Goal: Information Seeking & Learning: Check status

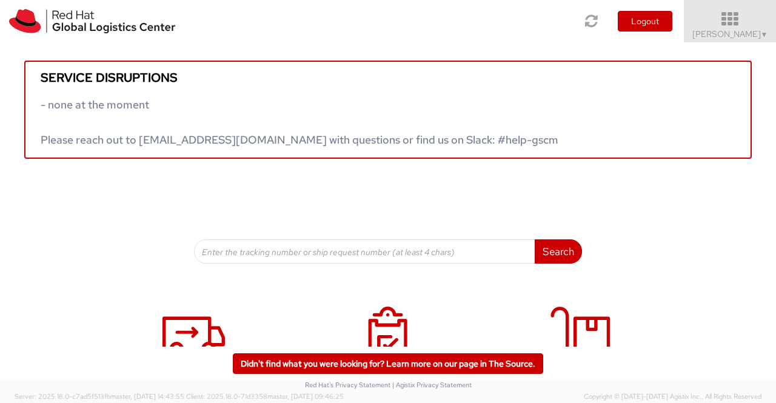
click at [749, 37] on span "Sumitra Hansdah ▼" at bounding box center [730, 33] width 76 height 11
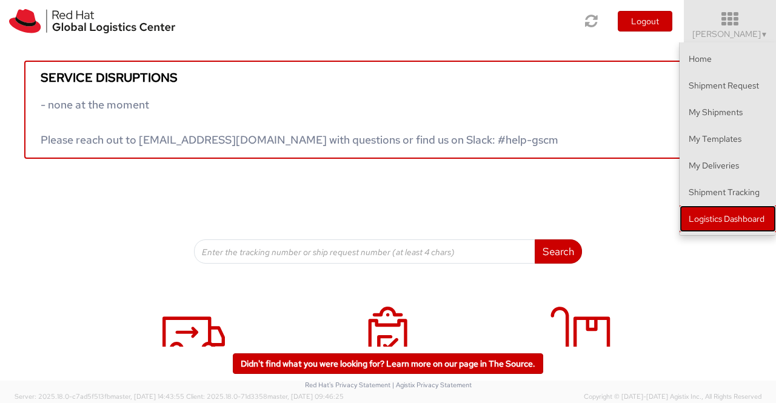
click at [729, 218] on link "Logistics Dashboard" at bounding box center [727, 218] width 96 height 27
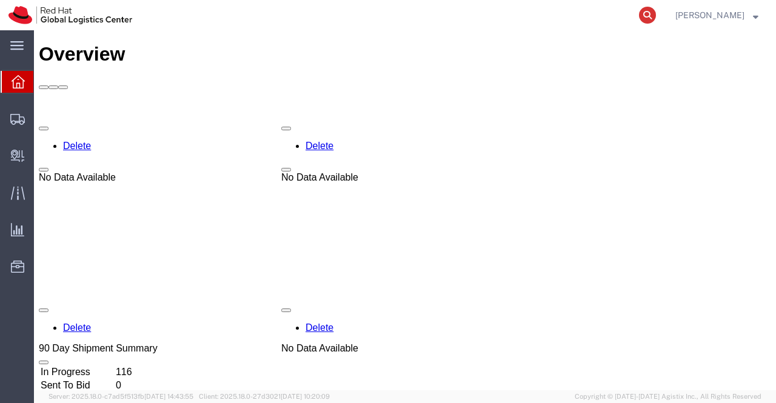
click at [647, 13] on icon at bounding box center [647, 15] width 17 height 17
paste input "392711624960"
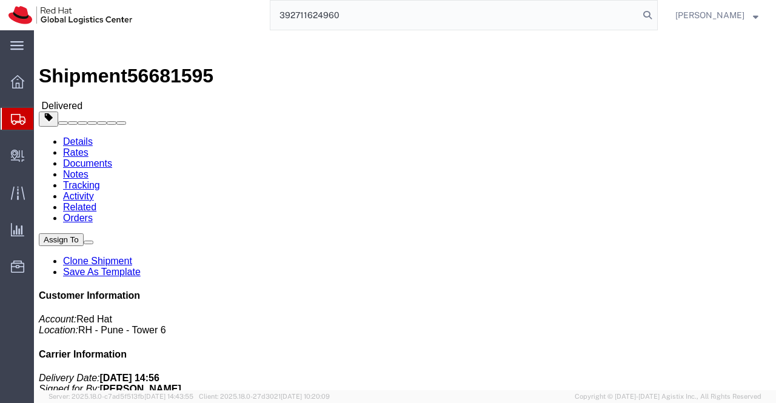
type input "392711624960"
drag, startPoint x: 103, startPoint y: 13, endPoint x: 164, endPoint y: 13, distance: 61.2
click span "56681595"
copy span "56681595"
click div "Ship From Red Hat India Private Limited (Pallav Sen Gupta) BENGLURU Bagmane Con…"
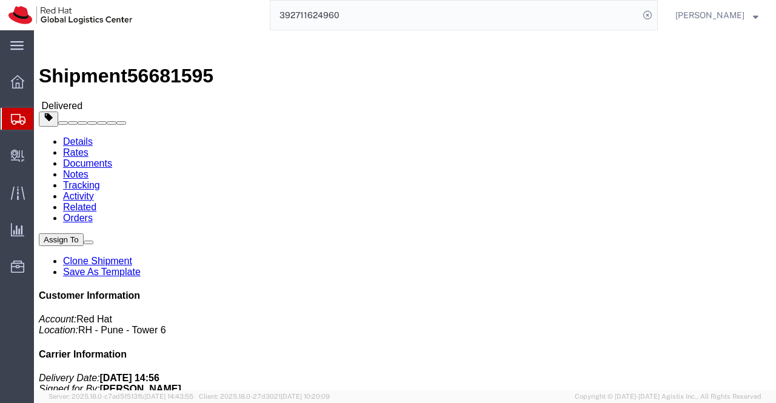
drag, startPoint x: 208, startPoint y: 127, endPoint x: 256, endPoint y: 127, distance: 47.9
click address "Red Hat, KK (Ai Yoshimura) TOKYO Ebisu Neonate 8F 1-18 Ebisu 4-chome Shibuya-ku…"
copy address "Ai Yoshimura"
click div "Leg 1 - Small Parcel"
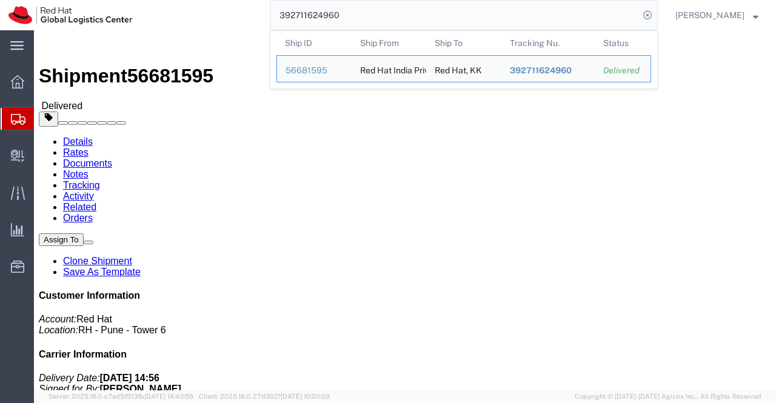
drag, startPoint x: 351, startPoint y: 12, endPoint x: 251, endPoint y: 12, distance: 100.6
click at [251, 12] on div "392711624960 Ship ID Ship From Ship To Tracking Nu. Status Ship ID 56681595 Shi…" at bounding box center [399, 15] width 517 height 30
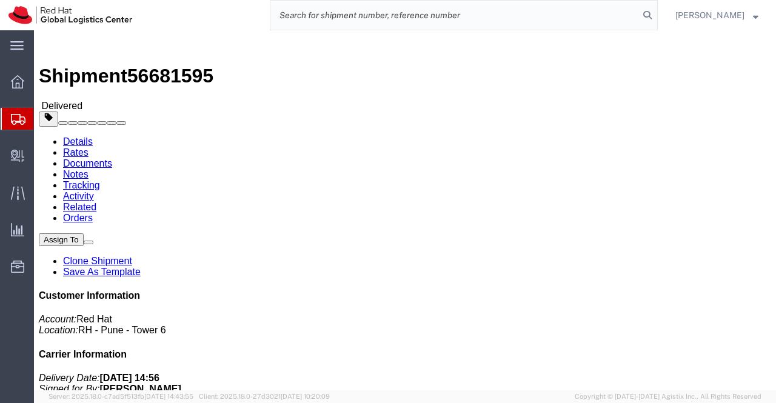
paste input "392839428325"
type input "392839428325"
drag, startPoint x: 375, startPoint y: 307, endPoint x: 333, endPoint y: 287, distance: 46.6
click div "Leg 1 - Small Parcel"
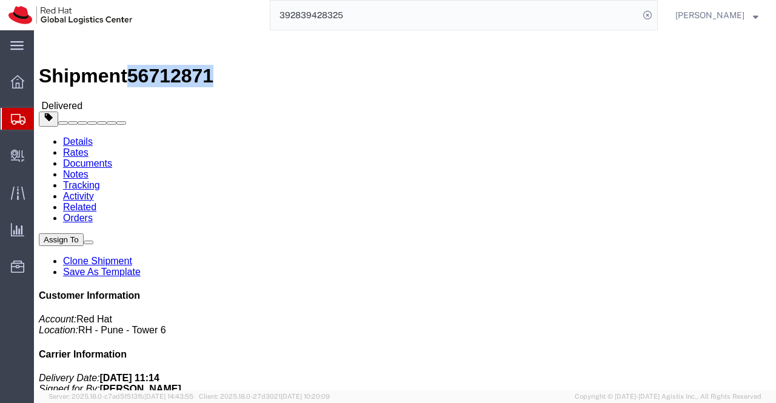
drag, startPoint x: 164, startPoint y: 15, endPoint x: 103, endPoint y: 16, distance: 61.2
click span "56712871"
copy span "56712871"
click h4 "Routing & Vehicle Information"
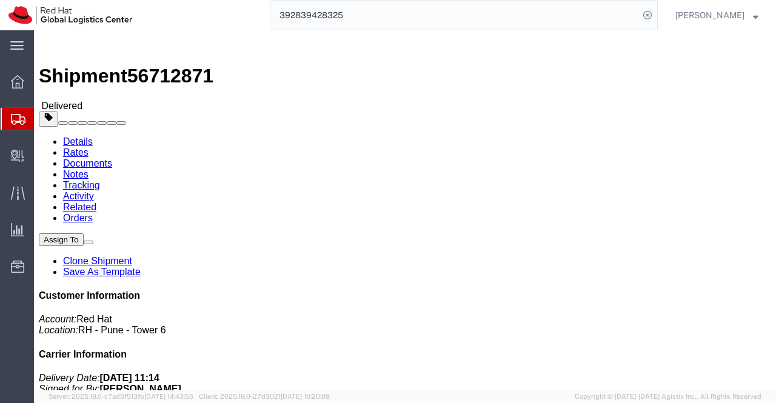
drag, startPoint x: 600, startPoint y: 203, endPoint x: 649, endPoint y: 203, distance: 49.1
click address "Red Hat Software (Beijing) Co... (Wendy Pang) PRKVWGRN 8F, Tower A, Beijing PVG…"
copy address "Wendy Pang"
click div "Leg 1 - Small Parcel"
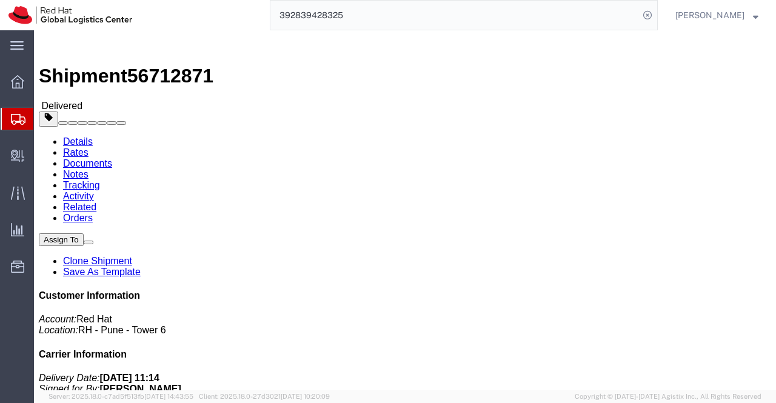
drag, startPoint x: 444, startPoint y: 142, endPoint x: 553, endPoint y: 146, distance: 109.1
click div "References Purchase Order: Notebooks for associates Invoice Number: 56712871 De…"
copy b "Notebooks for associates"
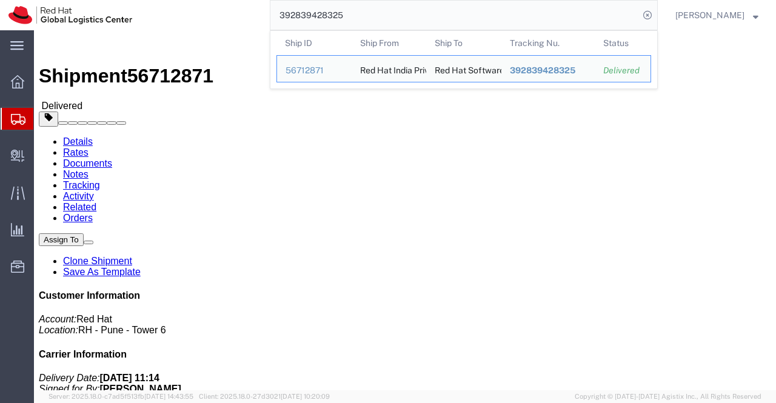
drag, startPoint x: 362, startPoint y: 12, endPoint x: 245, endPoint y: 16, distance: 117.0
click at [245, 16] on div "392839428325 Ship ID Ship From Ship To Tracking Nu. Status Ship ID 56712871 Shi…" at bounding box center [399, 15] width 517 height 30
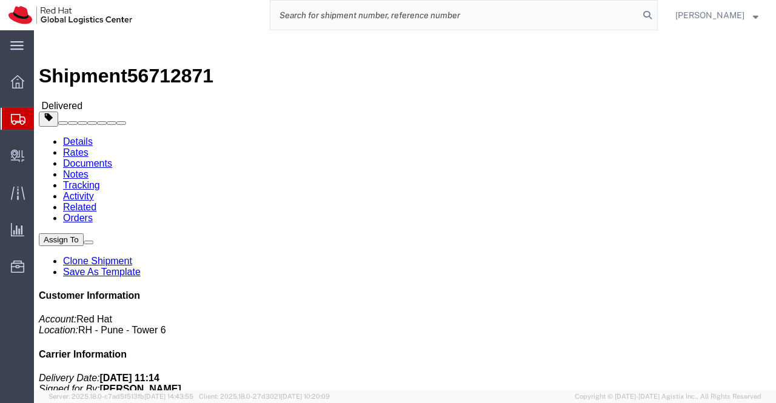
paste input "392884345843"
type input "392884345843"
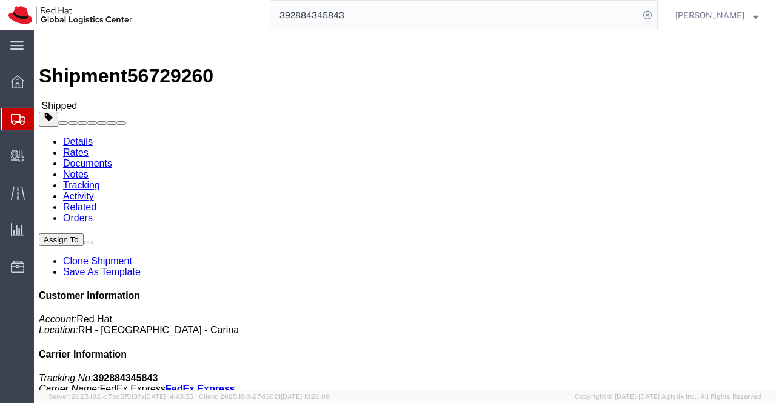
drag, startPoint x: 257, startPoint y: 128, endPoint x: 148, endPoint y: 133, distance: 109.1
click div "Ship To Lady Ann Parungao Ocado (Lady Ann Parungao Ocado) 1769B St Jude Apartme…"
copy address "Lady Ann Parungao Ocado"
drag, startPoint x: 379, startPoint y: 255, endPoint x: 313, endPoint y: 221, distance: 74.8
click h4 "Routing & Vehicle Information"
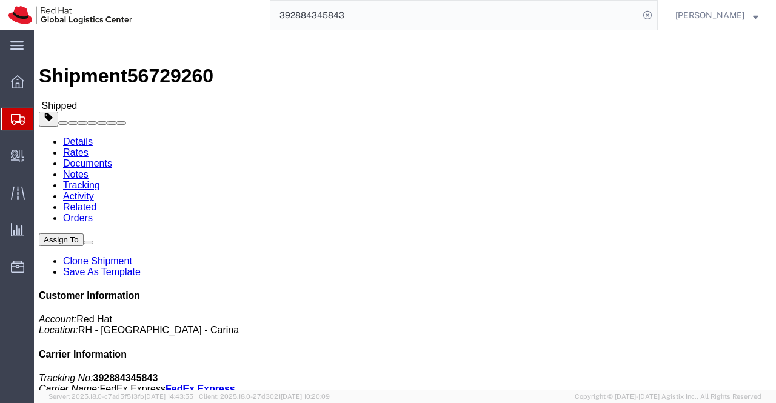
click div "Leg 1 - Small Parcel"
drag, startPoint x: 165, startPoint y: 15, endPoint x: 100, endPoint y: 16, distance: 65.5
click span "56729260"
copy span "56729260"
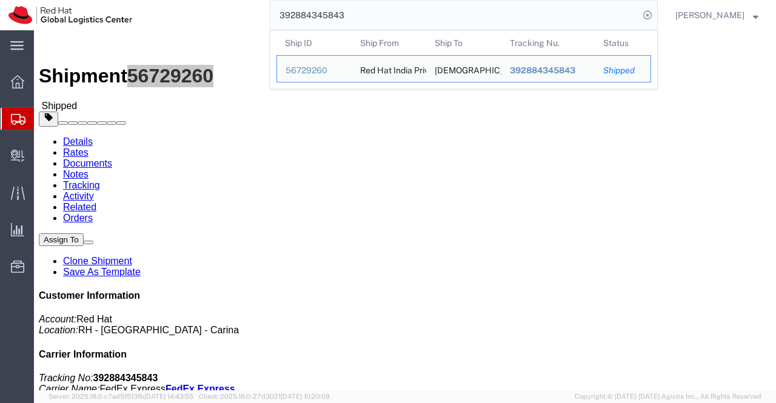
drag, startPoint x: 353, startPoint y: 16, endPoint x: 273, endPoint y: 20, distance: 80.1
click at [273, 20] on input "392884345843" at bounding box center [454, 15] width 368 height 29
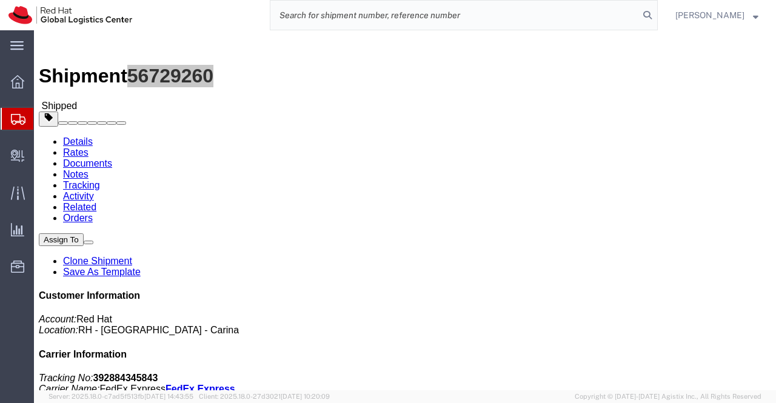
paste input "392884193964"
type input "392884193964"
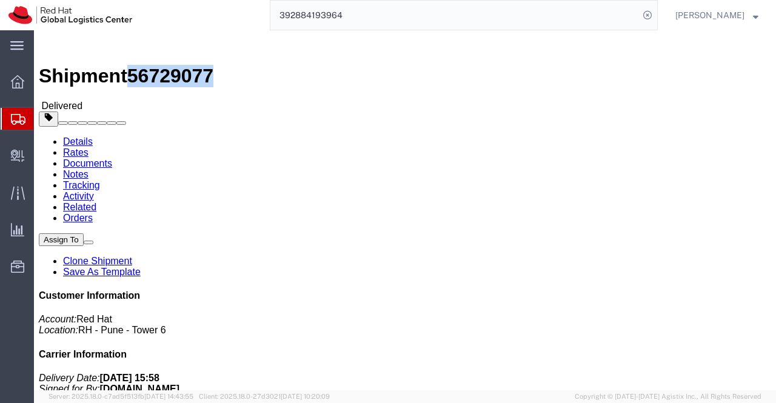
drag, startPoint x: 164, startPoint y: 12, endPoint x: 100, endPoint y: 13, distance: 64.2
click h1 "Shipment 56729077"
copy span "56729077"
click div "Leg 1 - Small Parcel"
click div "Ship From Red Hat India Private Limited (Karthik R) BENGLURU Bagmane Constellat…"
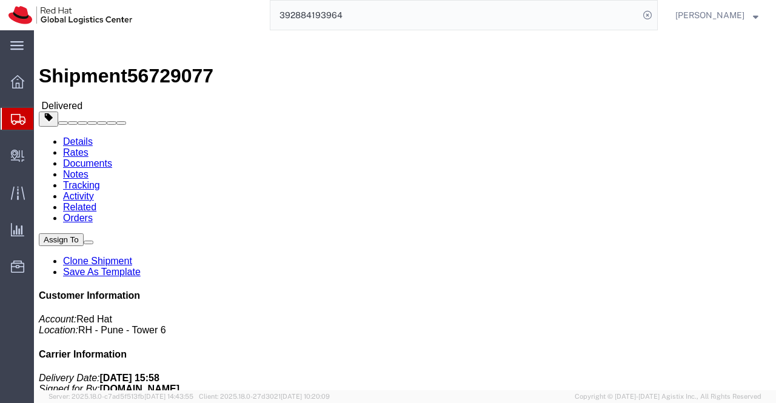
scroll to position [303, 0]
drag, startPoint x: 612, startPoint y: 140, endPoint x: 669, endPoint y: 142, distance: 57.6
click address "Red Hat Asia Pacific Pte Ltd (Shashank Dixit) 88 Market Street, Level 45 Capita…"
copy address "Shashank Dixit"
drag, startPoint x: 345, startPoint y: 239, endPoint x: 348, endPoint y: 228, distance: 10.7
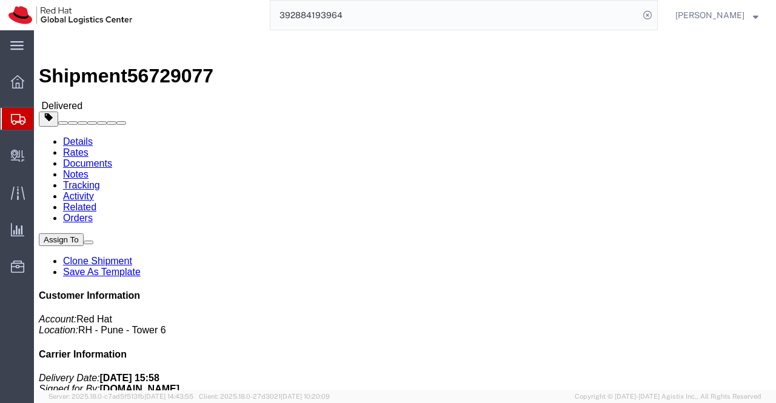
click div "Ship From Red Hat India Private Limited (Karthik R) BENGLURU Bagmane Constellat…"
drag, startPoint x: 444, startPoint y: 155, endPoint x: 528, endPoint y: 157, distance: 84.8
click div "References Activity ID: Business Purchase Order: Swags for associate Invoice Nu…"
click div "Ship From Red Hat India Private Limited (Karthik R) BENGLURU Bagmane Constellat…"
drag, startPoint x: 444, startPoint y: 156, endPoint x: 534, endPoint y: 155, distance: 90.9
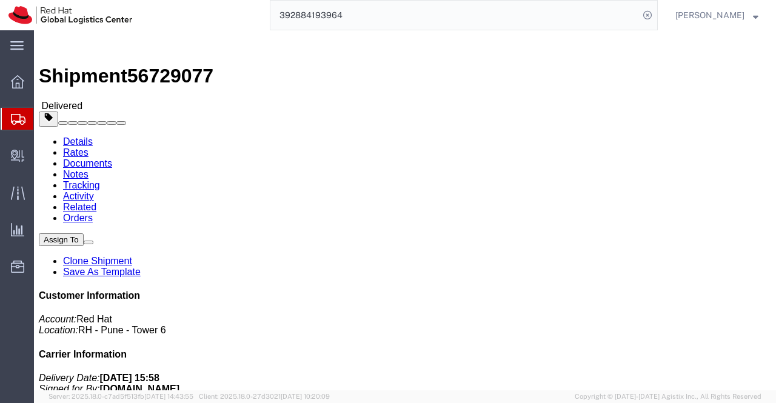
click div "References Activity ID: Business Purchase Order: Swags for associate Invoice Nu…"
copy b "Swags for associate"
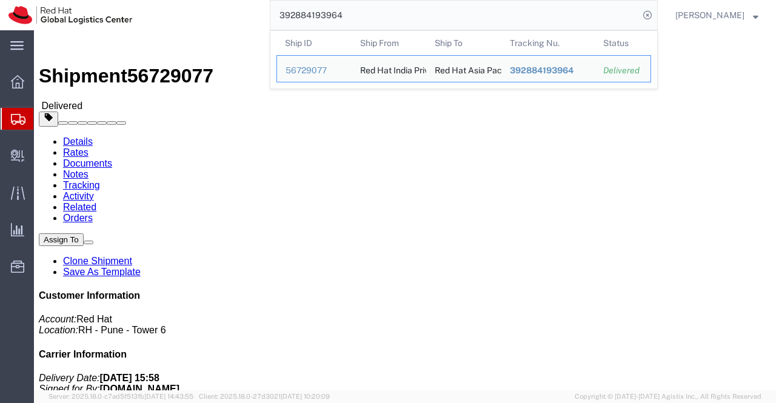
drag, startPoint x: 354, startPoint y: 16, endPoint x: 280, endPoint y: 20, distance: 74.6
click at [280, 20] on input "392884193964" at bounding box center [454, 15] width 368 height 29
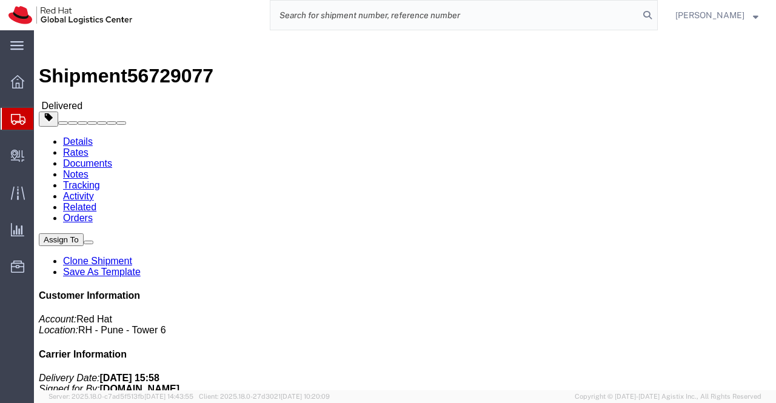
paste input "392885760781"
type input "392885760781"
drag, startPoint x: 444, startPoint y: 144, endPoint x: 558, endPoint y: 145, distance: 113.9
click div "References Purchase Order: Notebooks for associates Invoice Number: 56729403 De…"
click div "Leg 1 - Small Parcel"
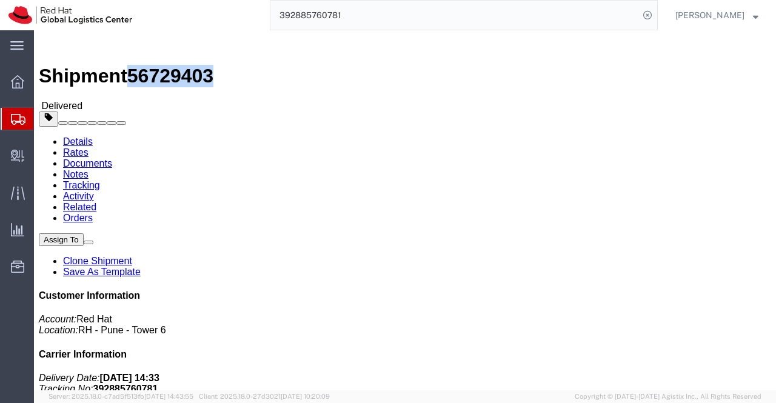
drag, startPoint x: 164, startPoint y: 14, endPoint x: 100, endPoint y: 15, distance: 63.6
click h1 "Shipment 56729403"
click h4 "Routing & Vehicle Information"
drag, startPoint x: 600, startPoint y: 250, endPoint x: 647, endPoint y: 253, distance: 47.3
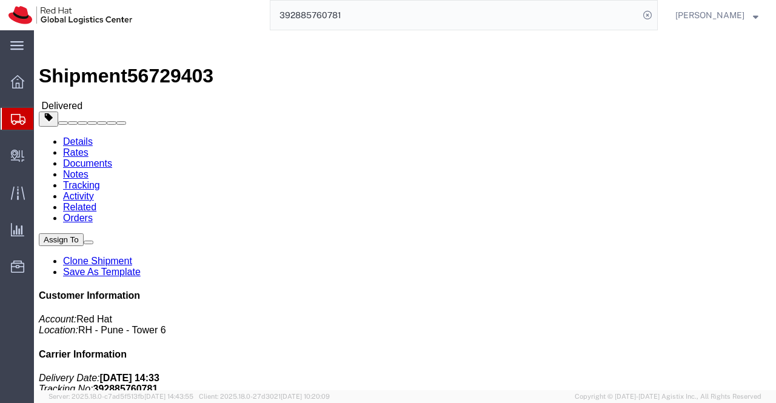
click address "Red Hat Software (Beijing) Co... (Wendy Pang) PRKVWGRN 8F, Tower A, Beijing PVG…"
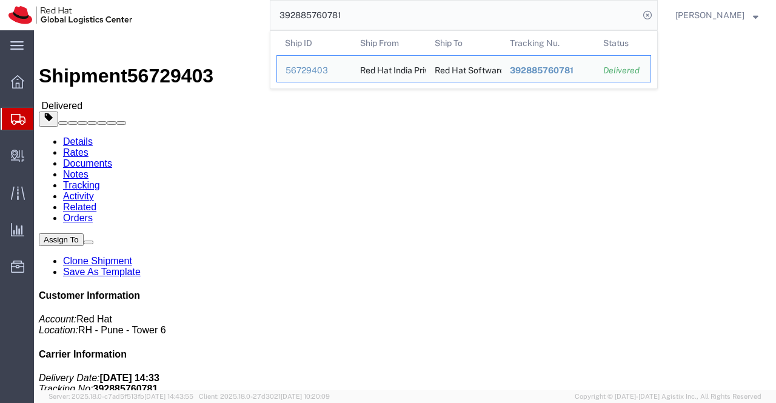
drag, startPoint x: 378, startPoint y: 16, endPoint x: 265, endPoint y: 15, distance: 112.7
click at [265, 15] on div "392885760781 Ship ID Ship From Ship To Tracking Nu. Status Ship ID 56729403 Shi…" at bounding box center [399, 15] width 517 height 30
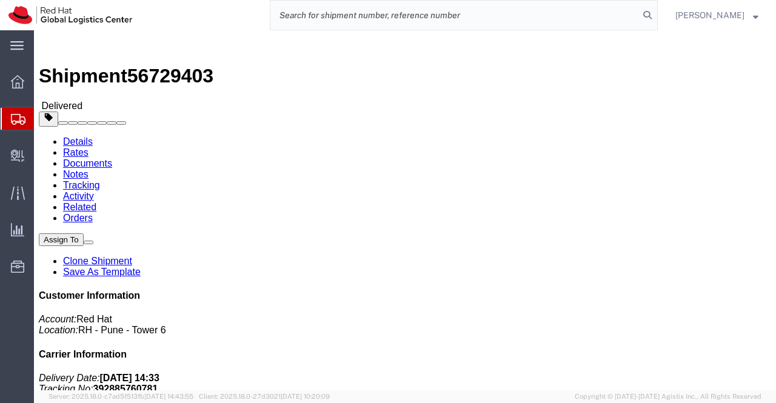
paste input "392884237544"
type input "392884237544"
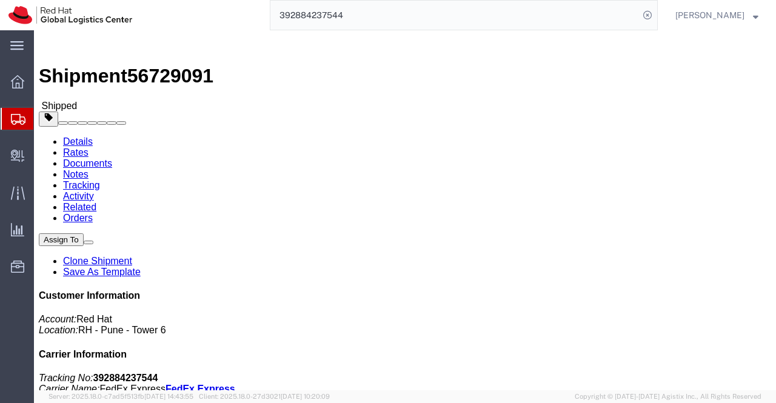
click h4 "Routing & Vehicle Information"
drag, startPoint x: 102, startPoint y: 13, endPoint x: 163, endPoint y: 15, distance: 61.2
click span "56729091"
drag, startPoint x: 320, startPoint y: 272, endPoint x: 244, endPoint y: 241, distance: 82.0
click div "Shipment Detail Ship From Red Hat India Private Limited (Karthik R) BENGLURU Ba…"
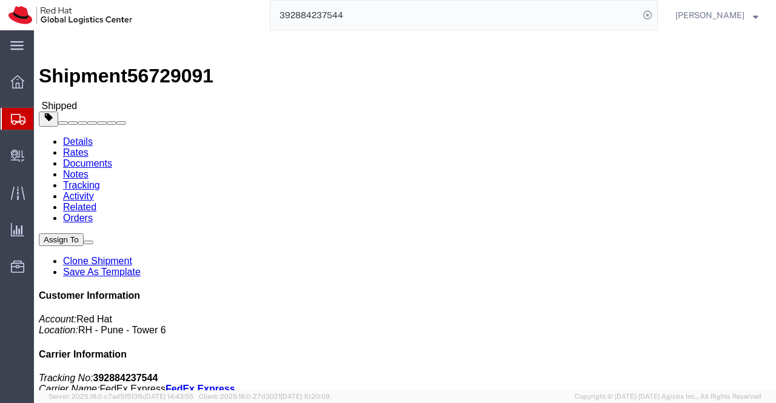
click div "Ship From Red Hat India Private Limited (Karthik R) BENGLURU Bagmane Constellat…"
drag, startPoint x: 612, startPoint y: 128, endPoint x: 669, endPoint y: 130, distance: 57.0
click address "Red Hat Asia Pacific Pte Ltd (Shashank Dixit) 88 Market Street, Level 45 Capita…"
drag, startPoint x: 341, startPoint y: 301, endPoint x: 328, endPoint y: 290, distance: 16.3
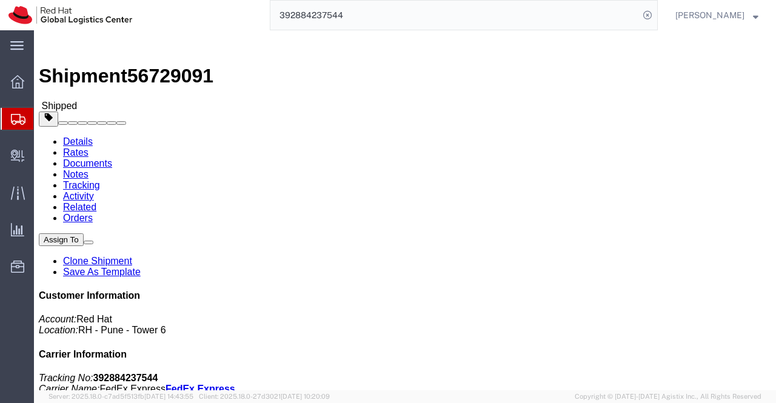
click div "Leg 1 - Small Parcel"
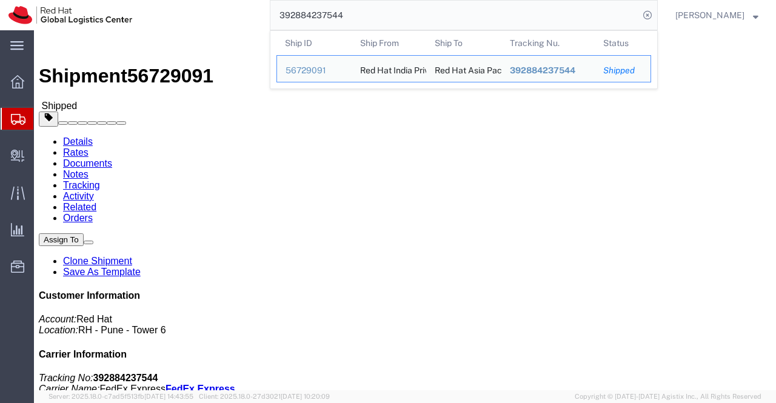
drag, startPoint x: 393, startPoint y: 8, endPoint x: 250, endPoint y: 2, distance: 142.5
click at [250, 2] on div "392884237544 Ship ID Ship From Ship To Tracking Nu. Status Ship ID 56729091 Shi…" at bounding box center [399, 15] width 517 height 30
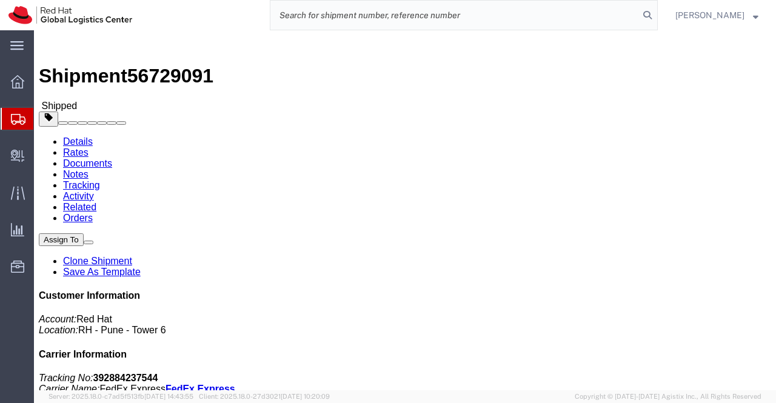
paste input "392951017114"
type input "392951017114"
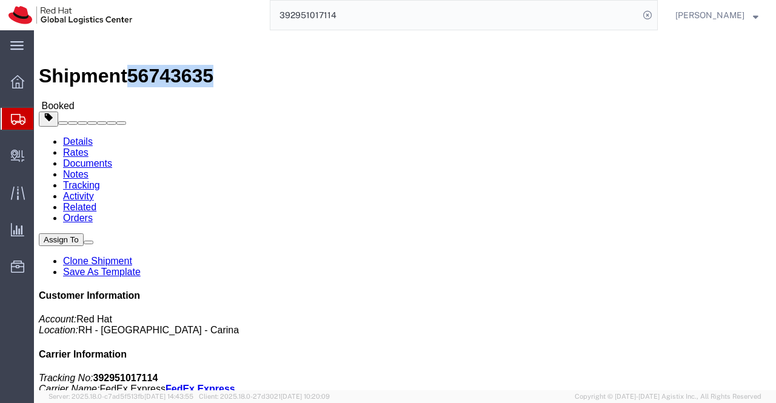
drag, startPoint x: 165, startPoint y: 14, endPoint x: 102, endPoint y: 16, distance: 63.1
click span "56743635"
click div "Leg 1 - Small Parcel"
drag, startPoint x: 611, startPoint y: 201, endPoint x: 688, endPoint y: 198, distance: 77.0
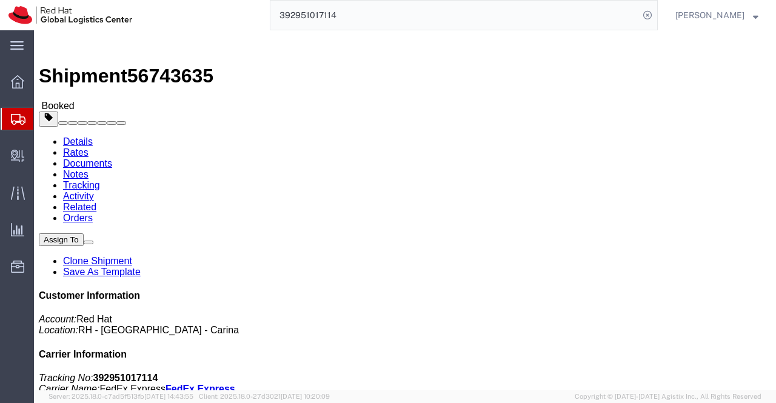
click address "Red Hat Asia Pacific Pte Ltd (Ivan Tan Chee Yong) SINGPIII 88 Market Street, Le…"
drag, startPoint x: 420, startPoint y: 306, endPoint x: 378, endPoint y: 4, distance: 305.3
click div "Leg 1 - Small Parcel"
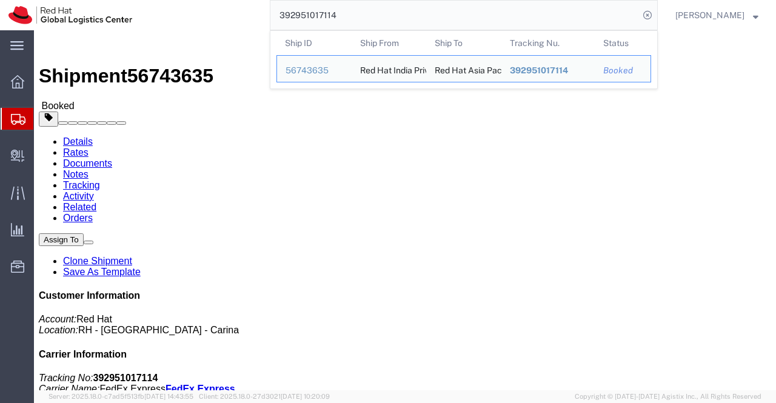
drag, startPoint x: 375, startPoint y: 14, endPoint x: 255, endPoint y: 13, distance: 120.0
click at [255, 13] on div "392951017114 Ship ID Ship From Ship To Tracking Nu. Status Ship ID 56743635 Shi…" at bounding box center [399, 15] width 517 height 30
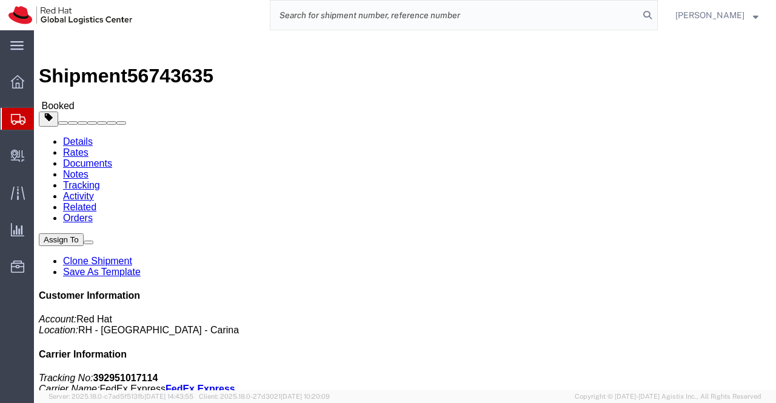
paste input "393001379747"
type input "393001379747"
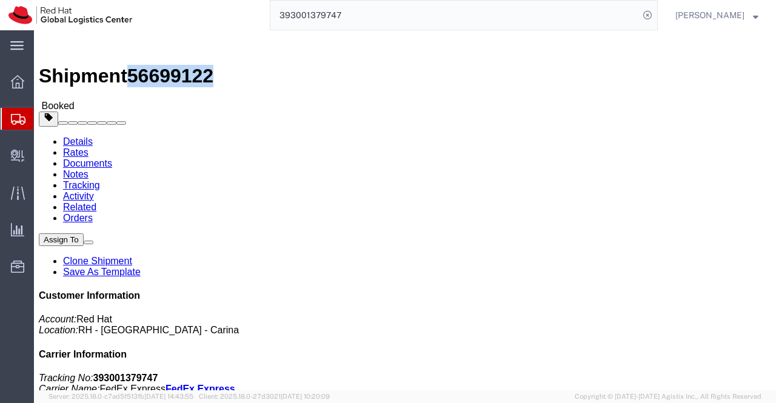
drag, startPoint x: 165, startPoint y: 12, endPoint x: 104, endPoint y: 14, distance: 61.2
click span "56699122"
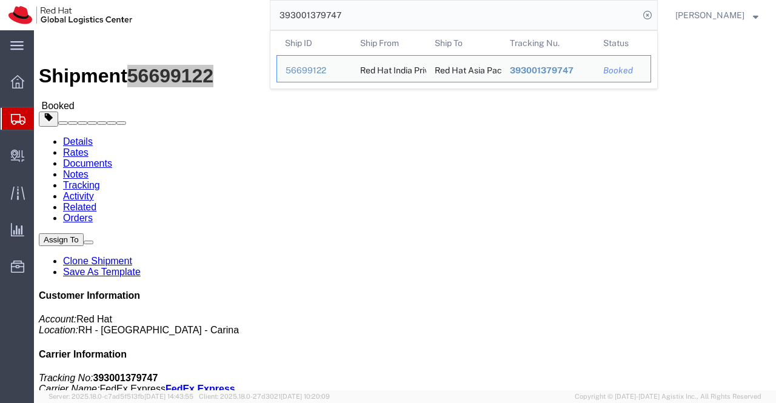
drag, startPoint x: 351, startPoint y: 10, endPoint x: 268, endPoint y: 15, distance: 82.5
click at [268, 15] on div "393001379747 Ship ID Ship From Ship To Tracking Nu. Status Ship ID 56699122 Shi…" at bounding box center [399, 15] width 517 height 30
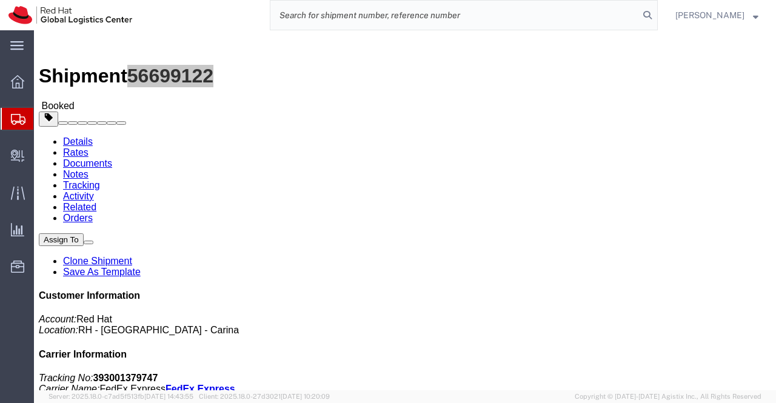
paste input "6852998666"
type input "6852998666"
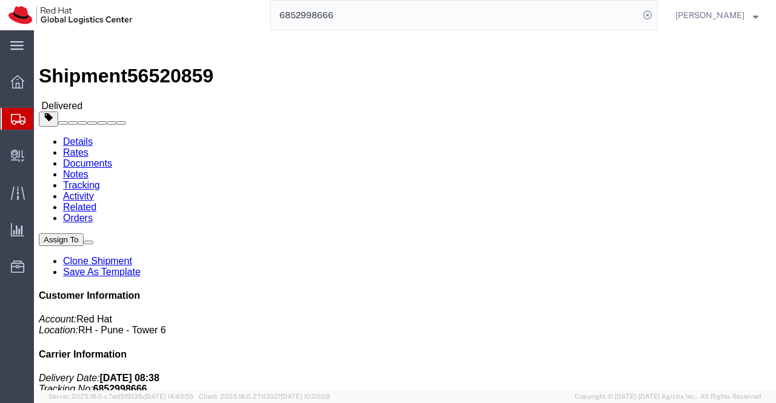
click h4 "Routing & Vehicle Information"
drag, startPoint x: 165, startPoint y: 14, endPoint x: 99, endPoint y: 14, distance: 65.4
click h1 "Shipment 56520859"
drag, startPoint x: 252, startPoint y: 251, endPoint x: 244, endPoint y: 245, distance: 10.4
click div "Ship From Red Hat India Private Limited (Pallav Sen Gupta) BENGLURU Bagmane Con…"
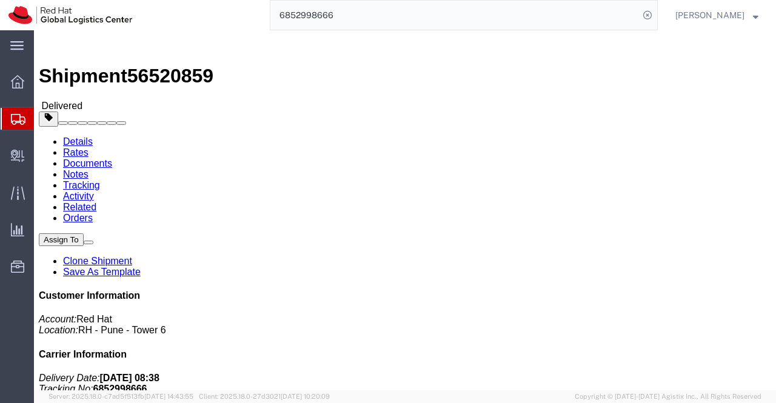
drag, startPoint x: 201, startPoint y: 129, endPoint x: 150, endPoint y: 125, distance: 51.6
click div "Ship To Nir Argaman (Nir Argaman) 46A Farrington Parade North Ryde, NSW 2113 Au…"
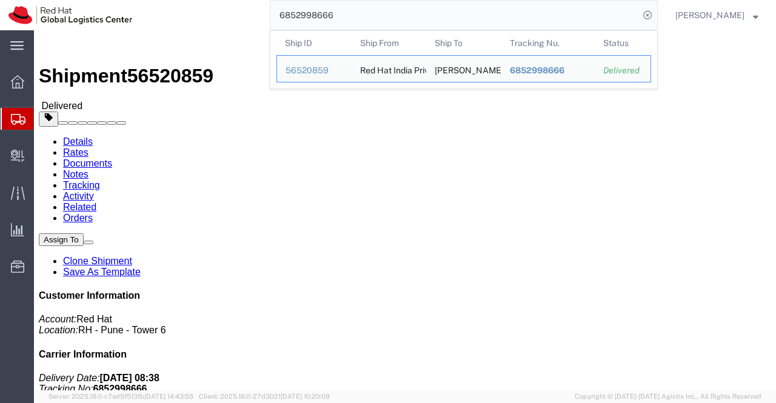
drag, startPoint x: 349, startPoint y: 16, endPoint x: 259, endPoint y: 15, distance: 89.7
click at [259, 15] on div "6852998666 Ship ID Ship From Ship To Tracking Nu. Status Ship ID 56520859 Ship …" at bounding box center [399, 15] width 517 height 30
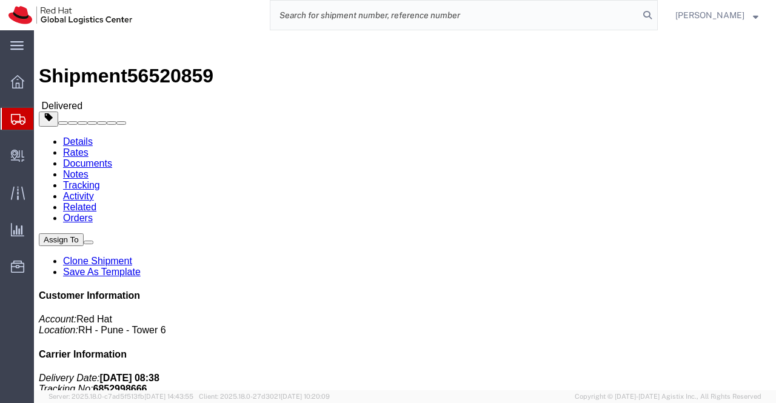
paste input "8984889384"
type input "8984889384"
click div "Shipment Detail Ship From Red Hat India Private Limited (Pallav Sen Gupta) BENG…"
drag, startPoint x: 214, startPoint y: 127, endPoint x: 153, endPoint y: 127, distance: 61.2
click div "Ship To Robert Chemali (Robert Chemali) 63 Old Taren Point Road Taren Point, NS…"
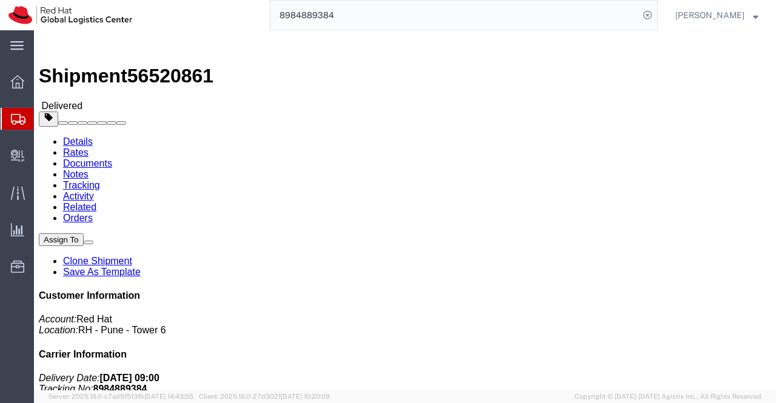
drag, startPoint x: 301, startPoint y: 279, endPoint x: 262, endPoint y: 253, distance: 46.2
click h4 "Routing & Vehicle Information"
drag, startPoint x: 164, startPoint y: 16, endPoint x: 102, endPoint y: 12, distance: 61.3
click span "56520861"
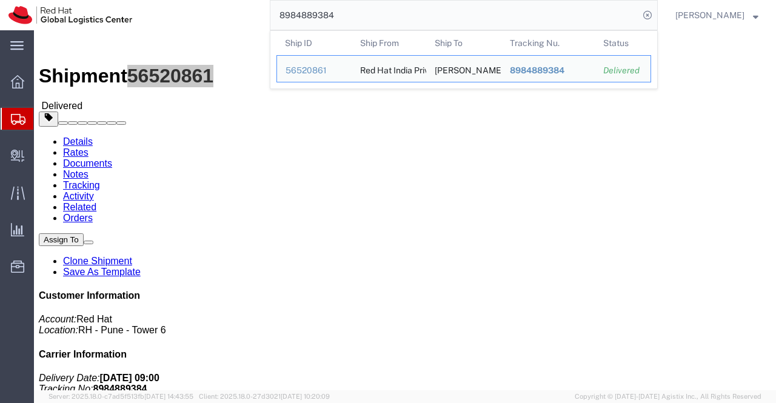
drag, startPoint x: 340, startPoint y: 12, endPoint x: 279, endPoint y: 13, distance: 61.2
click at [279, 13] on input "8984889384" at bounding box center [454, 15] width 368 height 29
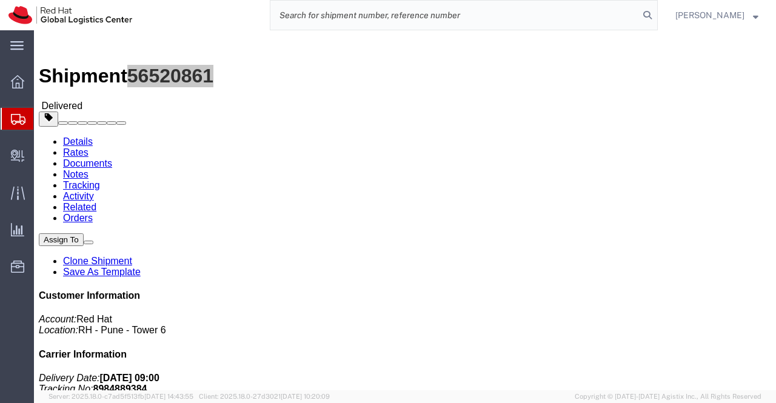
paste input "8984890423"
type input "8984890423"
click div "Leg 1 - Small Parcel"
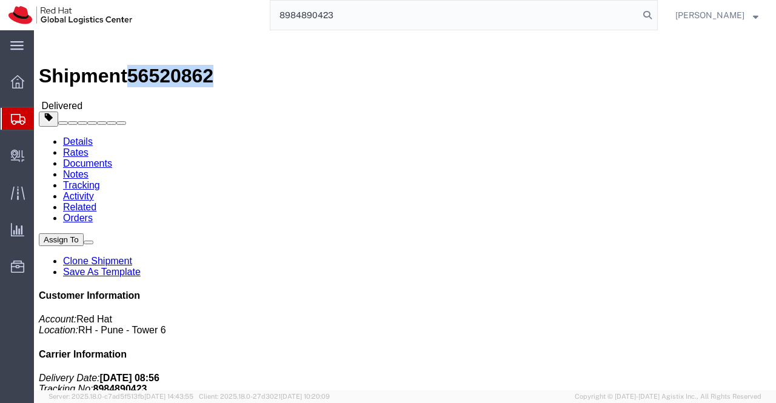
drag, startPoint x: 162, startPoint y: 14, endPoint x: 99, endPoint y: 13, distance: 63.0
click h1 "Shipment 56520862"
click div "Ship From Red Hat India Private Limited (Pallav Sen Gupta) BENGLURU Bagmane Con…"
drag, startPoint x: 210, startPoint y: 127, endPoint x: 155, endPoint y: 124, distance: 55.2
click div "Ship To Geoffrey Chen (Geoffrey Chen) 19 Ellerslie Drive West Pennant Hills Syd…"
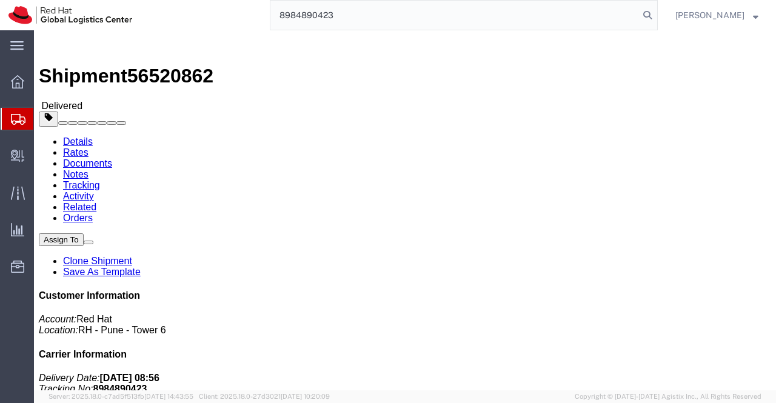
drag, startPoint x: 342, startPoint y: 16, endPoint x: 267, endPoint y: 19, distance: 75.2
click at [267, 19] on div "8984890423" at bounding box center [399, 15] width 517 height 30
paste input "8984888242"
type input "8984888242"
drag, startPoint x: 164, startPoint y: 12, endPoint x: 102, endPoint y: 17, distance: 61.4
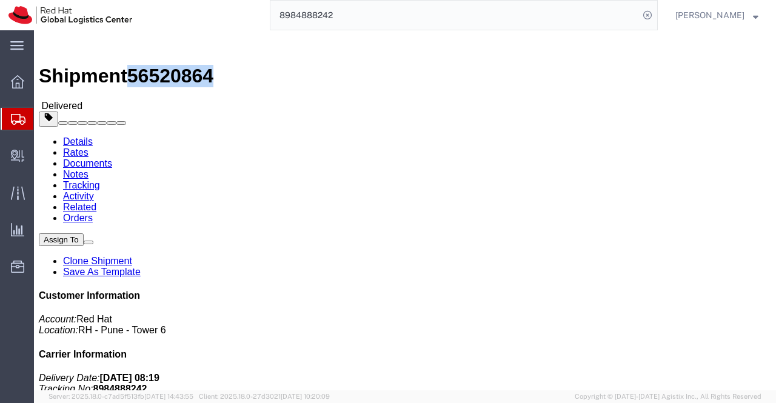
click span "56520864"
click div "Ship From Red Hat India Private Limited (Pallav Sen Gupta) BENGLURU Bagmane Con…"
drag, startPoint x: 202, startPoint y: 128, endPoint x: 154, endPoint y: 131, distance: 48.0
click div "Ship To Grant Cleary (Grant Cleary) 104 Starkey Street Killarney Heights Sydney…"
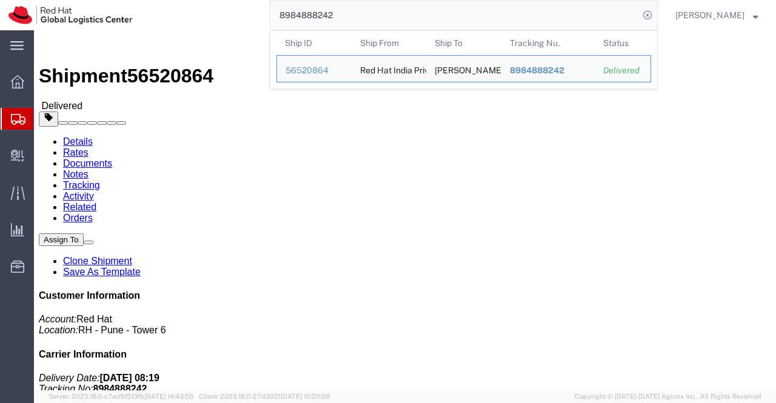
drag, startPoint x: 364, startPoint y: 17, endPoint x: 282, endPoint y: 21, distance: 81.9
click at [282, 21] on input "8984888242" at bounding box center [454, 15] width 368 height 29
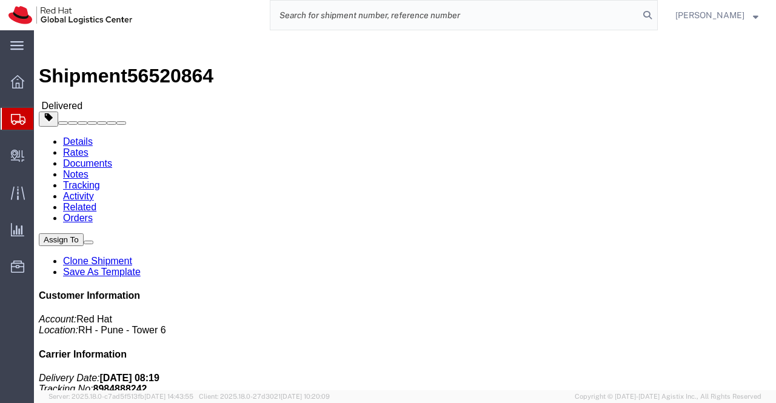
paste input "8984887251"
type input "8984887251"
drag, startPoint x: 193, startPoint y: 128, endPoint x: 150, endPoint y: 128, distance: 42.4
click div "Ship To Ryan Coe (Ryan Coe) 57/303 Flemington Road Franklin Canberra, ACT 2913 …"
click div "Leg 1 - Small Parcel"
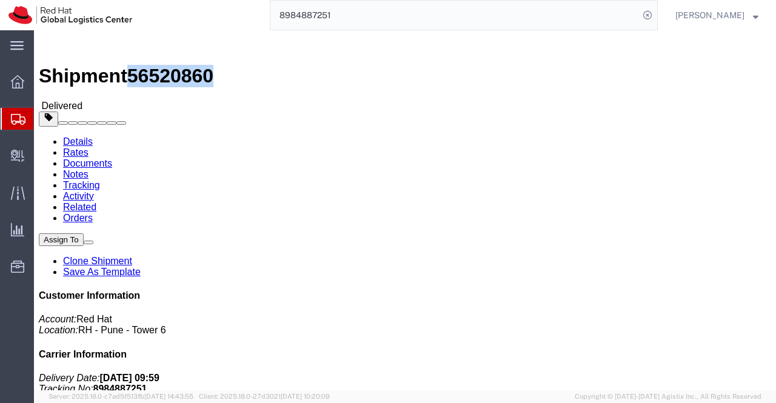
drag, startPoint x: 165, startPoint y: 13, endPoint x: 102, endPoint y: 15, distance: 63.1
click span "56520860"
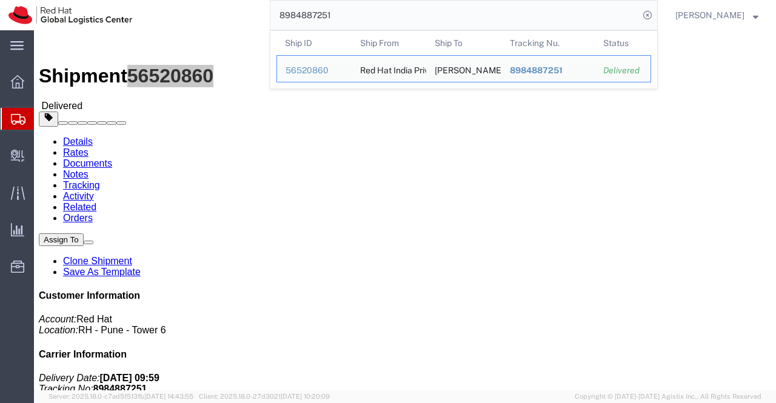
drag, startPoint x: 353, startPoint y: 17, endPoint x: 262, endPoint y: 15, distance: 90.9
click at [262, 15] on div "8984887251 Ship ID Ship From Ship To Tracking Nu. Status Ship ID 56520860 Ship …" at bounding box center [399, 15] width 517 height 30
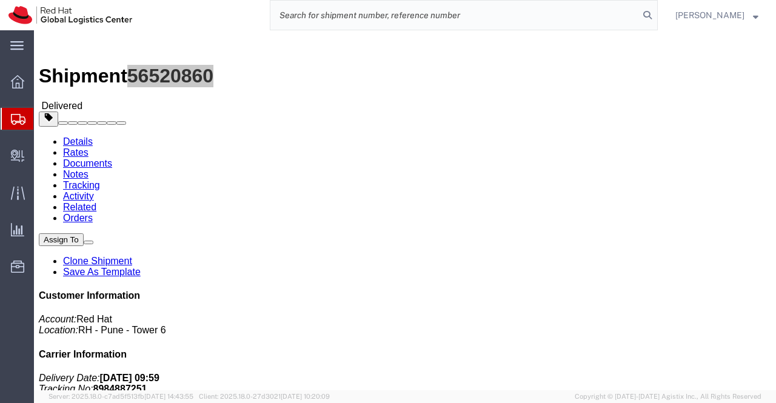
paste input "8984876106"
type input "8984876106"
click div "Shipment Detail Ship From Red Hat India Private Limited (Pallav Sen Gupta) BENG…"
drag, startPoint x: 164, startPoint y: 16, endPoint x: 104, endPoint y: 16, distance: 60.0
click span "56520866"
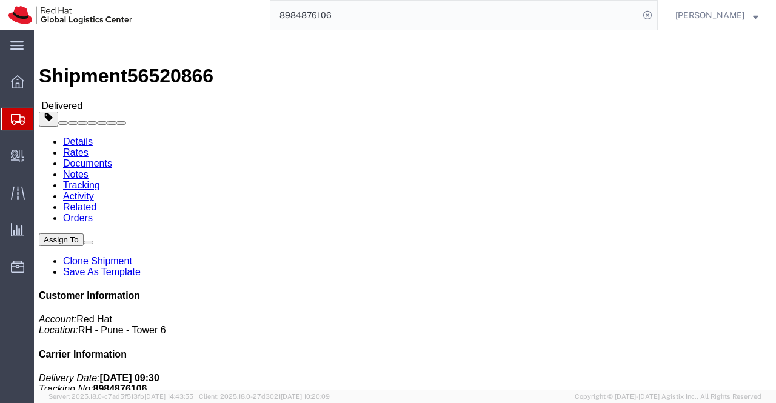
click div "Ship From Red Hat India Private Limited (Pallav Sen Gupta) BENGLURU Bagmane Con…"
drag, startPoint x: 227, startPoint y: 129, endPoint x: 153, endPoint y: 128, distance: 74.5
click div "Ship To Jose Gavine Cueto (Jose Gavine Cueto) 165 169 Bidyan Boulevard New Beit…"
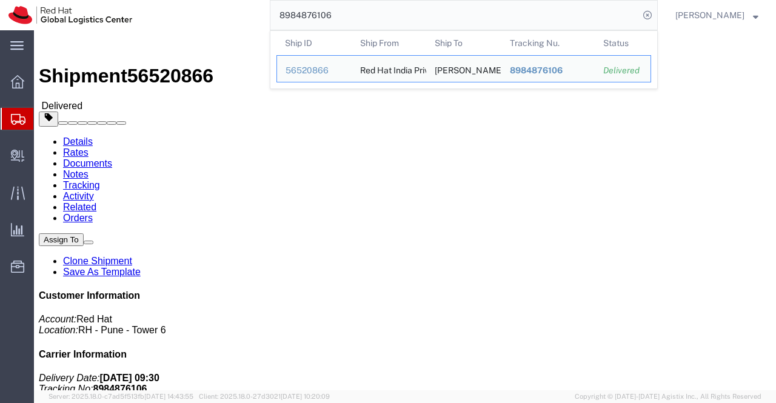
drag, startPoint x: 362, startPoint y: 14, endPoint x: 265, endPoint y: 19, distance: 96.5
click at [265, 19] on div "8984876106 Ship ID Ship From Ship To Tracking Nu. Status Ship ID 56520866 Ship …" at bounding box center [399, 15] width 517 height 30
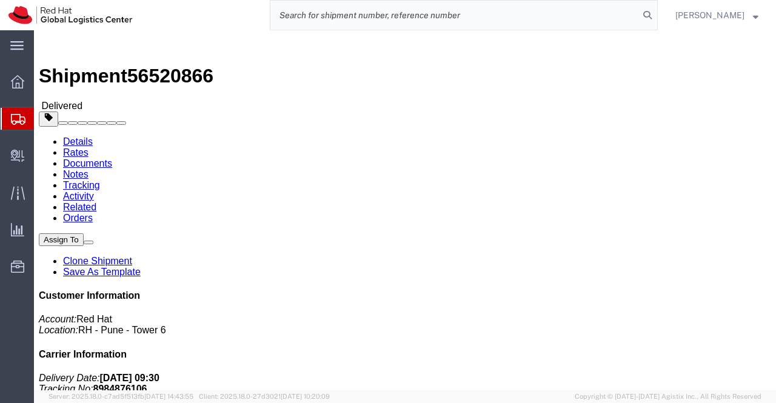
paste input "6853003382"
type input "6853003382"
drag, startPoint x: 248, startPoint y: 130, endPoint x: 155, endPoint y: 131, distance: 92.7
click div "Ship To Anish Elevengal Thomas (Anish Elevengal Thomas) 6 Debenham Street Oran …"
click div "Ship From Red Hat India Private Limited (Pallav Sen Gupta) BENGLURU Bagmane Con…"
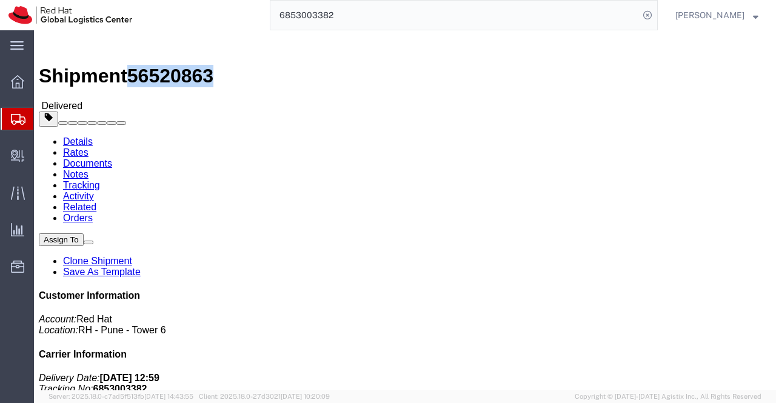
drag, startPoint x: 166, startPoint y: 17, endPoint x: 103, endPoint y: 16, distance: 63.0
click div "Shipment 56520863 Delivered"
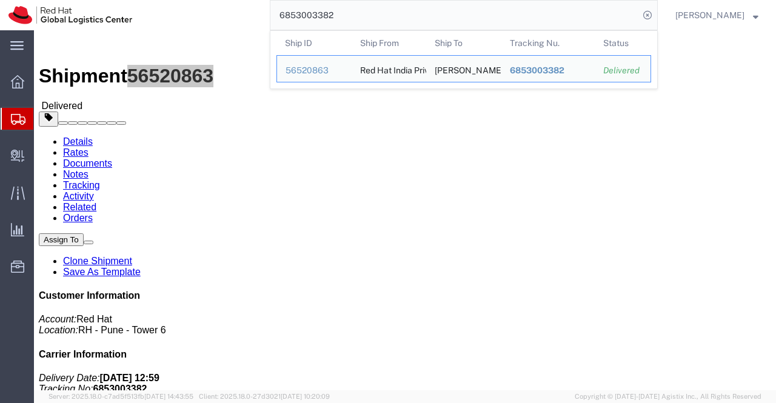
drag, startPoint x: 346, startPoint y: 17, endPoint x: 274, endPoint y: 22, distance: 71.7
click at [274, 22] on input "6853003382" at bounding box center [454, 15] width 368 height 29
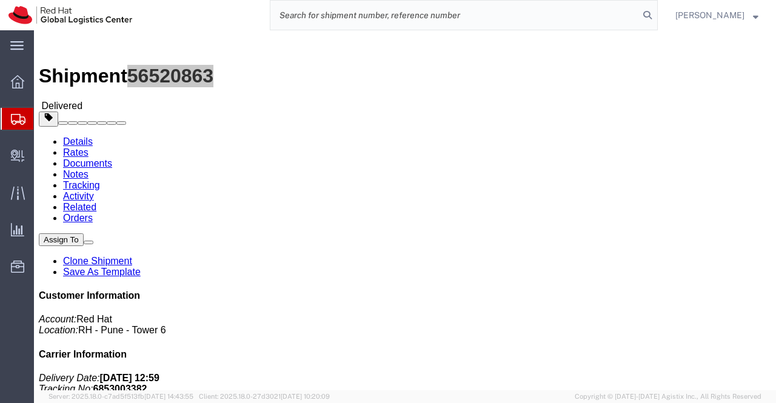
paste input "8984885442"
type input "8984885442"
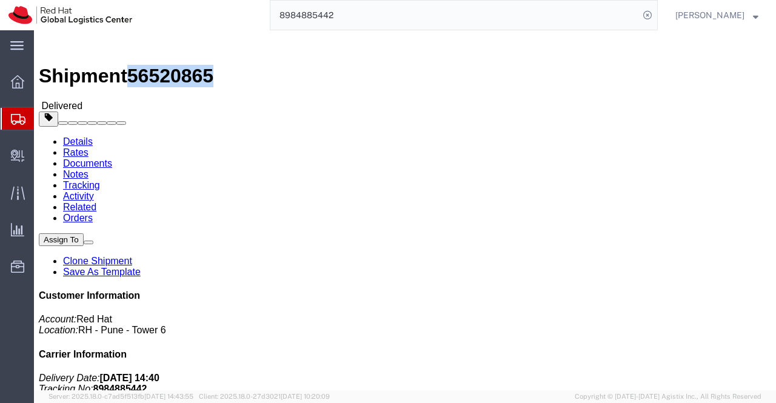
drag, startPoint x: 165, startPoint y: 16, endPoint x: 104, endPoint y: 15, distance: 60.6
click span "56520865"
click div "Ship From Red Hat India Private Limited (Pallav Sen Gupta) BENGLURU Bagmane Con…"
drag, startPoint x: 194, startPoint y: 127, endPoint x: 151, endPoint y: 128, distance: 42.4
click div "Ship To Mark Hahl (Mark Hahl) 5 Lanham St Googong, NSW 2620 Australia 61 448 73…"
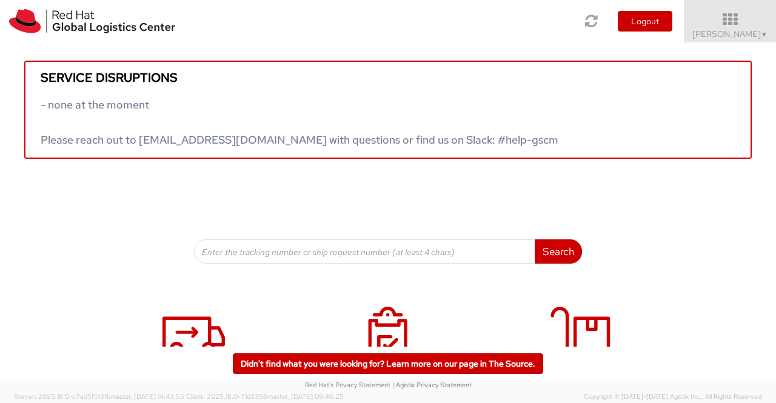
drag, startPoint x: 0, startPoint y: 0, endPoint x: 670, endPoint y: 226, distance: 707.2
click at [670, 226] on div "Service disruptions - none at the moment Please reach out to globallogistics@re…" at bounding box center [388, 152] width 776 height 221
click at [760, 33] on span "▼" at bounding box center [763, 35] width 7 height 10
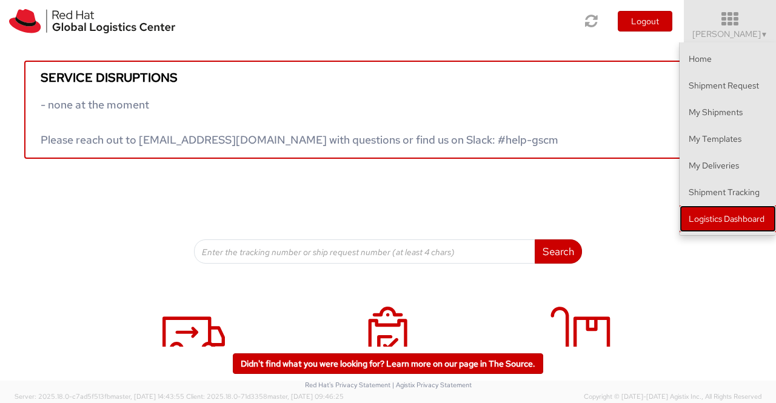
click at [711, 219] on link "Logistics Dashboard" at bounding box center [727, 218] width 96 height 27
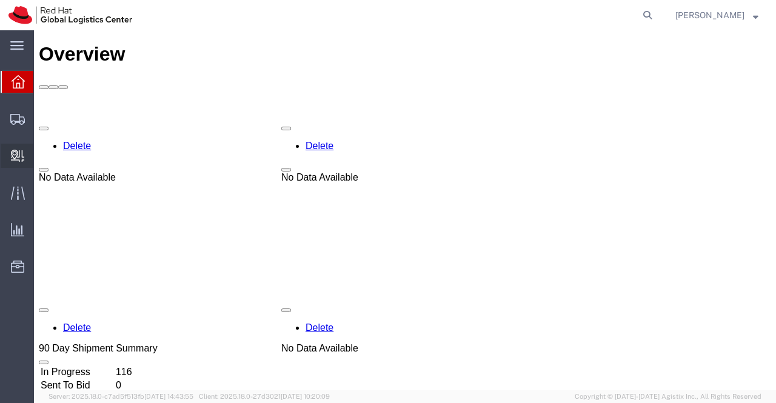
click at [0, 0] on span "Create Delivery" at bounding box center [0, 0] width 0 height 0
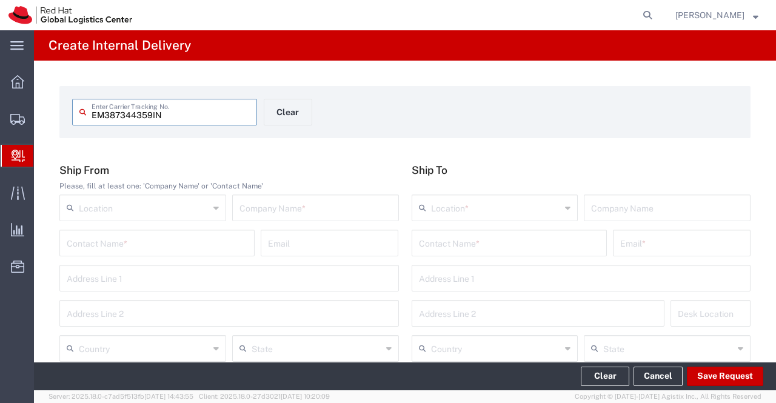
type input "EM387344359IN"
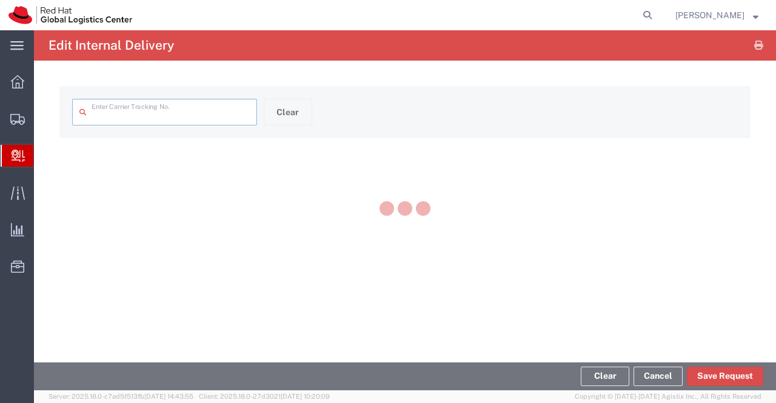
type input "EM387344359IN"
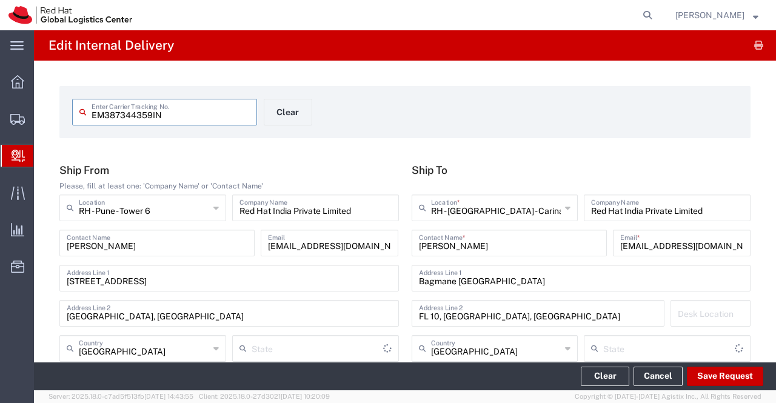
type input "Your Packaging"
type input "Mahārāshtra"
type input "[GEOGRAPHIC_DATA]"
type input "EM387344359IN"
drag, startPoint x: 201, startPoint y: 118, endPoint x: 90, endPoint y: 123, distance: 111.0
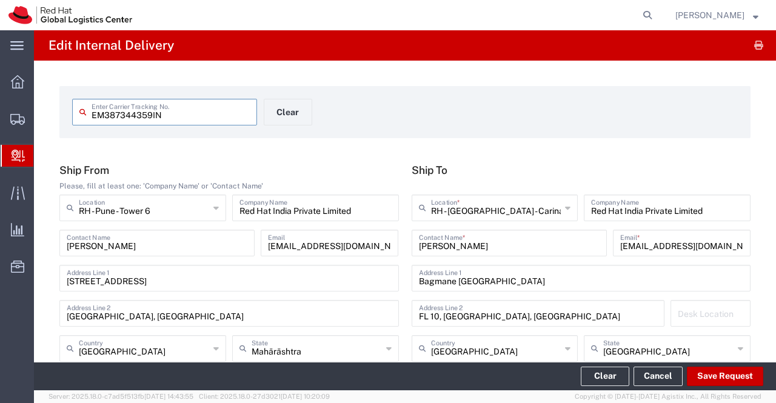
click at [90, 123] on div "EM387344359IN Enter Carrier Tracking No." at bounding box center [164, 112] width 185 height 27
click at [423, 122] on div "EM387344359IN Enter Carrier Tracking No. Clear" at bounding box center [264, 116] width 396 height 35
drag, startPoint x: 480, startPoint y: 243, endPoint x: 413, endPoint y: 245, distance: 66.7
click at [419, 245] on input "Arkadip Maitra" at bounding box center [509, 241] width 181 height 21
click at [474, 128] on div "EM387344359IN Enter Carrier Tracking No. Clear" at bounding box center [405, 116] width 678 height 35
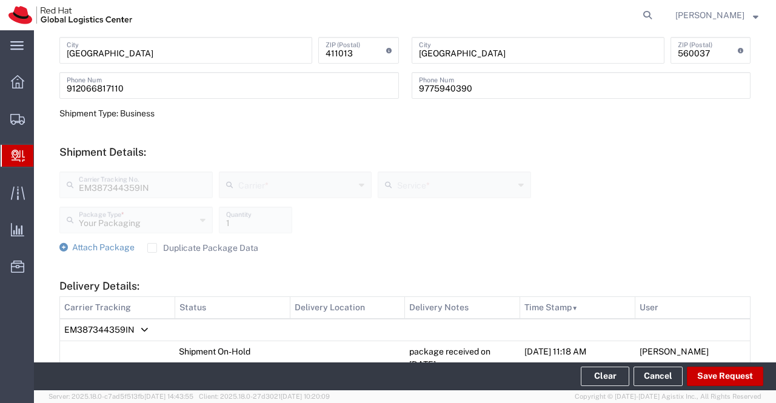
scroll to position [485, 0]
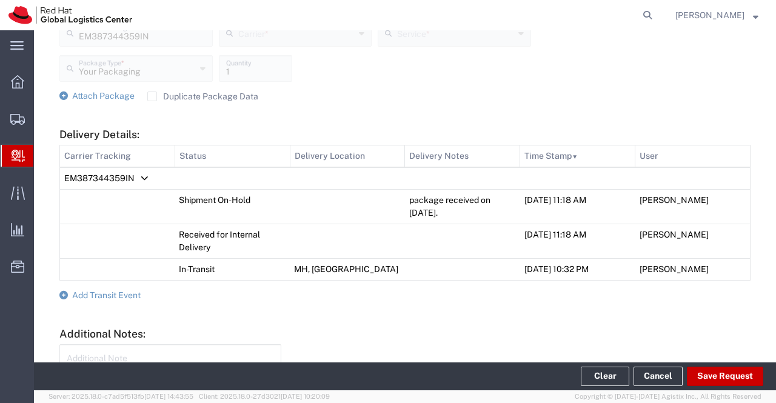
drag, startPoint x: 404, startPoint y: 201, endPoint x: 459, endPoint y: 216, distance: 57.3
click at [459, 216] on td "package received on 02nd Sept 2025." at bounding box center [462, 206] width 115 height 35
copy td "package received on 02nd Sept 2025."
click at [0, 0] on span "Create Delivery" at bounding box center [0, 0] width 0 height 0
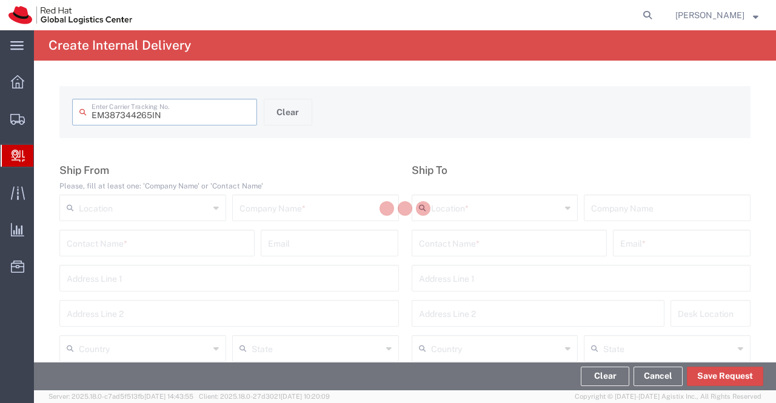
type input "EM387344265IN"
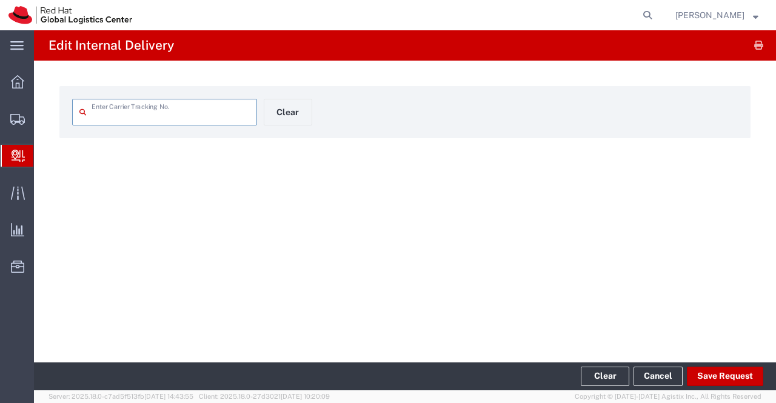
type input "EM387344265IN"
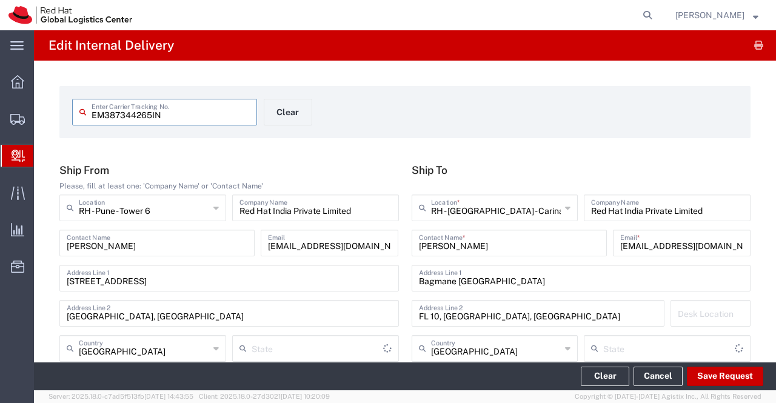
type input "Your Packaging"
type input "Mahārāshtra"
type input "[GEOGRAPHIC_DATA]"
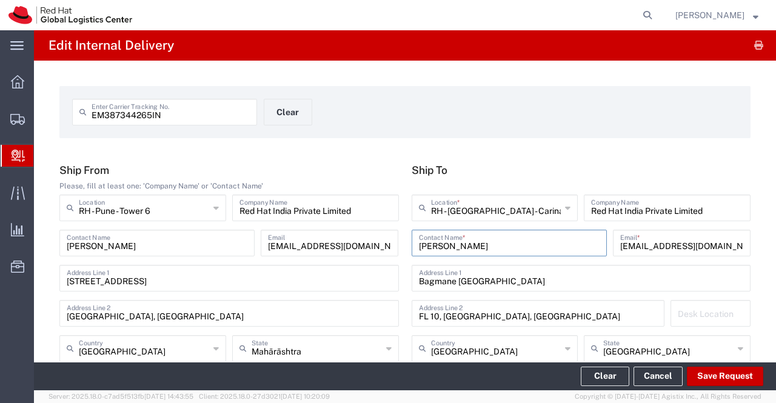
drag, startPoint x: 492, startPoint y: 245, endPoint x: 404, endPoint y: 247, distance: 87.9
click at [408, 247] on agx-input-control "Shijoe Panjikkaran Contact Name *" at bounding box center [508, 243] width 201 height 27
drag, startPoint x: 167, startPoint y: 119, endPoint x: 80, endPoint y: 117, distance: 87.3
click at [80, 117] on div "EM387344265IN Enter Carrier Tracking No." at bounding box center [164, 112] width 185 height 27
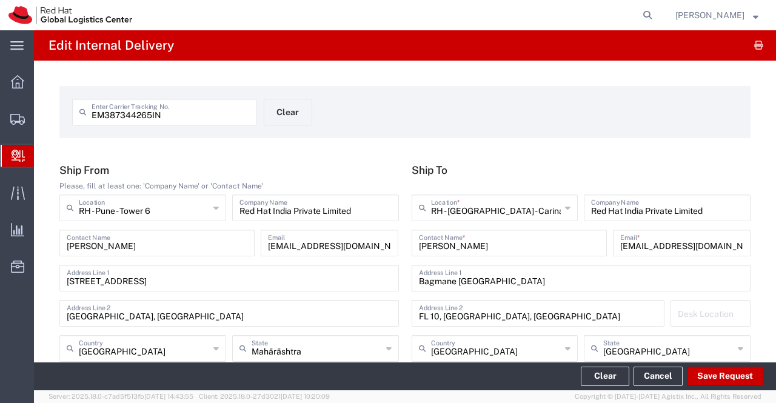
drag, startPoint x: 473, startPoint y: 157, endPoint x: 505, endPoint y: 247, distance: 95.2
drag, startPoint x: 494, startPoint y: 246, endPoint x: 405, endPoint y: 248, distance: 89.7
click at [408, 248] on agx-input-control "Shijoe Panjikkaran Contact Name *" at bounding box center [508, 243] width 201 height 27
click at [565, 201] on icon at bounding box center [567, 207] width 5 height 19
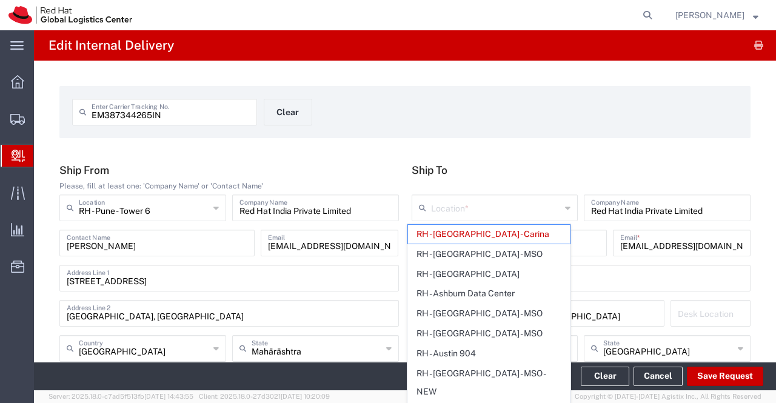
click at [523, 134] on form "EM387344265IN Enter Carrier Tracking No. Clear" at bounding box center [404, 112] width 691 height 52
type input "RH - [GEOGRAPHIC_DATA] - Carina"
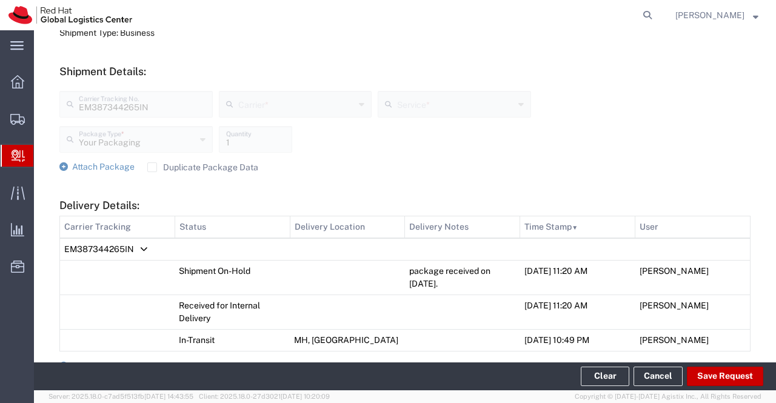
scroll to position [424, 0]
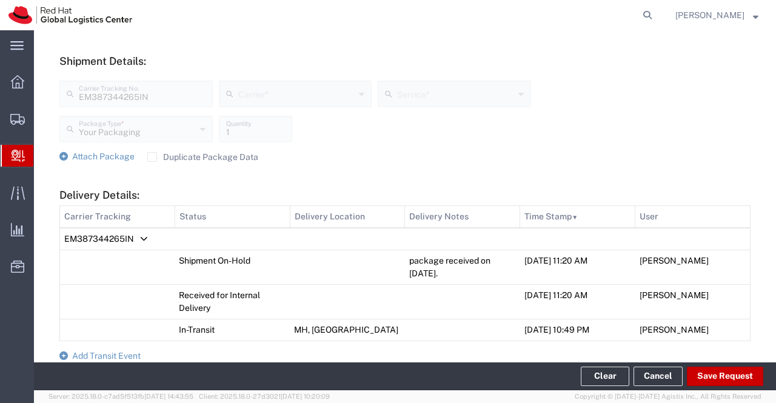
drag, startPoint x: 404, startPoint y: 259, endPoint x: 449, endPoint y: 277, distance: 49.2
click at [449, 277] on td "package received on 02nd Sept 2025." at bounding box center [462, 267] width 115 height 35
copy td "package received on 02nd Sept 2025."
click at [436, 161] on div "Attach Package Duplicate Package Data" at bounding box center [404, 157] width 691 height 12
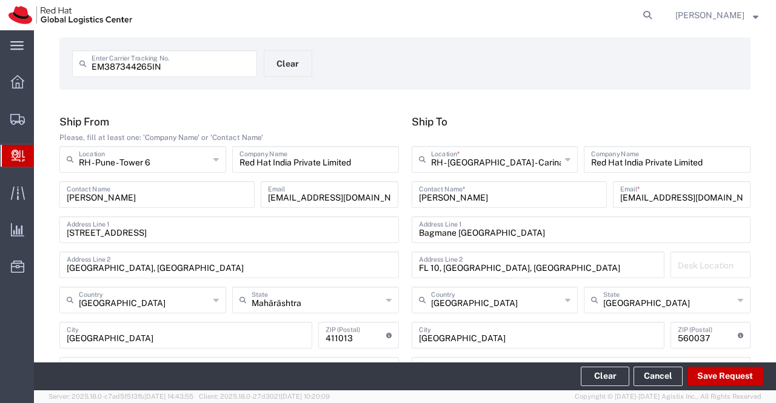
scroll to position [0, 0]
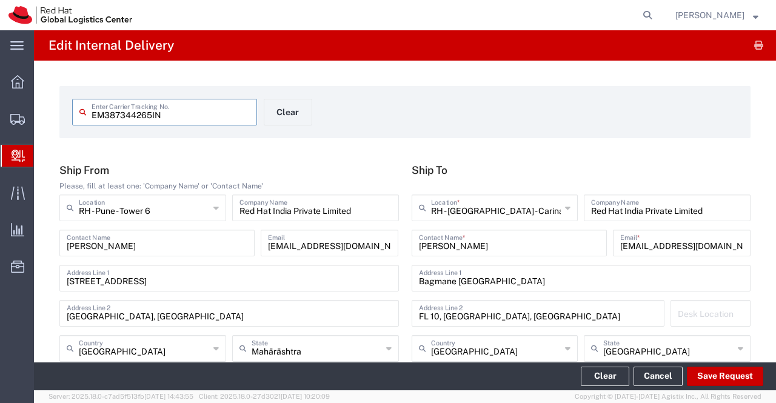
drag, startPoint x: 184, startPoint y: 116, endPoint x: 85, endPoint y: 119, distance: 99.4
click at [85, 121] on div "EM387344265IN Enter Carrier Tracking No." at bounding box center [164, 112] width 185 height 27
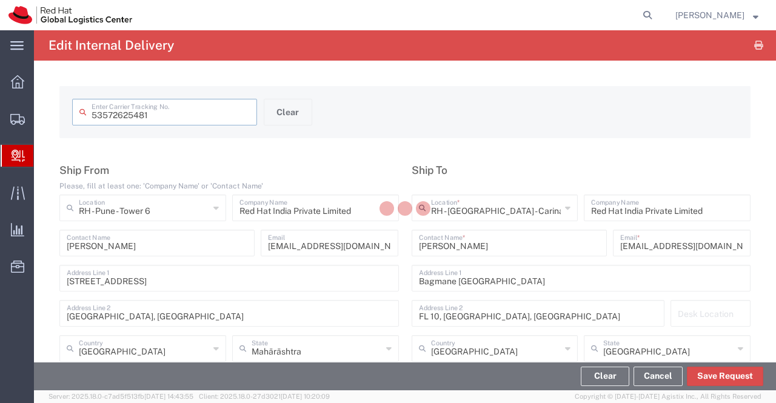
type input "53572625481"
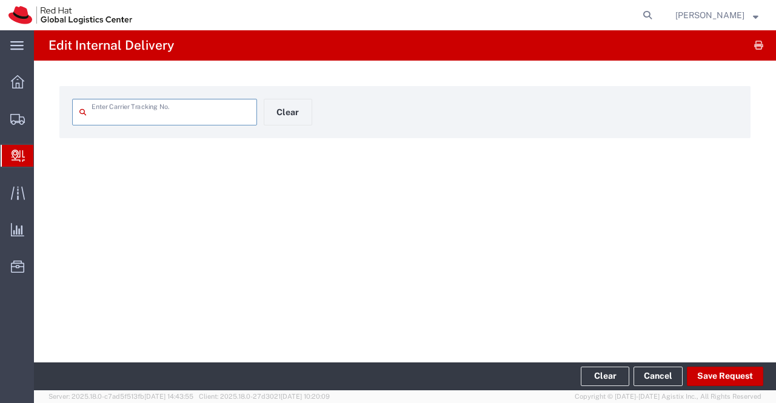
type input "53572625481"
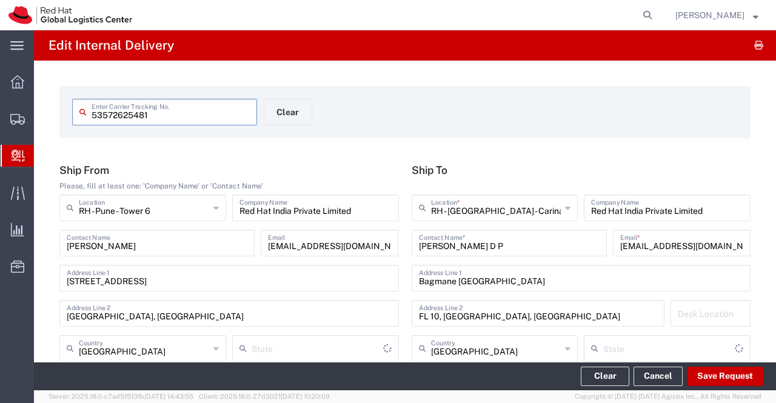
type input "Your Packaging"
type input "Mahārāshtra"
type input "Ground"
type input "[GEOGRAPHIC_DATA]"
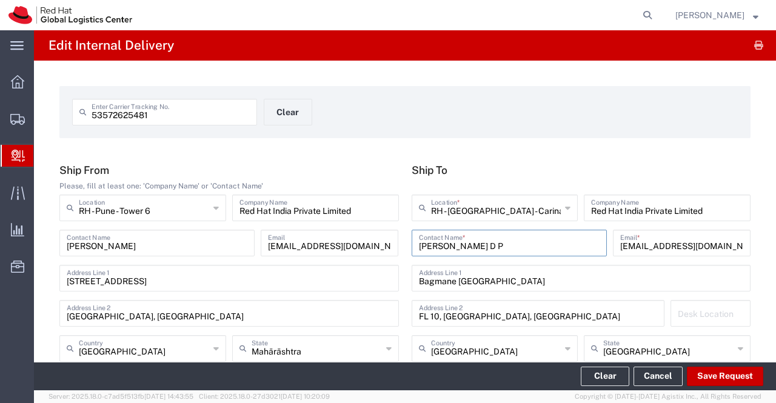
drag, startPoint x: 513, startPoint y: 244, endPoint x: 404, endPoint y: 247, distance: 109.1
click at [408, 247] on agx-input-control "Krishna Mohan D P Contact Name *" at bounding box center [508, 243] width 201 height 27
drag, startPoint x: 160, startPoint y: 115, endPoint x: 86, endPoint y: 119, distance: 74.1
click at [86, 119] on div "53572625481 Enter Carrier Tracking No." at bounding box center [164, 112] width 185 height 27
click at [445, 115] on div "53572625481 Enter Carrier Tracking No. Clear" at bounding box center [264, 116] width 396 height 35
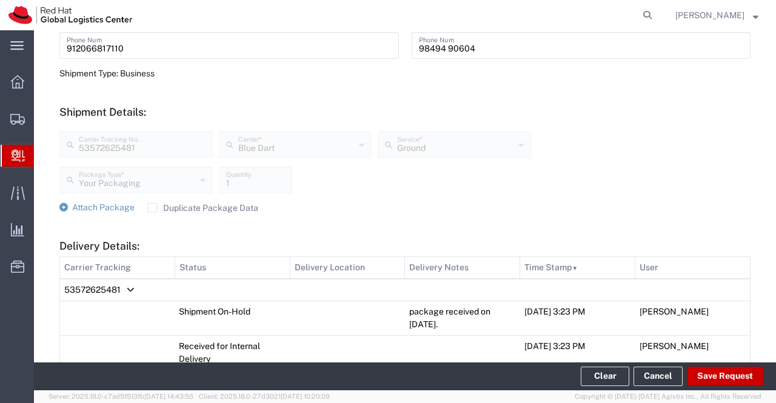
scroll to position [545, 0]
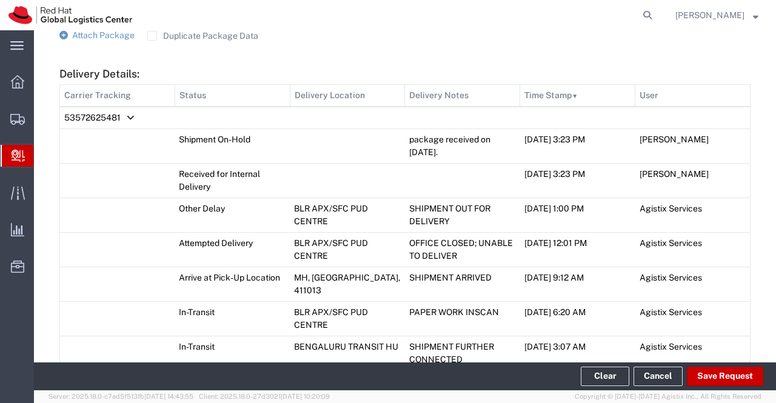
drag, startPoint x: 402, startPoint y: 137, endPoint x: 452, endPoint y: 151, distance: 51.6
click at [452, 151] on td "package received on 09th June 2025." at bounding box center [462, 145] width 115 height 35
copy td "package received on 09th June 2025."
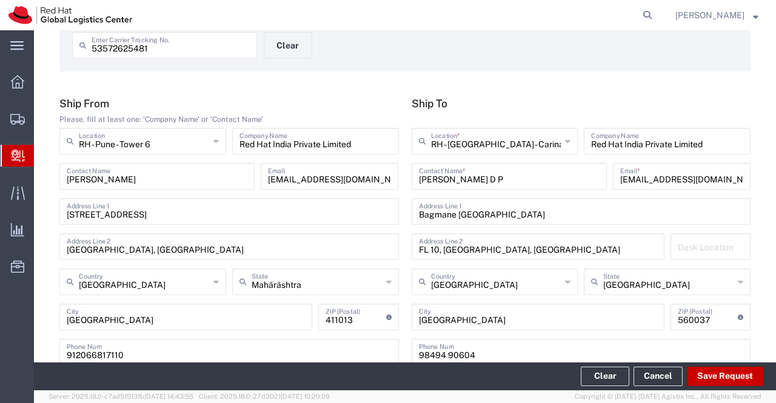
scroll to position [0, 0]
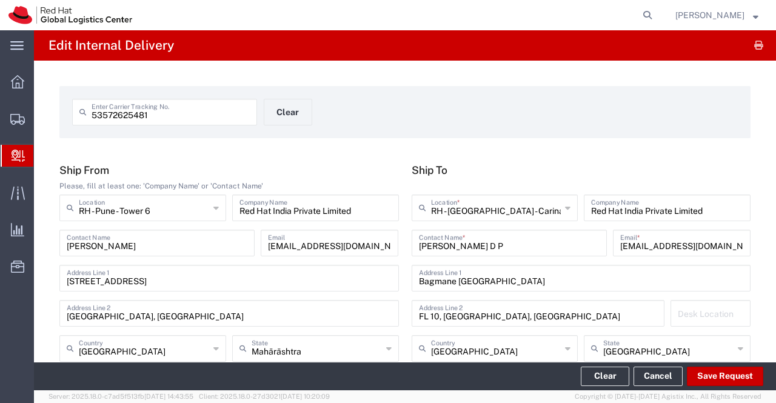
click at [179, 111] on input "53572625481" at bounding box center [170, 111] width 158 height 21
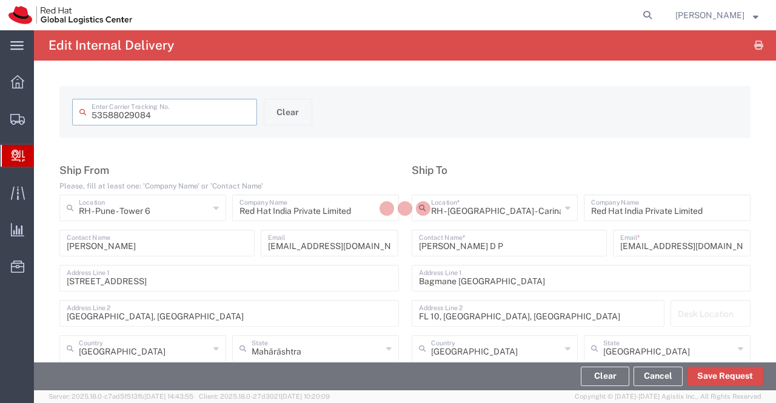
type input "53588029084"
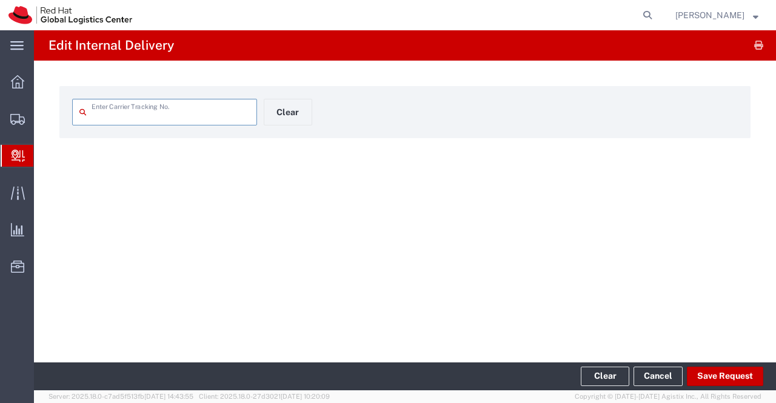
type input "53588029084"
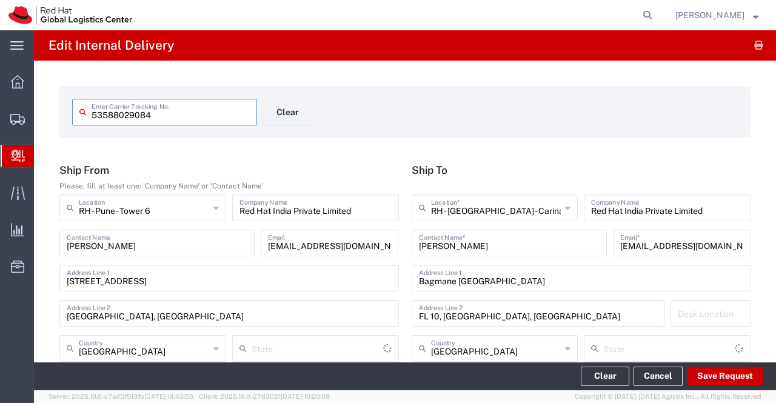
type input "Ground"
type input "Your Packaging"
type input "Mahārāshtra"
type input "[GEOGRAPHIC_DATA]"
drag, startPoint x: 167, startPoint y: 116, endPoint x: 67, endPoint y: 115, distance: 100.6
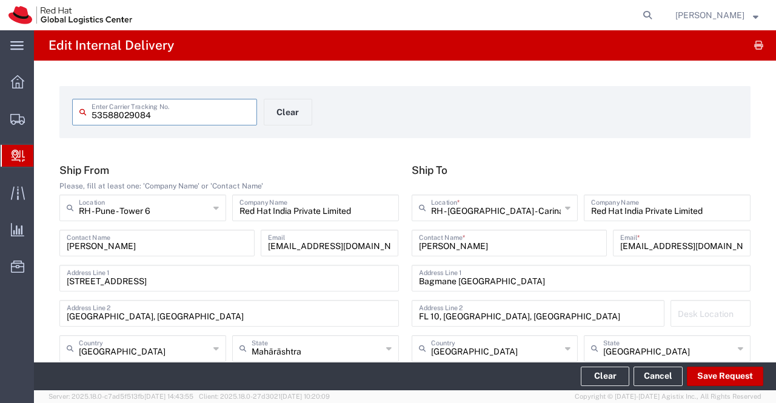
click at [67, 115] on agx-input-control "53588029084 Enter Carrier Tracking No." at bounding box center [165, 112] width 198 height 27
drag, startPoint x: 491, startPoint y: 245, endPoint x: 411, endPoint y: 248, distance: 80.0
click at [411, 248] on div "ShankhaDeep Roy Contact Name *" at bounding box center [508, 243] width 195 height 27
drag, startPoint x: 480, startPoint y: 147, endPoint x: 487, endPoint y: 170, distance: 24.7
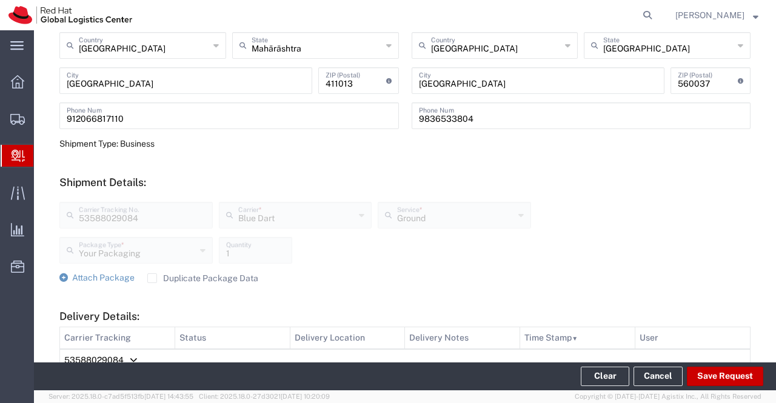
scroll to position [545, 0]
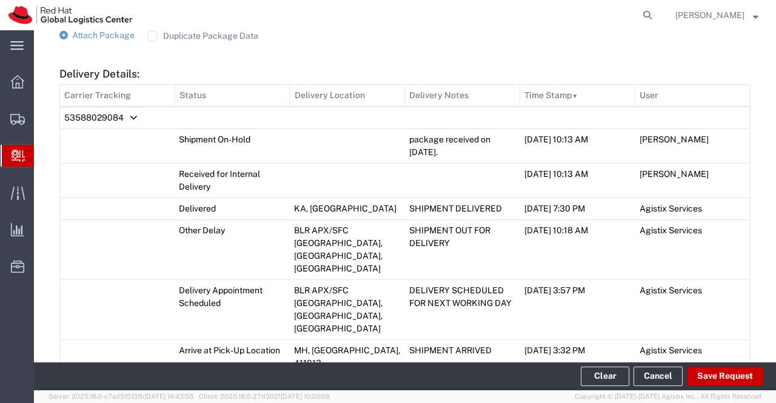
drag, startPoint x: 405, startPoint y: 141, endPoint x: 447, endPoint y: 159, distance: 45.6
click at [447, 159] on td "package received on 03rd Aug 2025." at bounding box center [462, 145] width 115 height 35
copy td "package received on 03rd Aug 2025."
click at [647, 70] on h5 "Delivery Details:" at bounding box center [404, 73] width 691 height 13
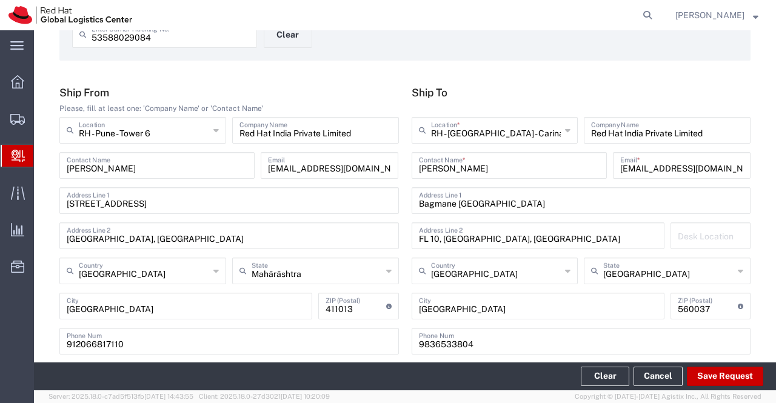
scroll to position [0, 0]
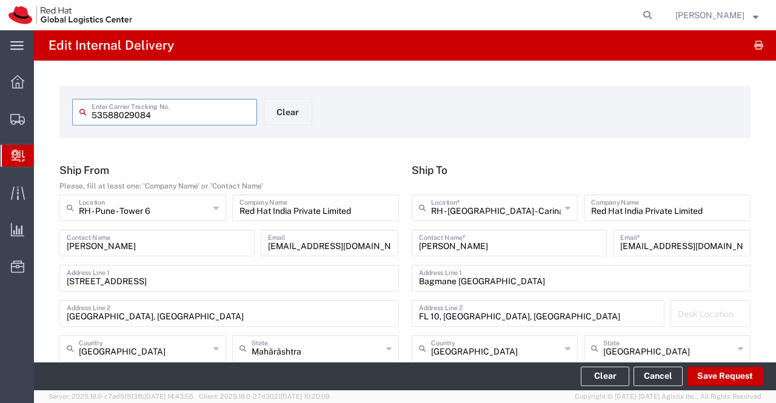
drag, startPoint x: 170, startPoint y: 116, endPoint x: 69, endPoint y: 118, distance: 101.2
click at [69, 118] on agx-input-control "53588029084 Enter Carrier Tracking No." at bounding box center [165, 112] width 198 height 27
click at [154, 117] on input "53588029084" at bounding box center [170, 111] width 158 height 21
type input "53596690136"
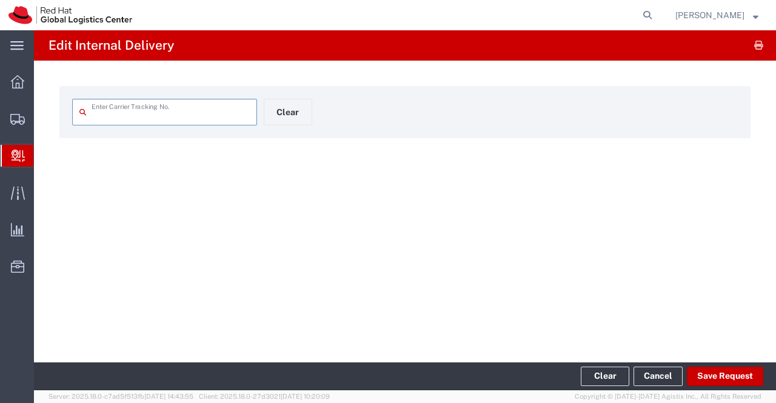
type input "53596690136"
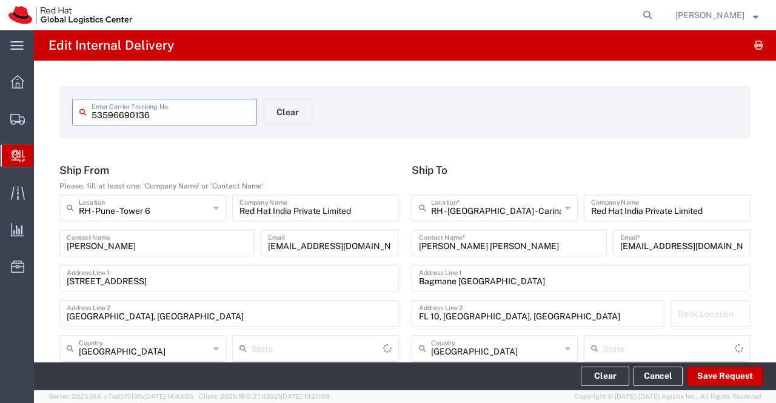
type input "Ground"
type input "Your Packaging"
type input "Mahārāshtra"
type input "[GEOGRAPHIC_DATA]"
drag, startPoint x: 161, startPoint y: 113, endPoint x: 81, endPoint y: 112, distance: 80.6
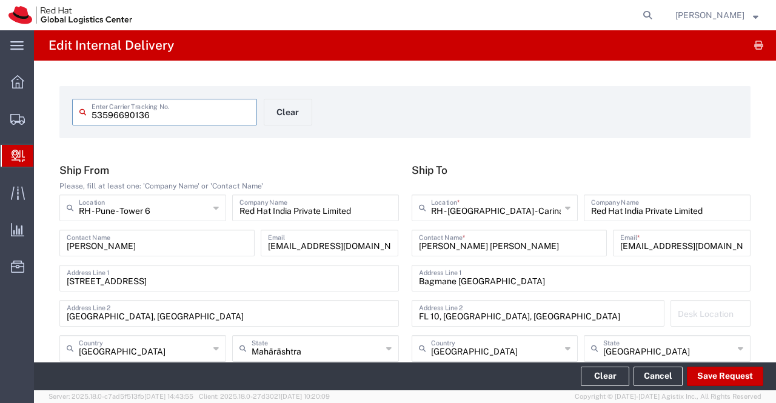
click at [81, 112] on div "53596690136 Enter Carrier Tracking No." at bounding box center [164, 112] width 185 height 27
click at [416, 93] on form "53596690136 Enter Carrier Tracking No. Clear" at bounding box center [404, 112] width 691 height 52
drag, startPoint x: 504, startPoint y: 244, endPoint x: 400, endPoint y: 247, distance: 103.6
click at [405, 247] on div "Ship To RH - Bangalore - Carina Location * RH - Bangalore - Carina RH - Amsterd…" at bounding box center [581, 302] width 352 height 277
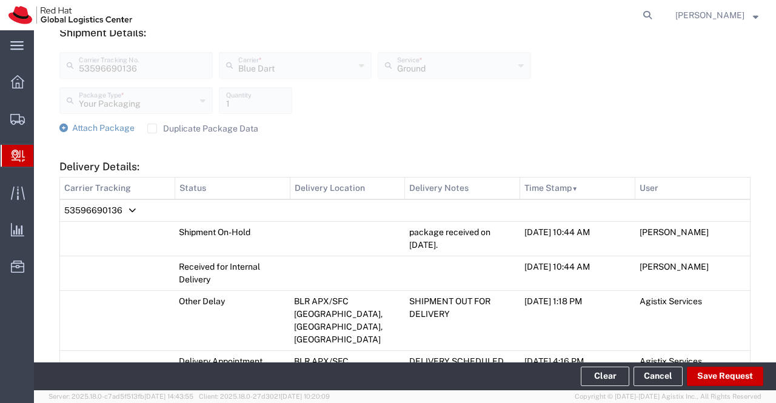
scroll to position [545, 0]
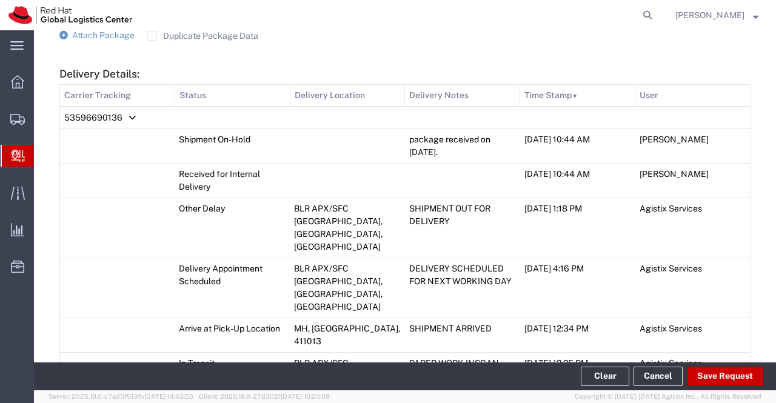
drag, startPoint x: 402, startPoint y: 140, endPoint x: 464, endPoint y: 153, distance: 63.8
click at [464, 153] on td "package received on 07th Sept 2025." at bounding box center [462, 145] width 115 height 35
copy td "package received on 07th Sept 2025."
click at [310, 40] on div "Attach Package Duplicate Package Data" at bounding box center [404, 36] width 691 height 12
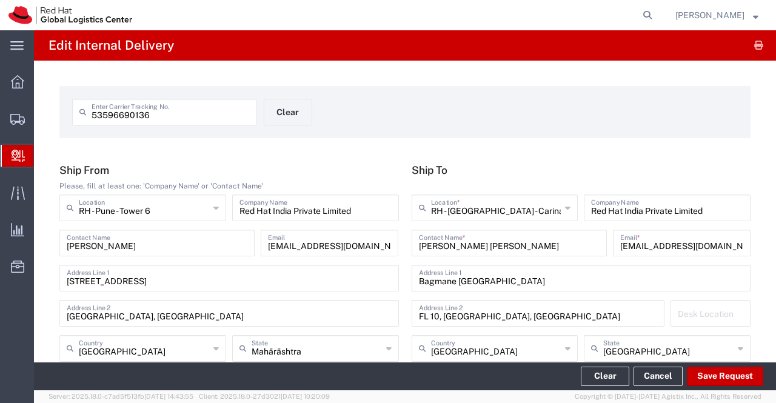
scroll to position [0, 0]
click at [161, 114] on input "53596690136" at bounding box center [170, 111] width 158 height 21
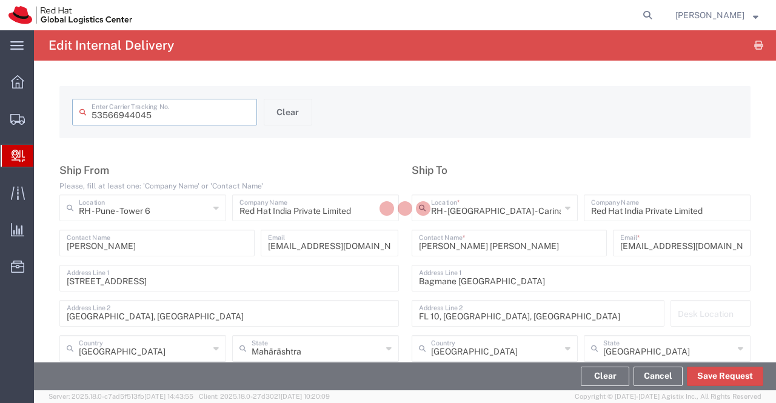
type input "53566944045"
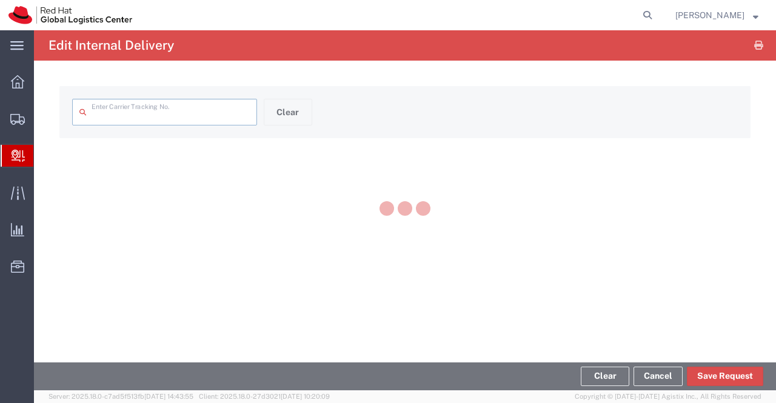
type input "53566944045"
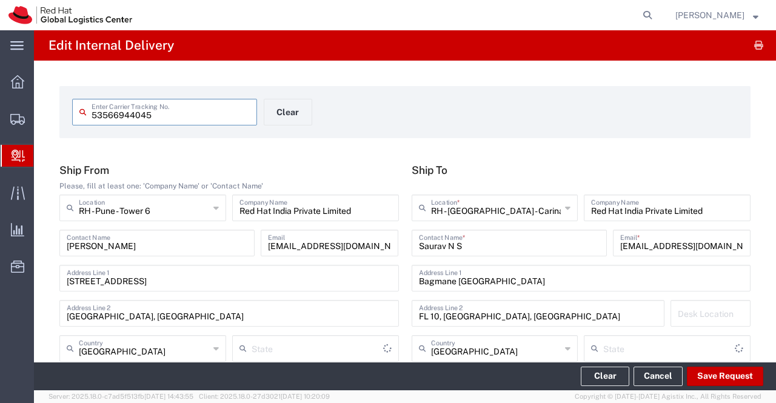
type input "Ground"
type input "Your Packaging"
type input "Mahārāshtra"
type input "[GEOGRAPHIC_DATA]"
drag, startPoint x: 162, startPoint y: 111, endPoint x: 89, endPoint y: 116, distance: 73.5
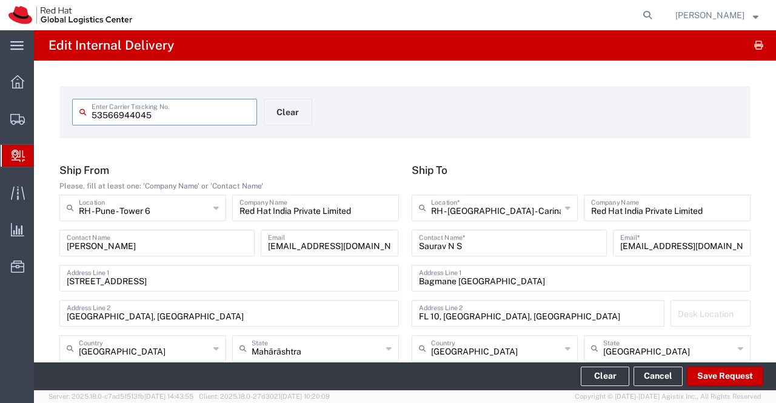
click at [89, 116] on div "53566944045 Enter Carrier Tracking No." at bounding box center [164, 112] width 185 height 27
click at [517, 91] on form "53566944045 Enter Carrier Tracking No. Clear" at bounding box center [404, 112] width 691 height 52
drag, startPoint x: 476, startPoint y: 249, endPoint x: 399, endPoint y: 247, distance: 77.6
click at [399, 247] on div "Ship From Please, fill at least one: 'Company Name' or 'Contact Name' RH - Pune…" at bounding box center [404, 302] width 703 height 277
click at [571, 125] on div "53566944045 Enter Carrier Tracking No. Clear" at bounding box center [405, 116] width 678 height 35
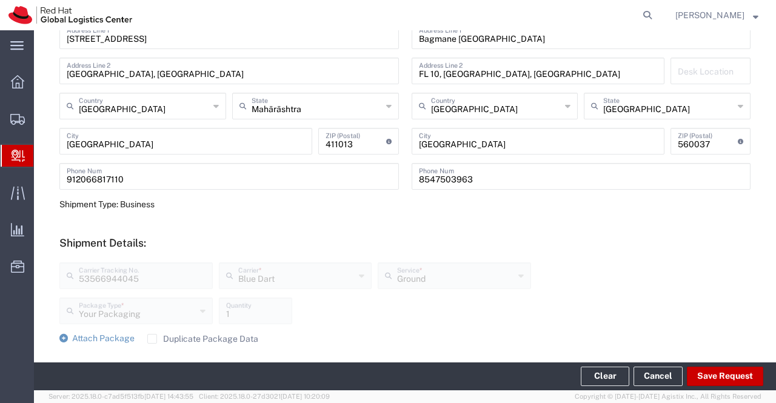
scroll to position [485, 0]
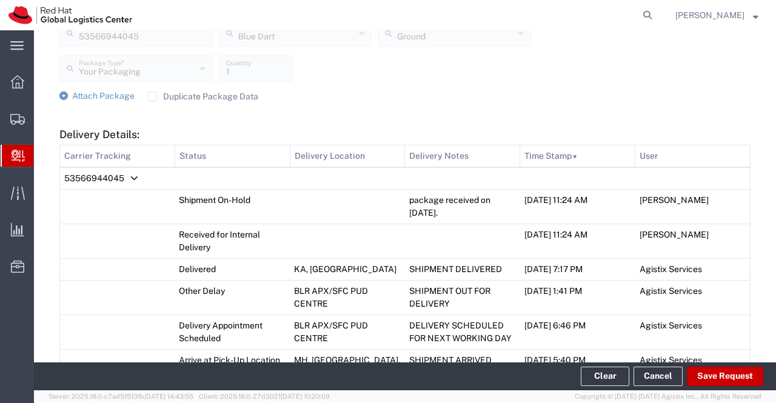
drag, startPoint x: 404, startPoint y: 199, endPoint x: 456, endPoint y: 214, distance: 54.3
click at [456, 214] on td "package received on 19th May 2025." at bounding box center [462, 206] width 115 height 35
copy td "package received on 19th May 2025."
click at [463, 83] on div "Your Packaging Package Type * Your Packaging Case(s) Envelope PAK Skid(s) 1 Qua…" at bounding box center [294, 72] width 477 height 35
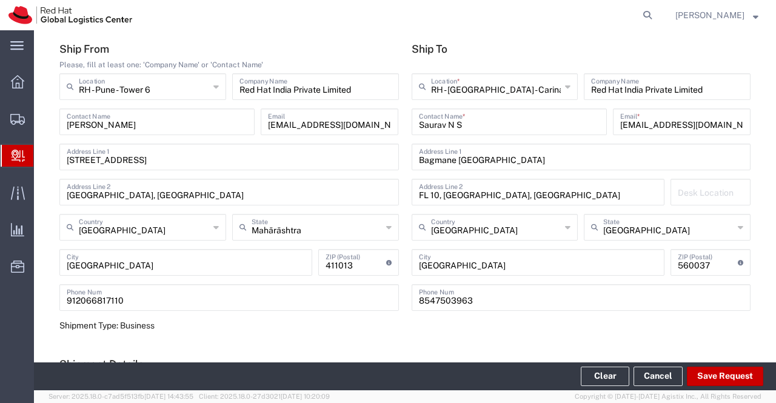
scroll to position [0, 0]
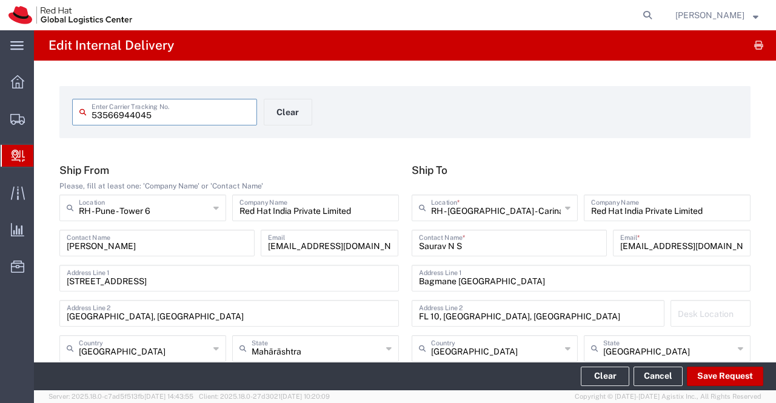
click at [168, 118] on input "53566944045" at bounding box center [170, 111] width 158 height 21
type input "53596690243"
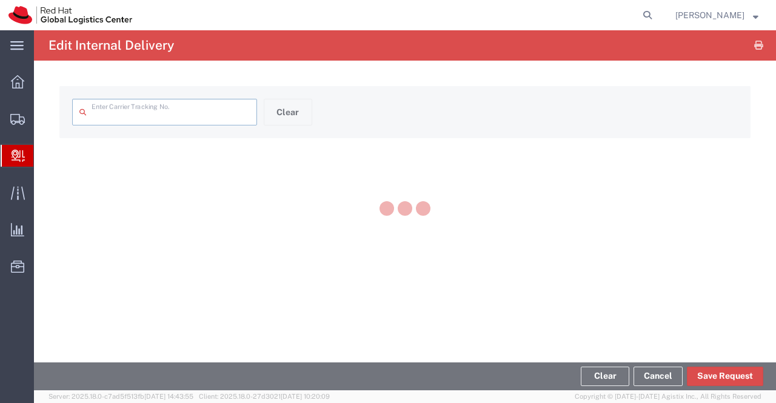
type input "53596690243"
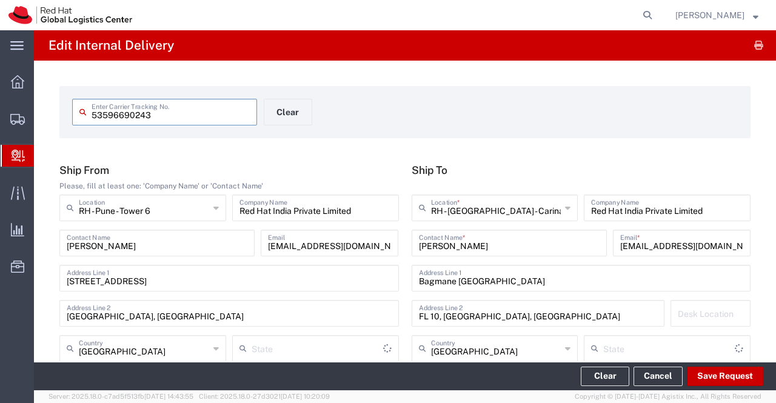
type input "Mahārāshtra"
type input "Your Packaging"
type input "Ground"
type input "[GEOGRAPHIC_DATA]"
drag, startPoint x: 159, startPoint y: 113, endPoint x: 91, endPoint y: 115, distance: 67.9
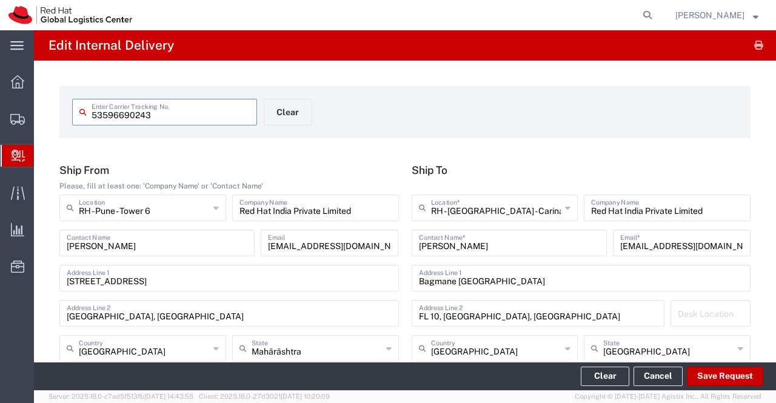
click at [91, 115] on input "53596690243" at bounding box center [170, 111] width 158 height 21
click at [402, 125] on div "53596690243 Enter Carrier Tracking No. Clear" at bounding box center [264, 116] width 396 height 35
drag, startPoint x: 477, startPoint y: 244, endPoint x: 413, endPoint y: 253, distance: 65.5
click at [413, 253] on div "Deepa Kurup Contact Name *" at bounding box center [508, 243] width 195 height 27
click at [454, 95] on form "53596690243 Enter Carrier Tracking No. Clear" at bounding box center [404, 112] width 691 height 52
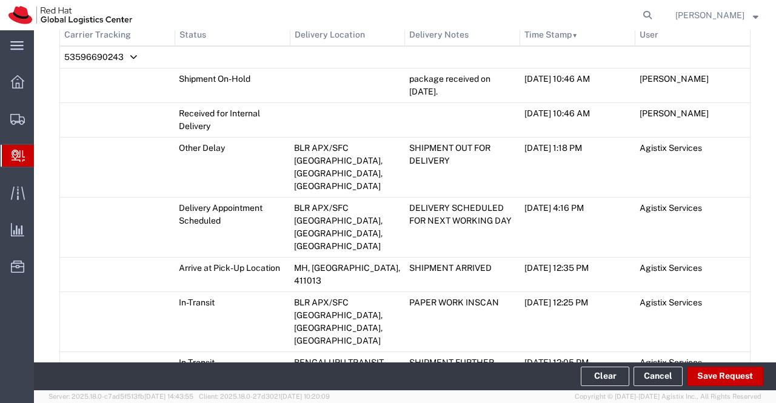
scroll to position [545, 0]
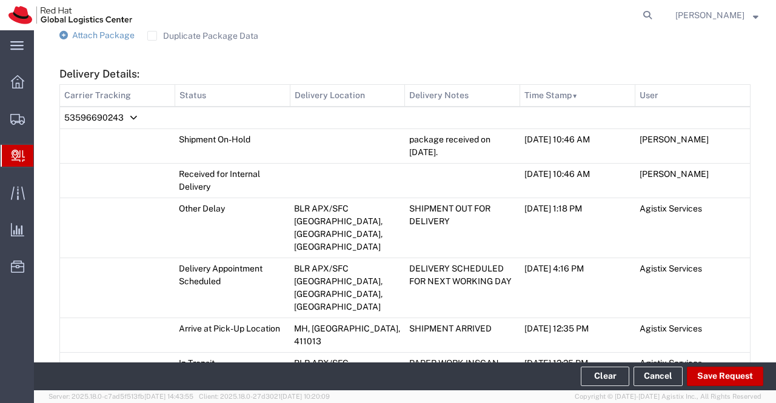
drag, startPoint x: 404, startPoint y: 138, endPoint x: 456, endPoint y: 148, distance: 53.1
click at [456, 148] on td "package received on 07th Sept 2025." at bounding box center [462, 145] width 115 height 35
copy td "package received on 07th Sept 2025."
click at [434, 58] on form "Ship From Please, fill at least one: 'Company Name' or 'Contact Name' RH - Pune…" at bounding box center [404, 318] width 691 height 1401
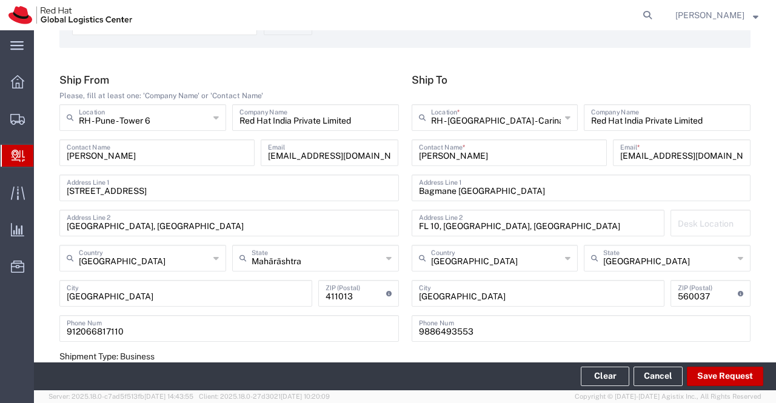
scroll to position [0, 0]
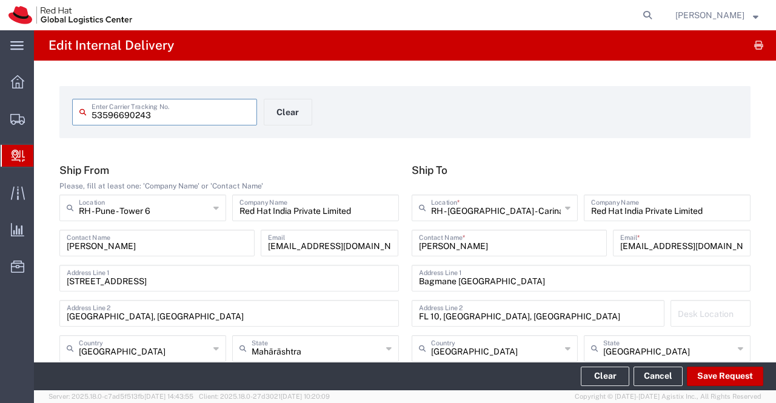
click at [150, 117] on input "53596690243" at bounding box center [170, 111] width 158 height 21
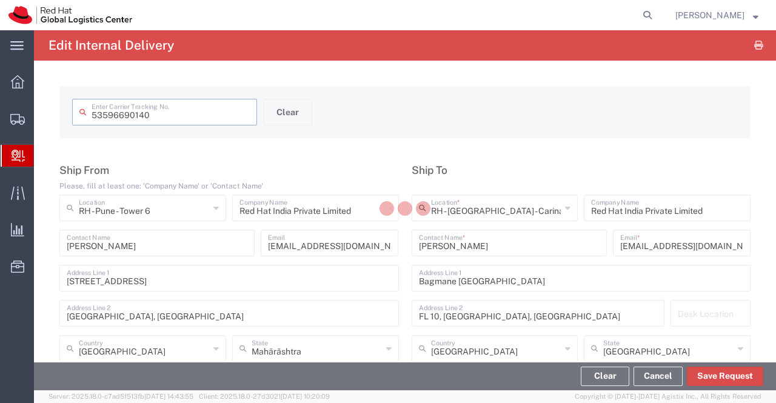
type input "53596690140"
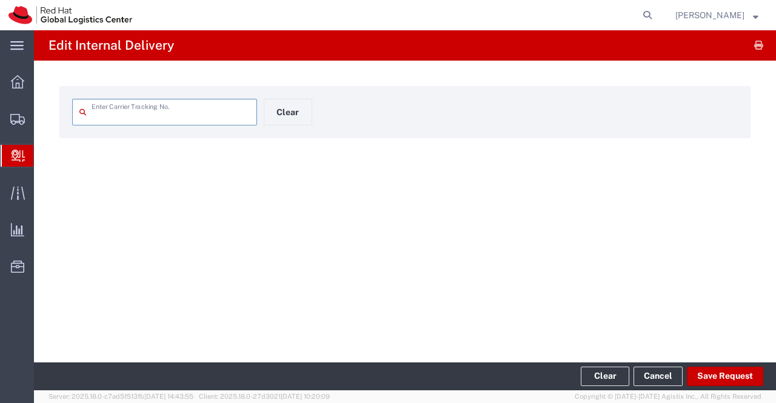
type input "53596690140"
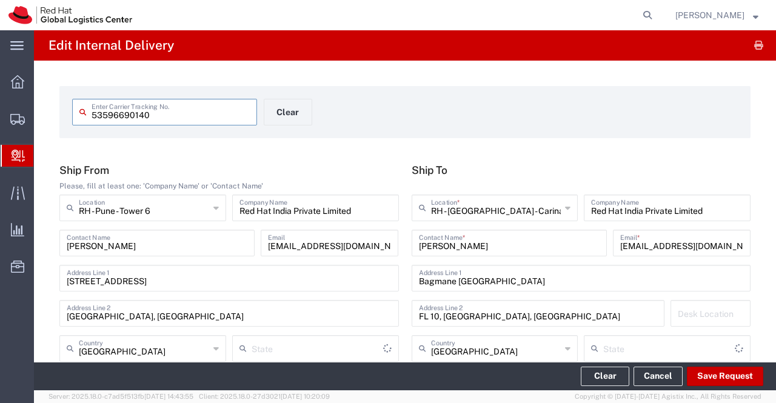
type input "Your Packaging"
type input "Ground"
type input "Mahārāshtra"
type input "[GEOGRAPHIC_DATA]"
drag, startPoint x: 161, startPoint y: 111, endPoint x: 82, endPoint y: 119, distance: 79.8
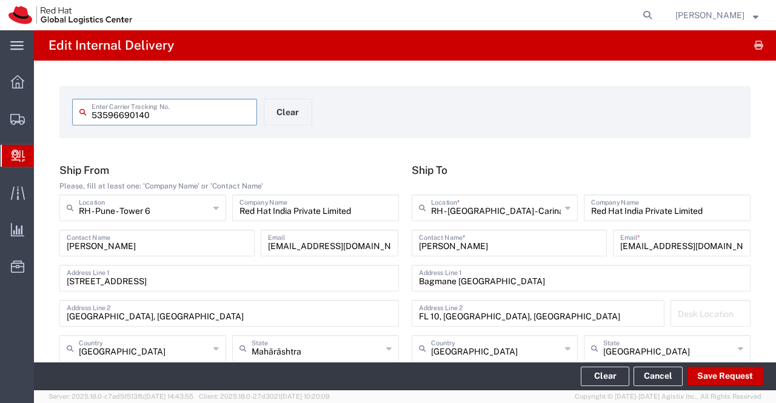
click at [82, 119] on div "53596690140 Enter Carrier Tracking No." at bounding box center [164, 112] width 185 height 27
click at [456, 110] on div "53596690140 Enter Carrier Tracking No. Clear" at bounding box center [405, 116] width 678 height 35
drag, startPoint x: 512, startPoint y: 247, endPoint x: 396, endPoint y: 255, distance: 116.0
click at [396, 255] on div "Ship From Please, fill at least one: 'Company Name' or 'Contact Name' RH - Pune…" at bounding box center [404, 302] width 703 height 277
click at [537, 117] on div "53596690140 Enter Carrier Tracking No. Clear" at bounding box center [405, 116] width 678 height 35
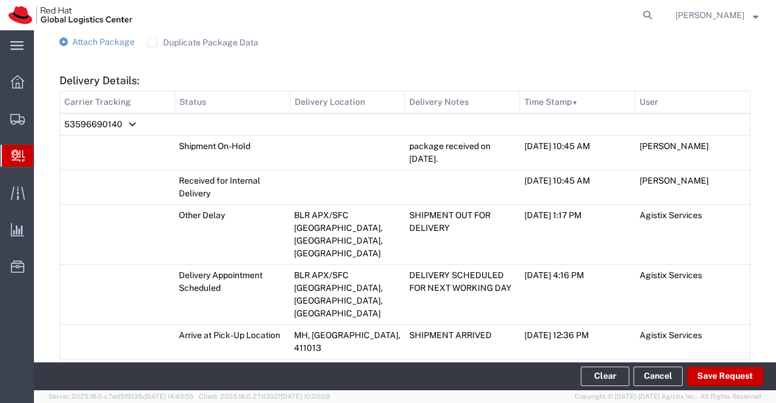
scroll to position [545, 0]
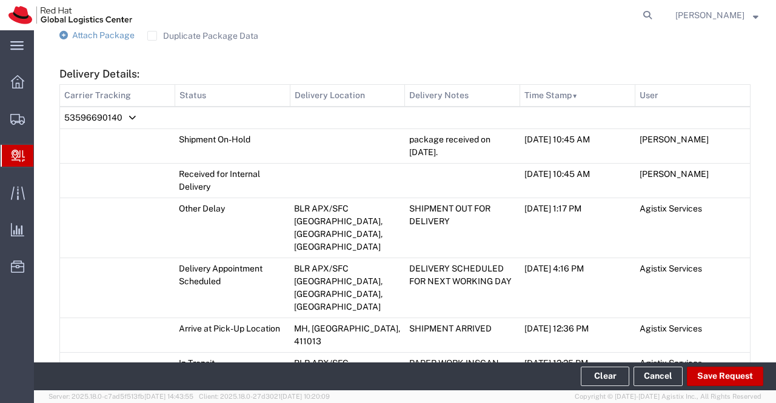
drag, startPoint x: 404, startPoint y: 140, endPoint x: 458, endPoint y: 152, distance: 55.9
click at [458, 152] on td "package received on 07th Sept 2025." at bounding box center [462, 145] width 115 height 35
copy td "package received on 07th Sept 2025."
click at [522, 46] on form "Ship From Please, fill at least one: 'Company Name' or 'Contact Name' RH - Pune…" at bounding box center [404, 318] width 691 height 1401
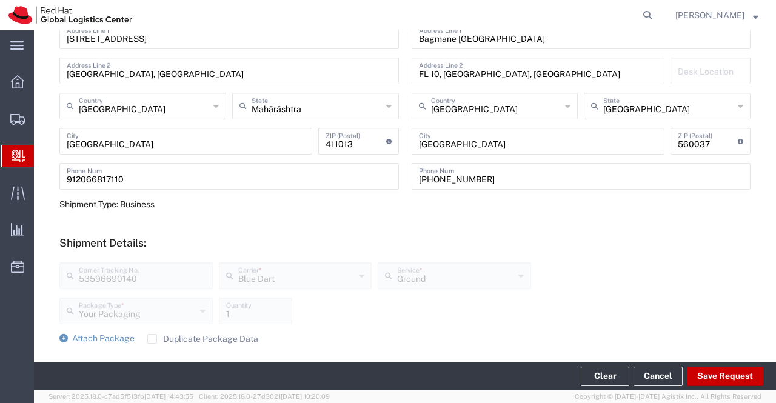
scroll to position [0, 0]
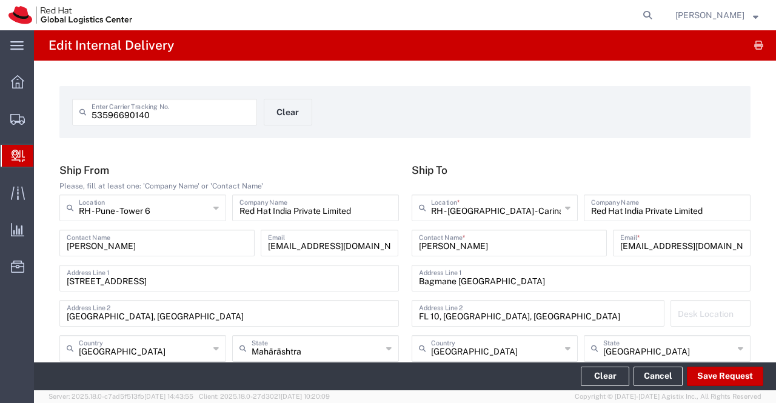
click at [164, 115] on input "53596690140" at bounding box center [170, 111] width 158 height 21
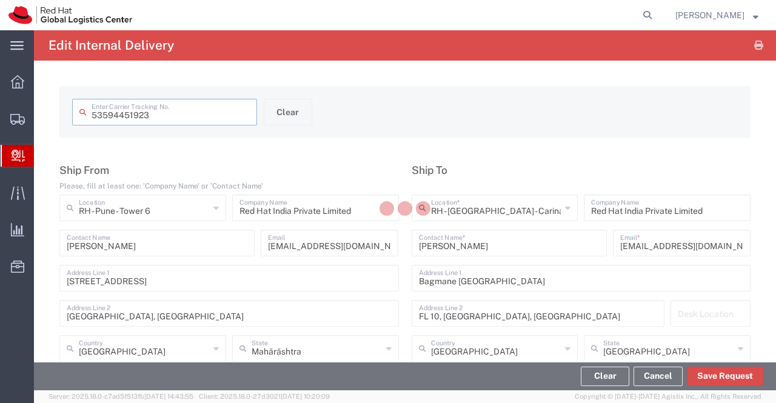
type input "53594451923"
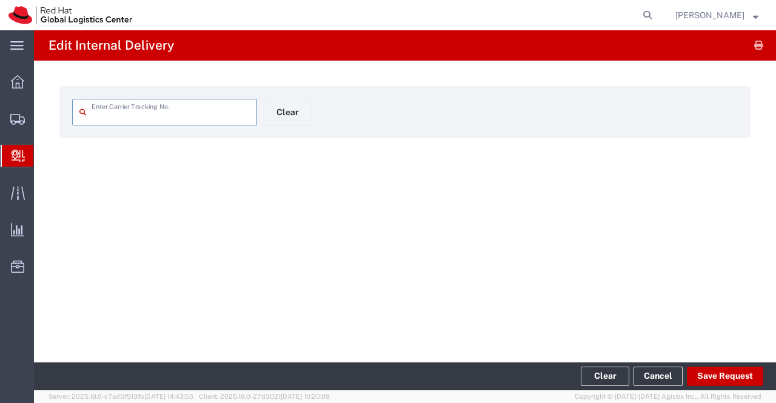
type input "53594451923"
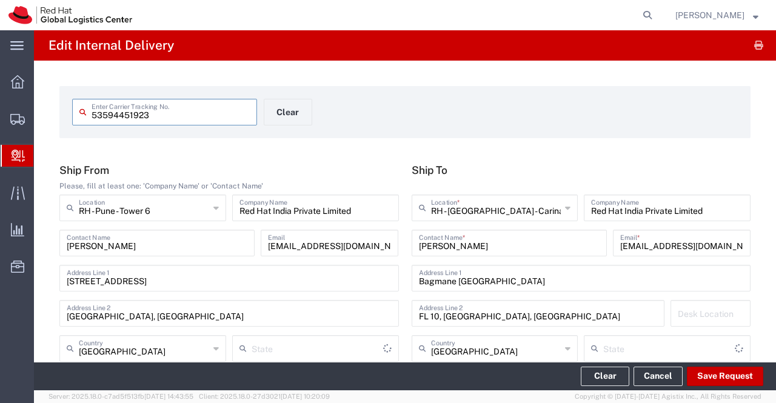
type input "Ground"
type input "Mahārāshtra"
type input "Your Packaging"
type input "[GEOGRAPHIC_DATA]"
drag, startPoint x: 156, startPoint y: 117, endPoint x: 68, endPoint y: 122, distance: 88.0
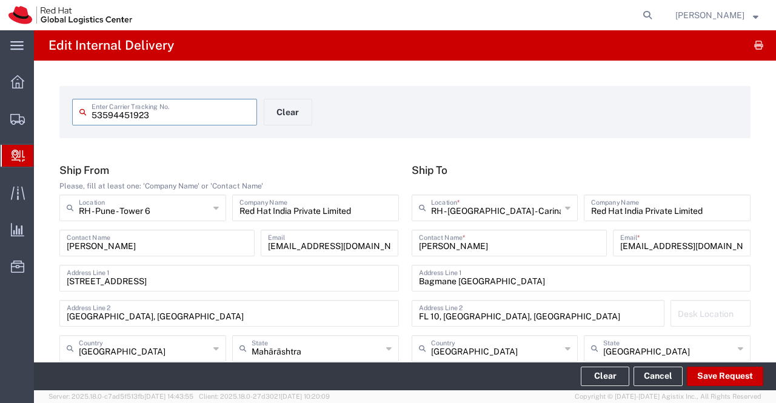
click at [68, 122] on agx-input-control "53594451923 Enter Carrier Tracking No." at bounding box center [165, 112] width 198 height 27
click at [480, 115] on div "53594451923 Enter Carrier Tracking No. Clear" at bounding box center [405, 116] width 678 height 35
drag, startPoint x: 509, startPoint y: 245, endPoint x: 413, endPoint y: 254, distance: 96.2
click at [413, 254] on div "DHIMAN MANDAL Contact Name *" at bounding box center [508, 243] width 195 height 27
click at [463, 130] on div "53594451923 Enter Carrier Tracking No. Clear" at bounding box center [405, 116] width 678 height 35
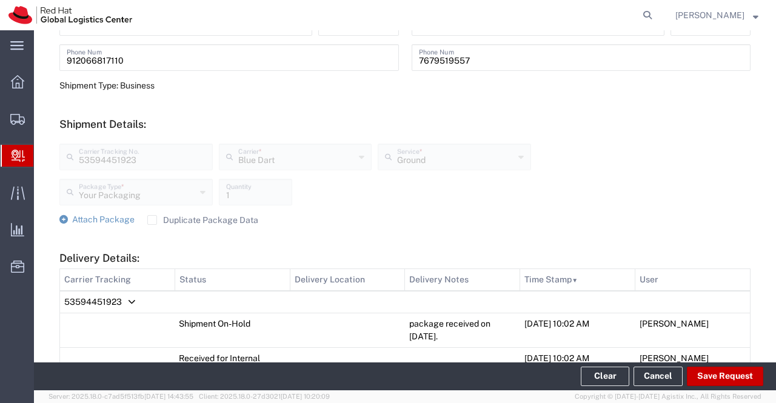
scroll to position [364, 0]
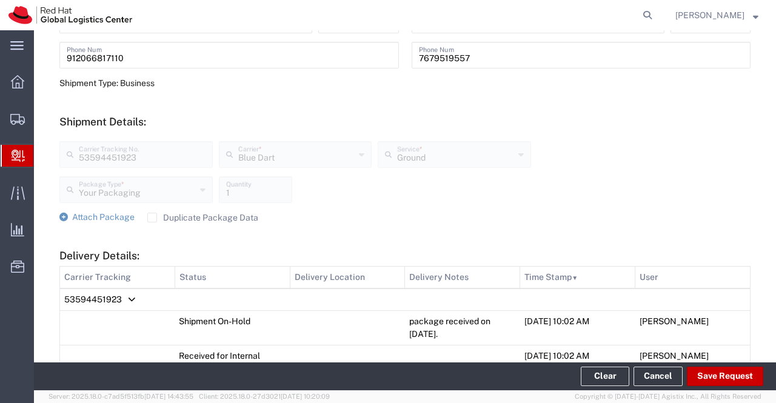
drag, startPoint x: 403, startPoint y: 318, endPoint x: 450, endPoint y: 335, distance: 50.2
click at [450, 335] on td "package received on 31st Aug 2025." at bounding box center [462, 327] width 115 height 35
copy td "package received on 31st Aug 2025."
click at [658, 183] on div "53594451923 Carrier Tracking No. Blue Dart Carrier * Blue Dart DHL FedEx Expres…" at bounding box center [404, 171] width 703 height 79
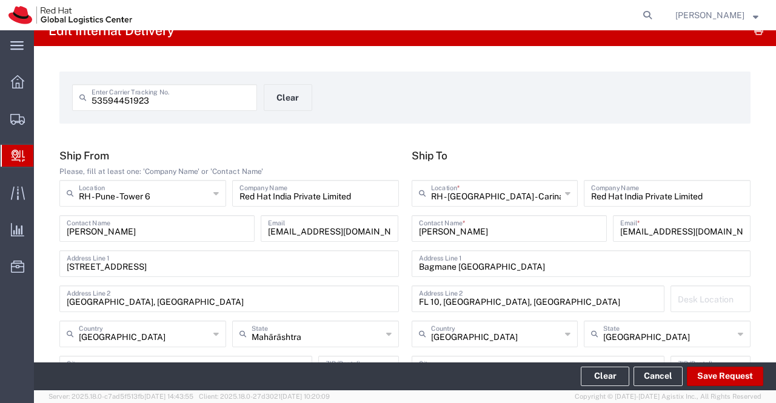
scroll to position [0, 0]
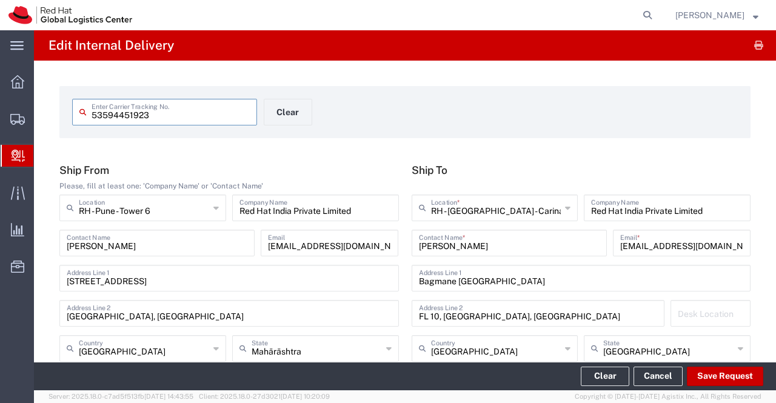
click at [157, 116] on input "53594451923" at bounding box center [170, 111] width 158 height 21
type input "53596690265"
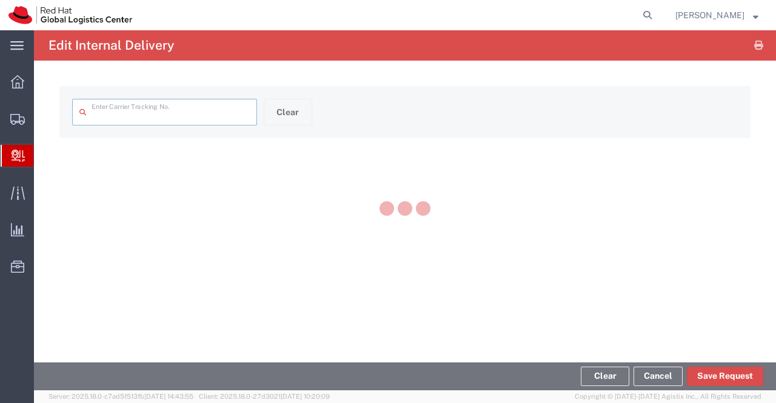
type input "53596690265"
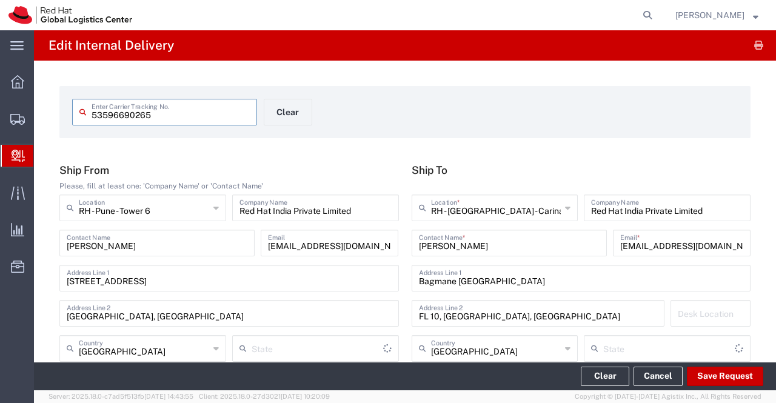
type input "Ground"
type input "Mahārāshtra"
type input "Your Packaging"
type input "[GEOGRAPHIC_DATA]"
drag, startPoint x: 161, startPoint y: 119, endPoint x: 92, endPoint y: 122, distance: 69.1
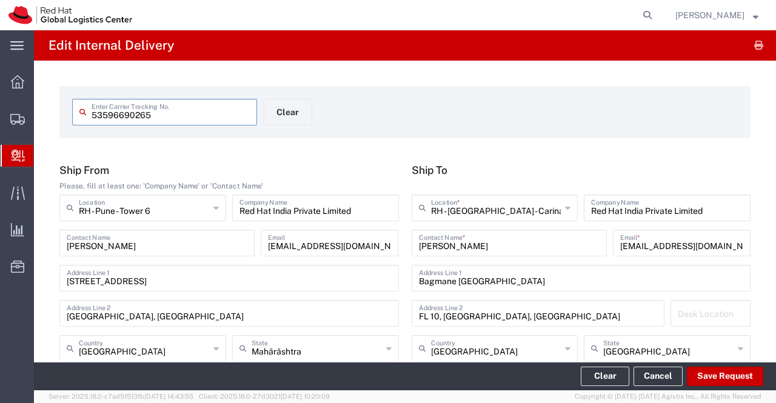
click at [92, 122] on input "53596690265" at bounding box center [170, 111] width 158 height 21
click at [494, 116] on div "53596690265 Enter Carrier Tracking No. Clear" at bounding box center [405, 116] width 678 height 35
drag, startPoint x: 514, startPoint y: 247, endPoint x: 413, endPoint y: 249, distance: 101.8
click at [413, 249] on div "SivaKrishna Nakkala Contact Name *" at bounding box center [508, 243] width 195 height 27
click at [497, 122] on div "53596690265 Enter Carrier Tracking No. Clear" at bounding box center [405, 116] width 678 height 35
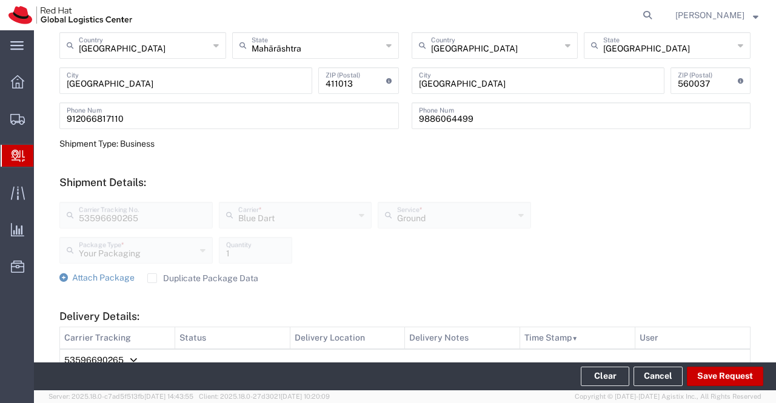
scroll to position [485, 0]
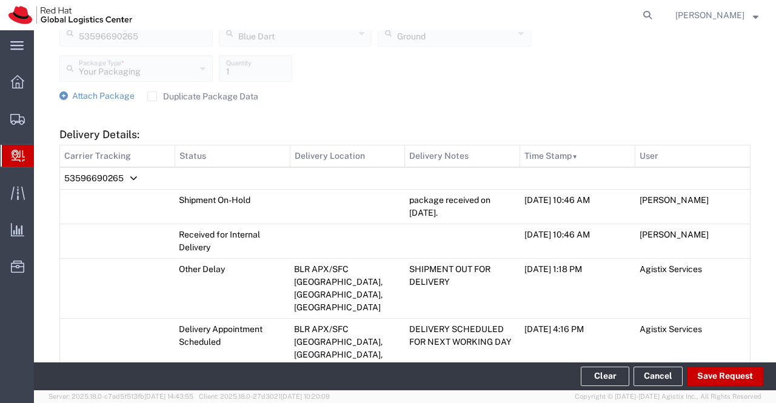
drag, startPoint x: 405, startPoint y: 198, endPoint x: 457, endPoint y: 214, distance: 55.0
click at [457, 214] on td "package received on 07th Sept 2025." at bounding box center [462, 206] width 115 height 35
copy td "package received on 07th Sept 2025."
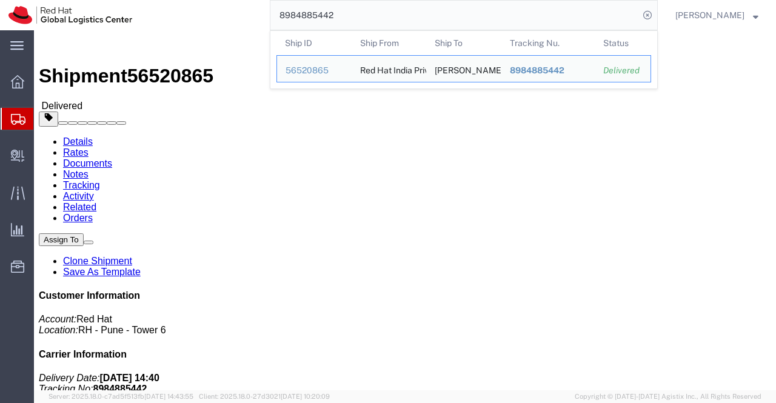
drag, startPoint x: 344, startPoint y: 13, endPoint x: 273, endPoint y: 17, distance: 71.0
click at [273, 17] on input "8984885442" at bounding box center [454, 15] width 368 height 29
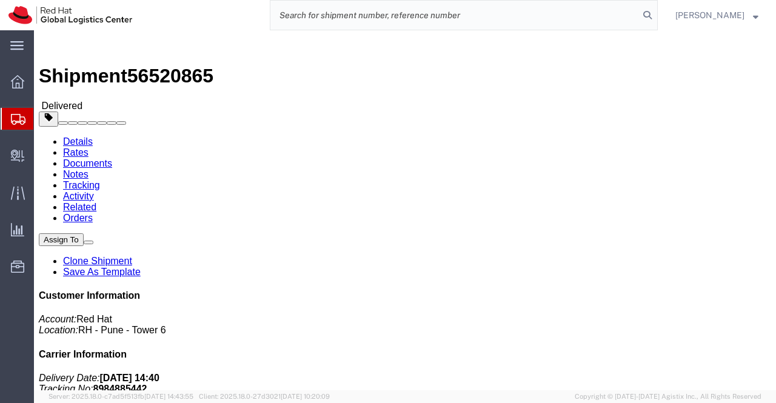
paste input "8984868756"
type input "8984868756"
click div "Ship From Red Hat India Private Limited ([PERSON_NAME]) BENGLURU Bagmane [GEOGR…"
drag, startPoint x: 218, startPoint y: 127, endPoint x: 156, endPoint y: 128, distance: 61.2
click address "[PERSON_NAME] ([PERSON_NAME]) [STREET_ADDRESS] 61 468 367 128 [EMAIL_ADDRESS][D…"
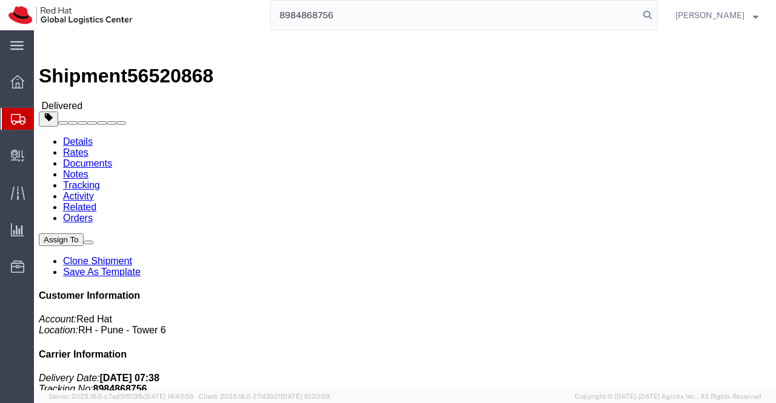
copy address "[PERSON_NAME]"
click h4 "Routing & Vehicle Information"
drag, startPoint x: 165, startPoint y: 15, endPoint x: 100, endPoint y: 16, distance: 64.9
click h1 "Shipment 56520868"
copy span "56520868"
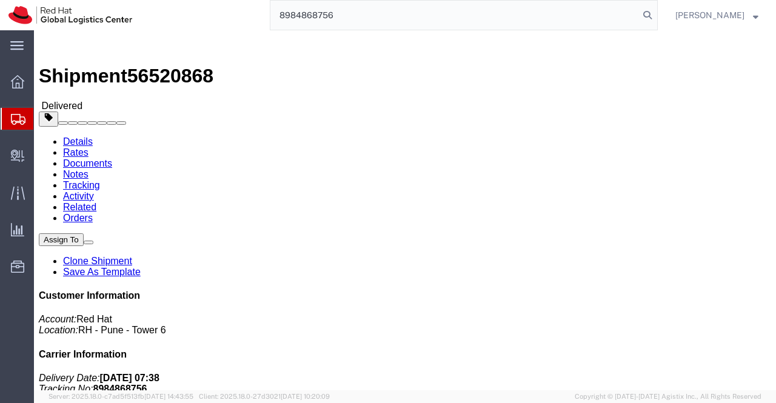
drag, startPoint x: 246, startPoint y: 273, endPoint x: 213, endPoint y: 208, distance: 72.6
click div "Shipment Detail Ship From Red Hat India Private Limited ([PERSON_NAME]) BENGLUR…"
drag, startPoint x: 355, startPoint y: 14, endPoint x: 263, endPoint y: 12, distance: 92.1
click at [263, 12] on div "8984868756" at bounding box center [399, 15] width 517 height 30
paste input "8984871593"
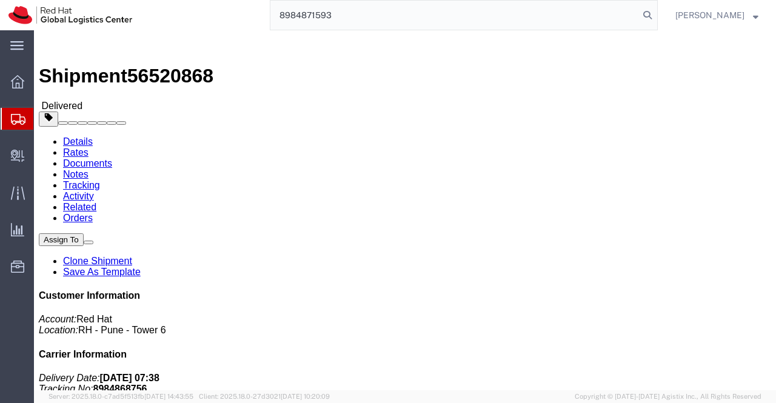
type input "8984871593"
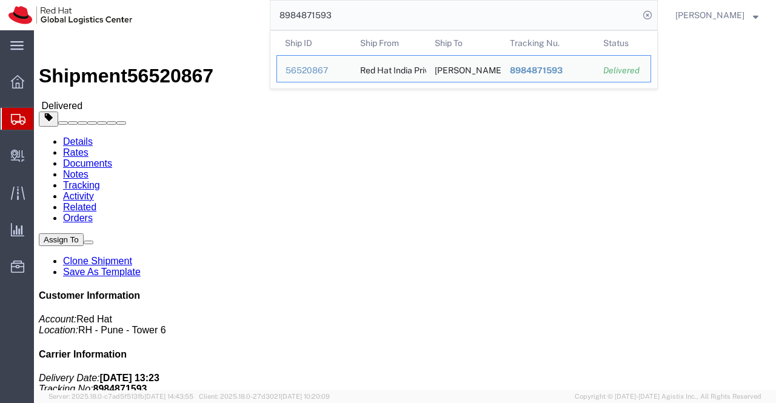
click div "Leg 1 - Small Parcel"
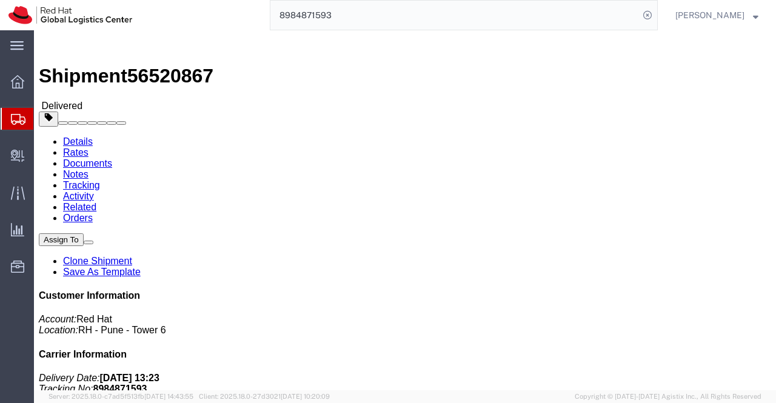
drag, startPoint x: 196, startPoint y: 125, endPoint x: 148, endPoint y: 122, distance: 48.0
click div "Ship To [PERSON_NAME] ([PERSON_NAME]) [STREET_ADDRESS][PERSON_NAME] 61 412 626 …"
copy address "[PERSON_NAME]"
click div "Ship From Red Hat India Private Limited ([PERSON_NAME]) BENGLURU Bagmane [GEOGR…"
drag, startPoint x: 164, startPoint y: 8, endPoint x: 101, endPoint y: 12, distance: 63.1
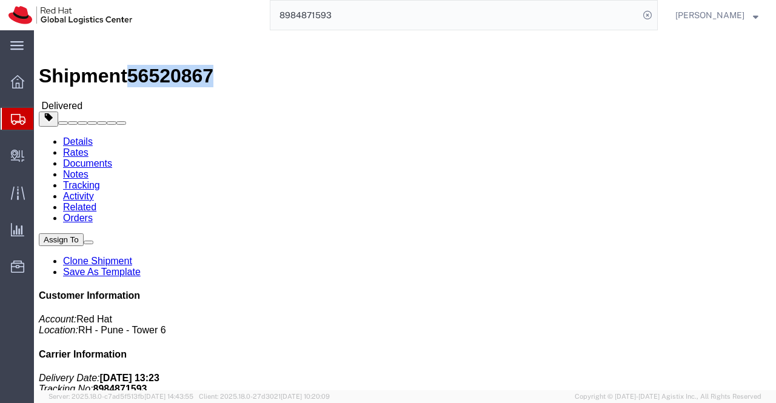
click h1 "Shipment 56520867"
copy span "56520867"
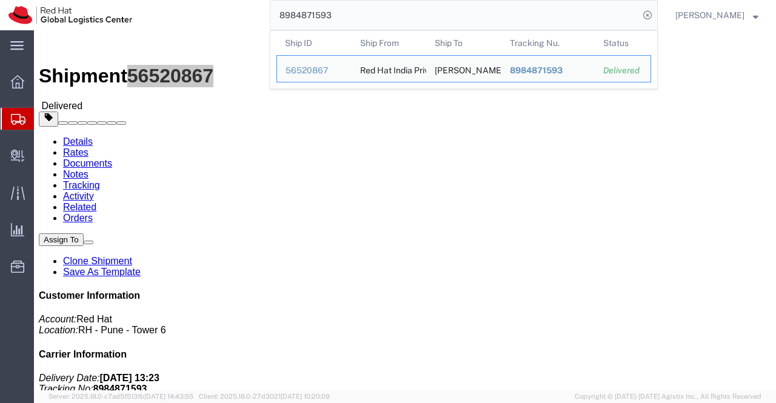
drag, startPoint x: 348, startPoint y: 13, endPoint x: 270, endPoint y: 14, distance: 78.2
click at [270, 14] on div "8984871593 Ship ID Ship From Ship To Tracking Nu. Status Ship ID 56520867 Ship …" at bounding box center [399, 15] width 517 height 30
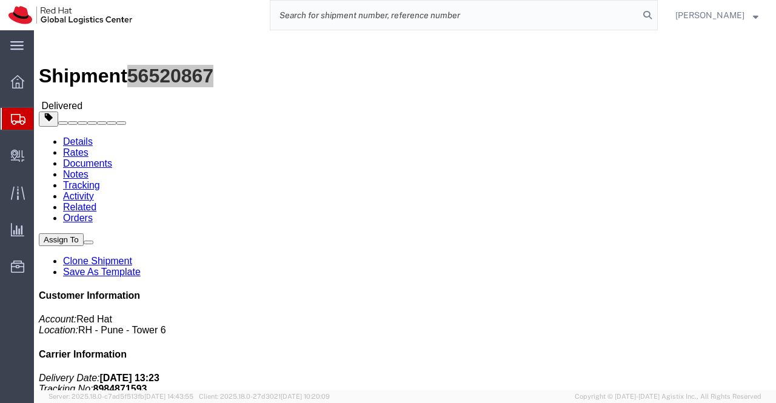
paste input "6093698122"
click div "Ship From Red Hat India Private Limited ([PERSON_NAME]) BENGLURU Bagmane [GEOGR…"
click h4 "Routing & Vehicle Information"
click div "Ship From Red Hat India Private Limited ([PERSON_NAME]) BENGLURU Bagmane [GEOGR…"
drag, startPoint x: 163, startPoint y: 12, endPoint x: 103, endPoint y: 15, distance: 60.1
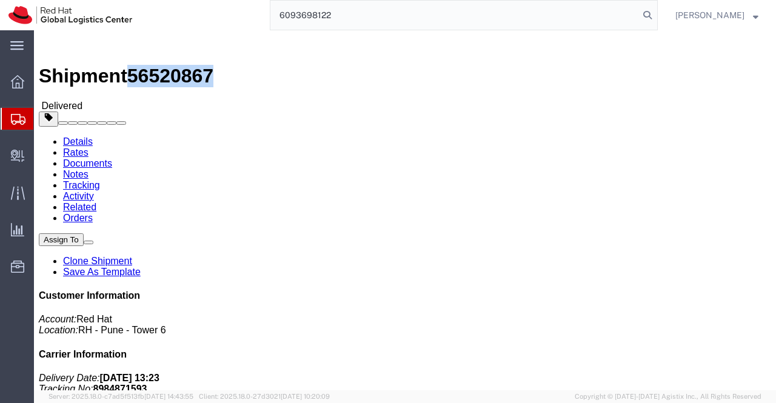
click span "56520867"
copy span "56520867"
click div "Shipment Detail Ship From Red Hat India Private Limited ([PERSON_NAME]) BENGLUR…"
click at [341, 16] on input "6093698122" at bounding box center [454, 15] width 368 height 29
type input "6093698122"
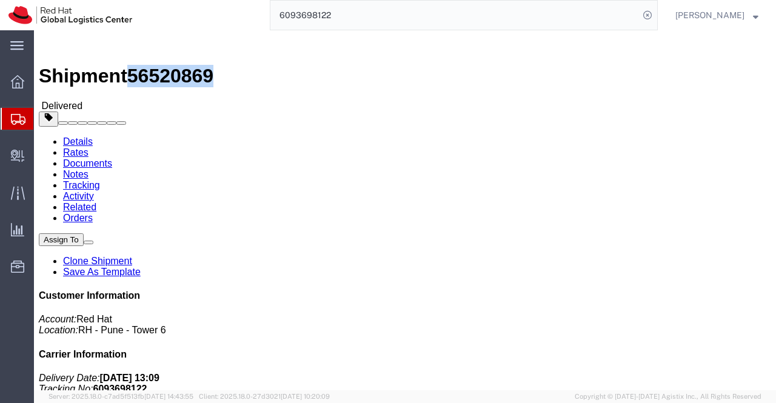
drag, startPoint x: 164, startPoint y: 13, endPoint x: 104, endPoint y: 22, distance: 60.0
click span "56520869"
copy span "56520869"
click div "Shipment Detail Ship From Red Hat India Private Limited ([PERSON_NAME]) BENGLUR…"
drag, startPoint x: 192, startPoint y: 127, endPoint x: 153, endPoint y: 130, distance: 39.5
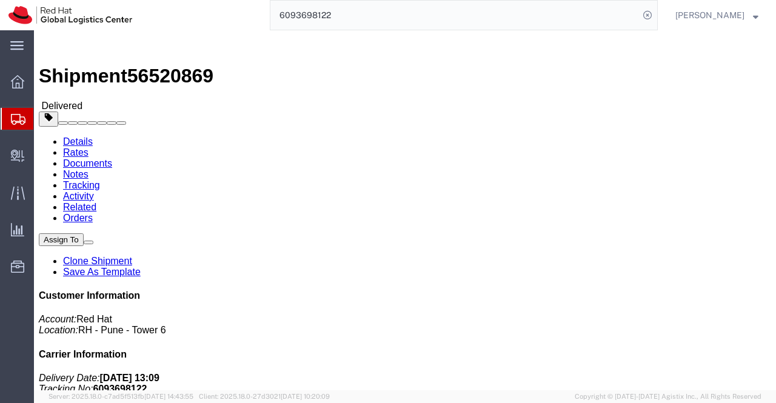
click div "Ship To [PERSON_NAME] ([PERSON_NAME]) 8/[STREET_ADDRESS][PERSON_NAME] 61 410 75…"
copy address "[PERSON_NAME]"
drag, startPoint x: 276, startPoint y: 301, endPoint x: 145, endPoint y: 55, distance: 279.2
click div "Leg 1 - Small Parcel"
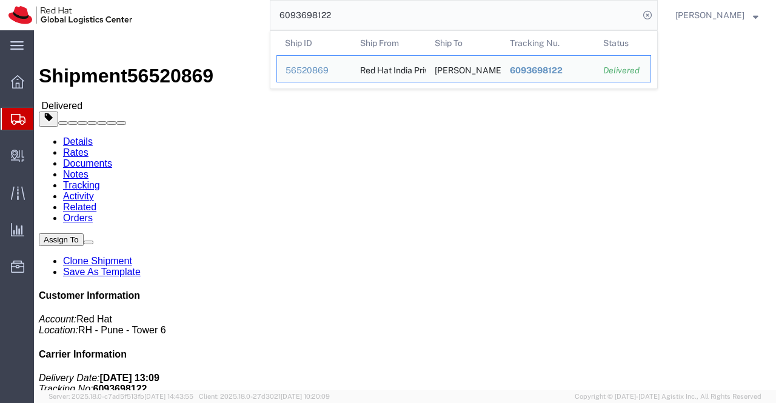
drag, startPoint x: 364, startPoint y: 18, endPoint x: 244, endPoint y: 10, distance: 120.2
click at [244, 10] on div "6093698122 Ship ID Ship From Ship To Tracking Nu. Status Ship ID 56520869 Ship …" at bounding box center [399, 15] width 517 height 30
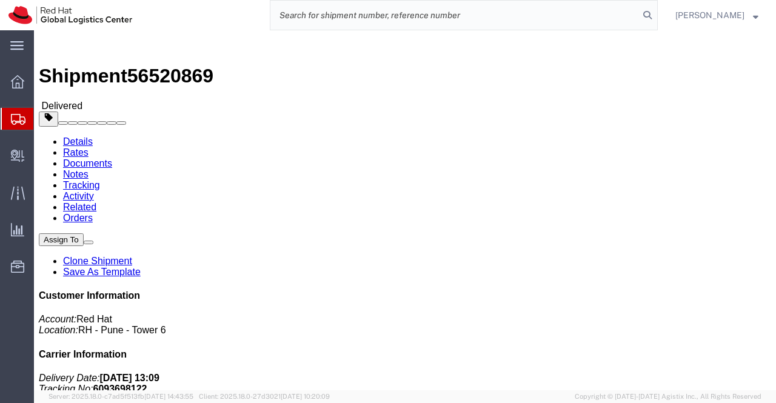
paste input "6093696151"
type input "6093696151"
drag, startPoint x: 207, startPoint y: 127, endPoint x: 159, endPoint y: 133, distance: 48.2
click address "[PERSON_NAME] ([PERSON_NAME]) [STREET_ADDRESS][PERSON_NAME] 61 403 667 183 [EMA…"
copy address "[PERSON_NAME]"
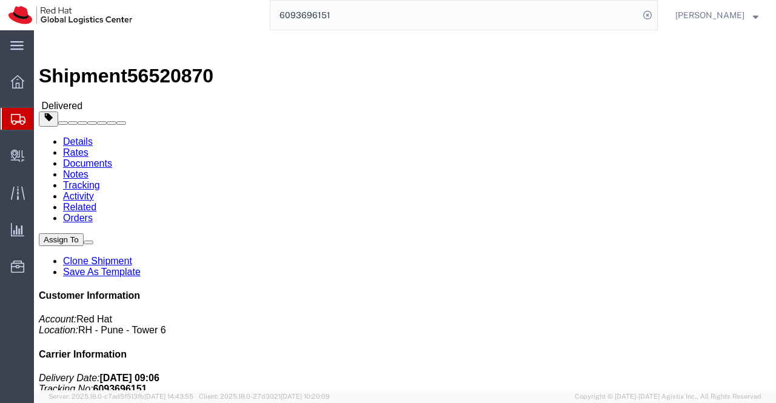
drag, startPoint x: 345, startPoint y: 257, endPoint x: 193, endPoint y: 143, distance: 189.9
click div "Ship From Red Hat India Private Limited ([PERSON_NAME]) BENGLURU Bagmane [GEOGR…"
drag, startPoint x: 165, startPoint y: 14, endPoint x: 102, endPoint y: 15, distance: 63.6
click span "56520870"
copy span "56520870"
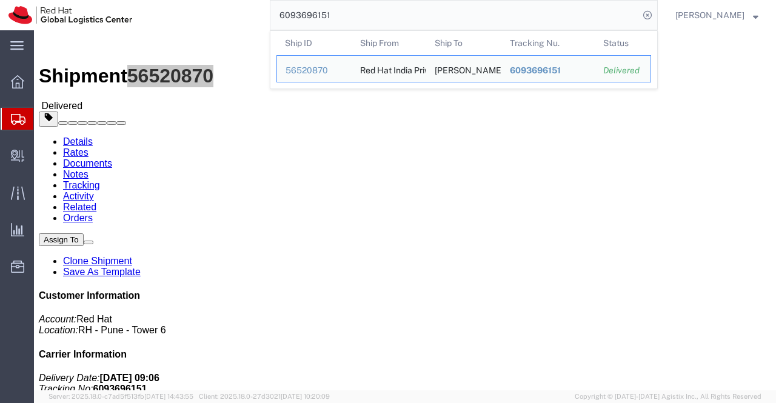
drag, startPoint x: 336, startPoint y: 19, endPoint x: 245, endPoint y: 16, distance: 91.5
click at [245, 16] on div "6093696151 Ship ID Ship From Ship To Tracking Nu. Status Ship ID 56520870 Ship …" at bounding box center [399, 15] width 517 height 30
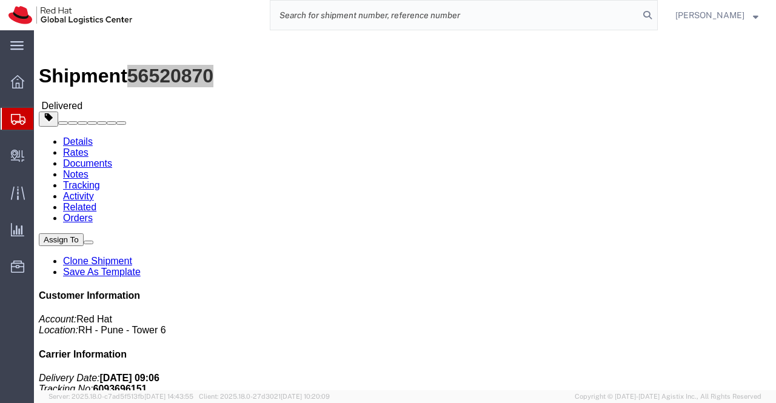
paste input "6852974133"
type input "6852974133"
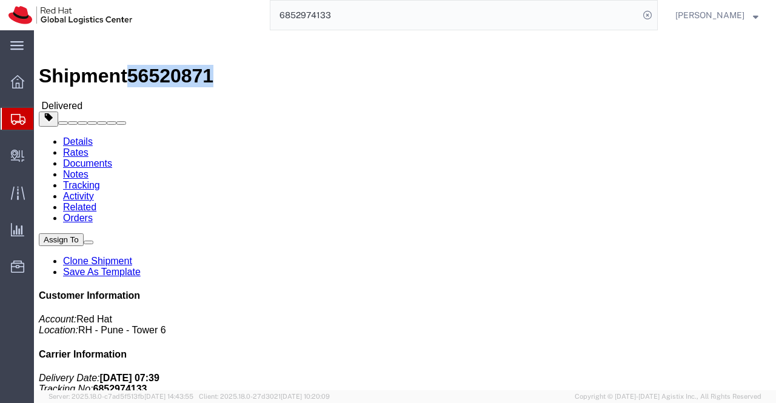
drag, startPoint x: 163, startPoint y: 13, endPoint x: 99, endPoint y: 16, distance: 63.7
click h1 "Shipment 56520871"
copy span "56520871"
click div "Leg 1 - Small Parcel"
drag, startPoint x: 214, startPoint y: 127, endPoint x: 157, endPoint y: 131, distance: 57.8
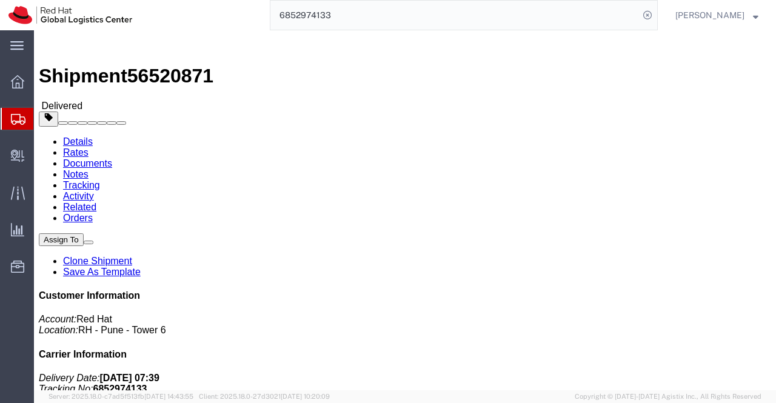
click address "[PERSON_NAME] ([PERSON_NAME]) [STREET_ADDRESS][PERSON_NAME] 61 420 483 081 [EMA…"
click div "Shipment Detail Ship From Red Hat India Private Limited ([PERSON_NAME]) BENGLUR…"
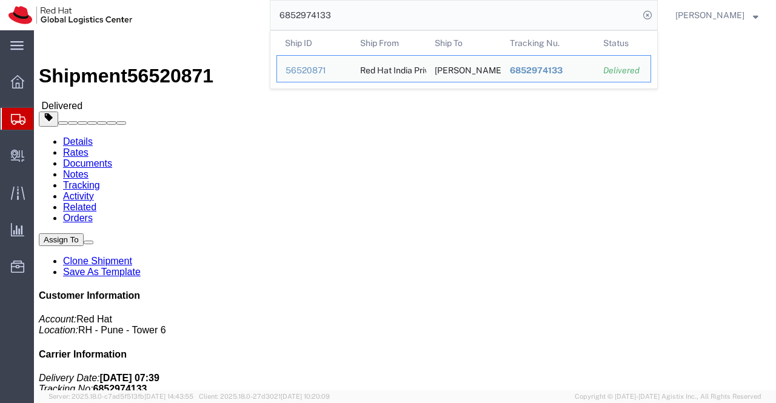
drag, startPoint x: 377, startPoint y: 12, endPoint x: 258, endPoint y: 12, distance: 118.8
click at [258, 12] on div "6852974133 Ship ID Ship From Ship To Tracking Nu. Status Ship ID 56520871 Ship …" at bounding box center [399, 15] width 517 height 30
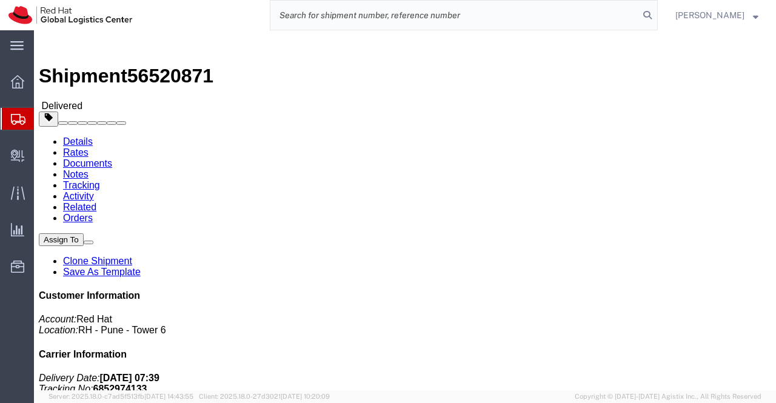
paste input "6093694633"
type input "6093694633"
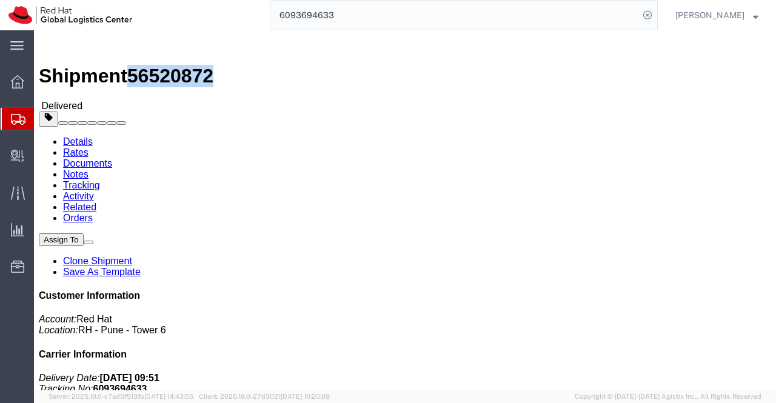
drag, startPoint x: 164, startPoint y: 15, endPoint x: 104, endPoint y: 16, distance: 59.4
click span "56520872"
drag, startPoint x: 339, startPoint y: 270, endPoint x: 255, endPoint y: 211, distance: 102.4
click div "Shipment Detail Ship From Red Hat India Private Limited ([PERSON_NAME]) BENGLUR…"
drag, startPoint x: 216, startPoint y: 124, endPoint x: 158, endPoint y: 124, distance: 57.6
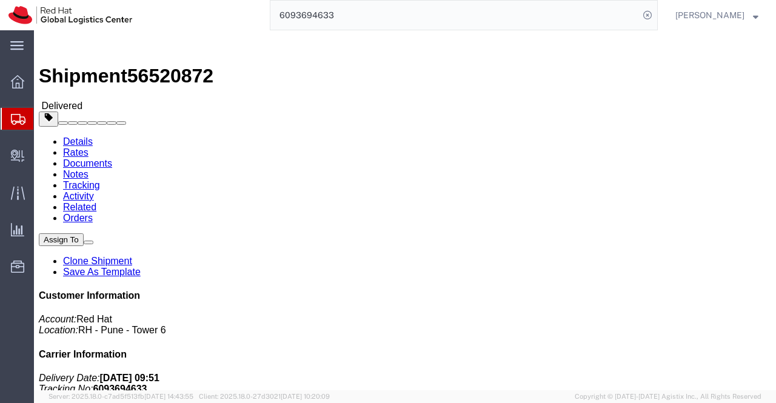
click address "[PERSON_NAME] ([PERSON_NAME]) [STREET_ADDRESS] 61 473 870 794 [EMAIL_ADDRESS][D…"
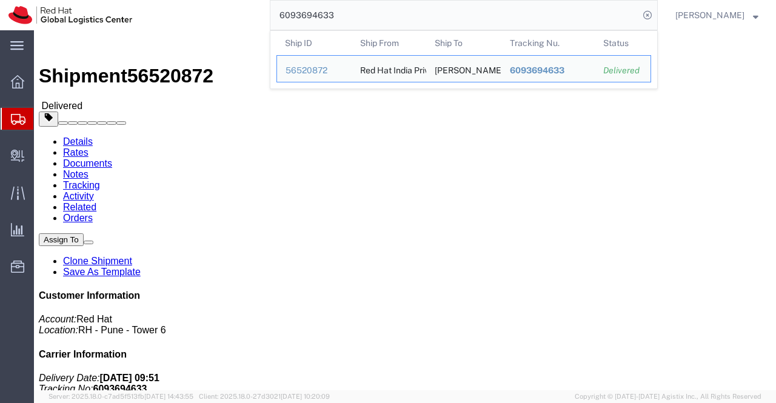
drag, startPoint x: 359, startPoint y: 2, endPoint x: 247, endPoint y: 21, distance: 113.1
click at [247, 21] on div "6093694633 Ship ID Ship From Ship To Tracking Nu. Status Ship ID 56520872 Ship …" at bounding box center [399, 15] width 517 height 30
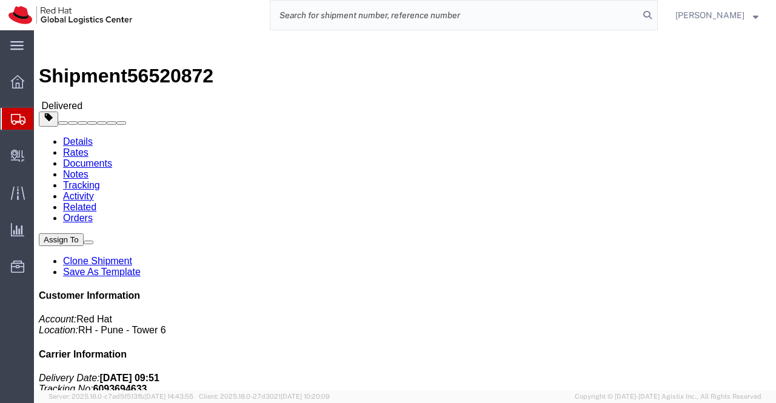
paste input "6852970283"
type input "6852970283"
drag, startPoint x: 194, startPoint y: 128, endPoint x: 157, endPoint y: 129, distance: 37.6
click address "[PERSON_NAME] ([PERSON_NAME]) [STREET_ADDRESS][PERSON_NAME] 61 418 209 097 [EMA…"
drag, startPoint x: 308, startPoint y: 298, endPoint x: 98, endPoint y: 164, distance: 249.6
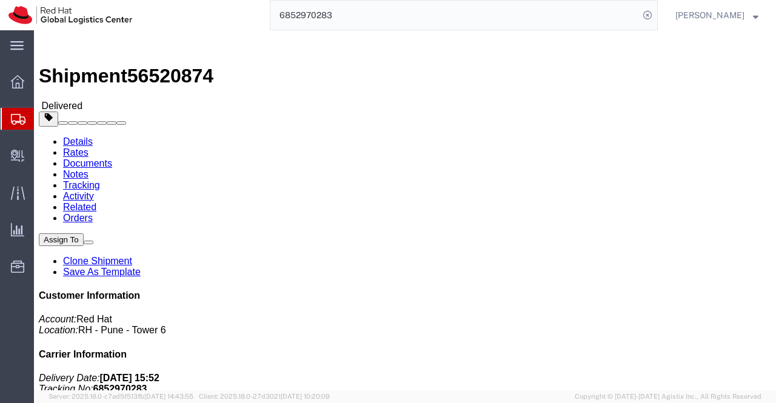
click div "Leg 1 - Small Parcel"
drag, startPoint x: 165, startPoint y: 15, endPoint x: 103, endPoint y: 15, distance: 61.8
click span "56520874"
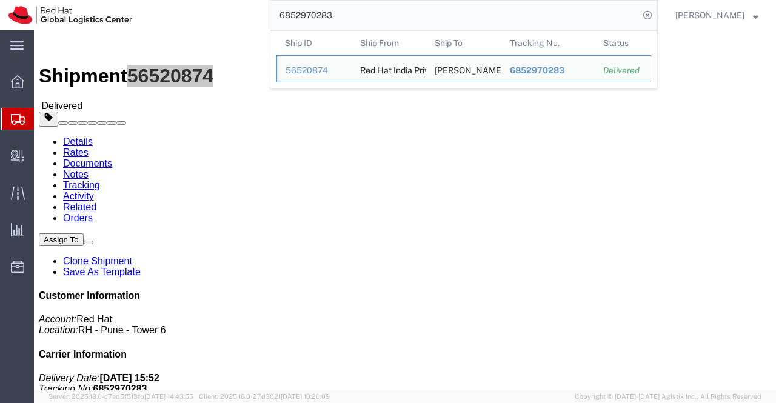
drag, startPoint x: 349, startPoint y: 14, endPoint x: 274, endPoint y: 14, distance: 74.5
click at [274, 14] on input "6852970283" at bounding box center [454, 15] width 368 height 29
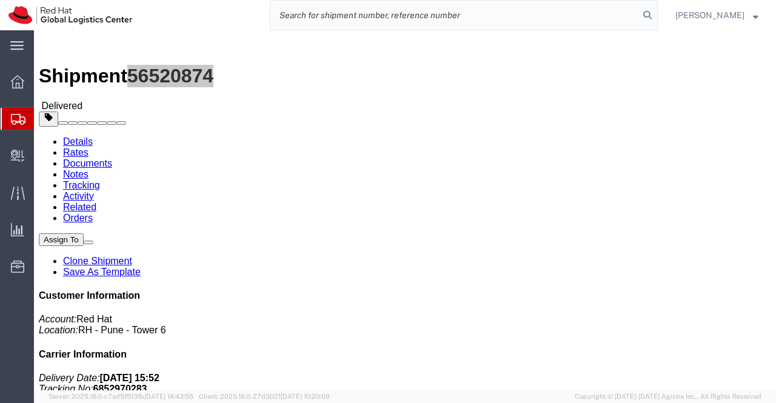
paste input "6852972685"
type input "6852972685"
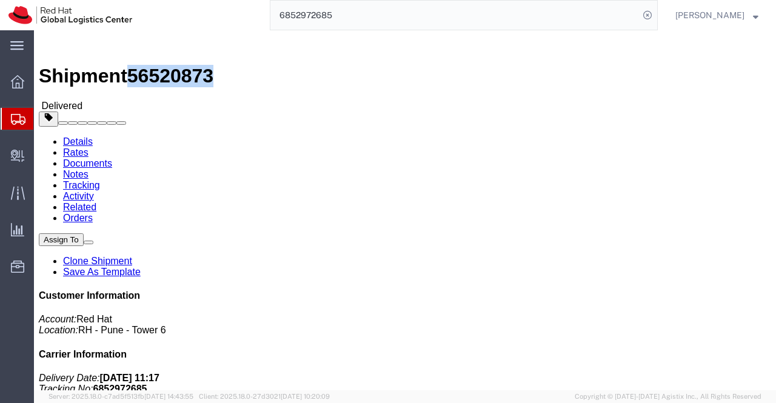
drag, startPoint x: 165, startPoint y: 14, endPoint x: 101, endPoint y: 15, distance: 64.2
click h1 "Shipment 56520873"
drag, startPoint x: 289, startPoint y: 279, endPoint x: 198, endPoint y: 128, distance: 177.0
click h4 "Routing & Vehicle Information"
drag, startPoint x: 210, startPoint y: 126, endPoint x: 156, endPoint y: 133, distance: 54.3
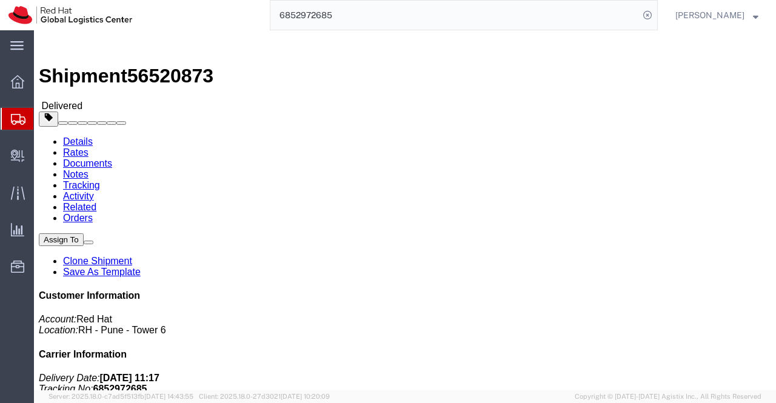
click address "[PERSON_NAME] ([PERSON_NAME]) [STREET_ADDRESS] 61 478 195 145 [EMAIL_ADDRESS][D…"
drag, startPoint x: 342, startPoint y: 290, endPoint x: 197, endPoint y: 35, distance: 293.8
click div "Shipment Detail Ship From Red Hat India Private Limited ([PERSON_NAME]) BENGLUR…"
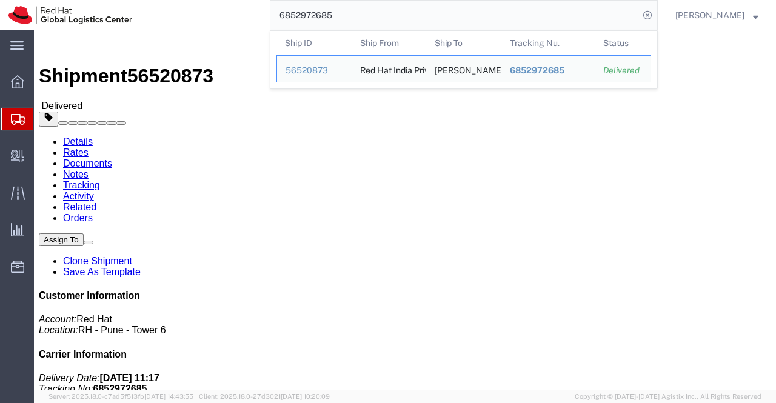
drag, startPoint x: 350, startPoint y: 19, endPoint x: 281, endPoint y: 13, distance: 69.3
click at [281, 13] on input "6852972685" at bounding box center [454, 15] width 368 height 29
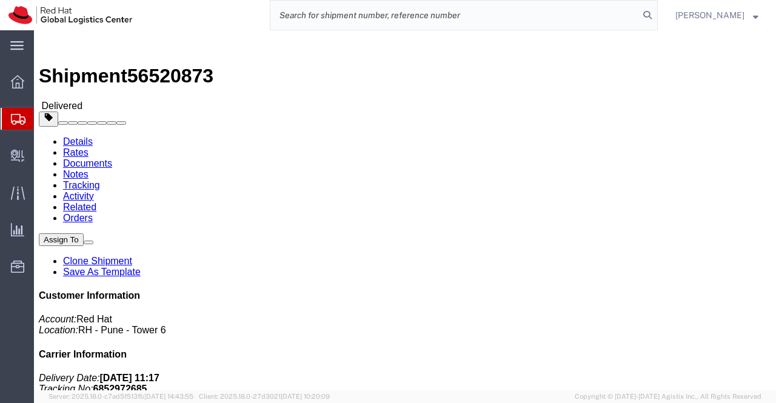
paste input "6852963526"
type input "6852963526"
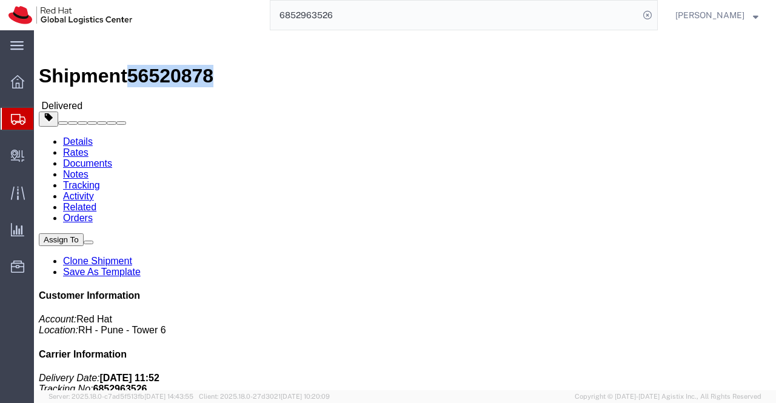
drag, startPoint x: 162, startPoint y: 13, endPoint x: 103, endPoint y: 13, distance: 59.4
click span "56520878"
drag, startPoint x: 311, startPoint y: 290, endPoint x: 126, endPoint y: 162, distance: 224.9
click div "Shipment Detail Ship From Red Hat India Private Limited ([PERSON_NAME]) BENGLUR…"
drag, startPoint x: 210, startPoint y: 125, endPoint x: 156, endPoint y: 125, distance: 53.9
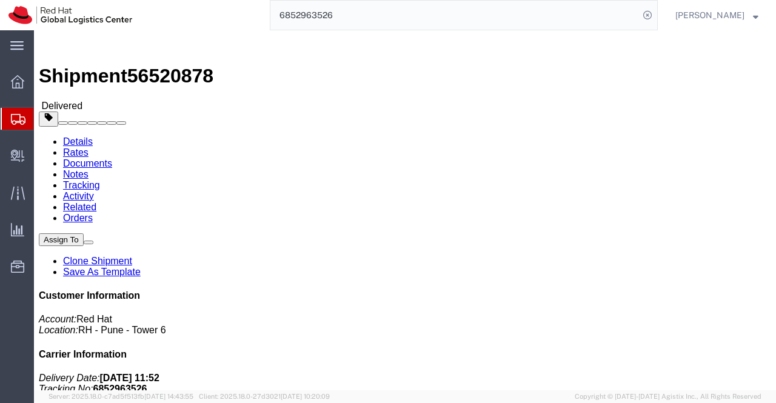
click div "Ship To [PERSON_NAME] ([PERSON_NAME]) [STREET_ADDRESS][PERSON_NAME] 61 419 261 …"
drag, startPoint x: 343, startPoint y: 297, endPoint x: 228, endPoint y: 162, distance: 178.0
click div "Leg 1 - Small Parcel"
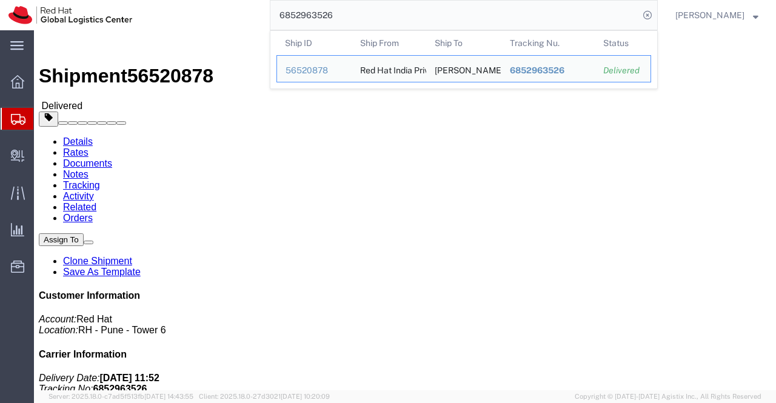
drag, startPoint x: 356, startPoint y: 21, endPoint x: 251, endPoint y: 13, distance: 104.5
click at [251, 13] on div "6852963526 Ship ID Ship From Ship To Tracking Nu. Status Ship ID 56520878 Ship …" at bounding box center [399, 15] width 517 height 30
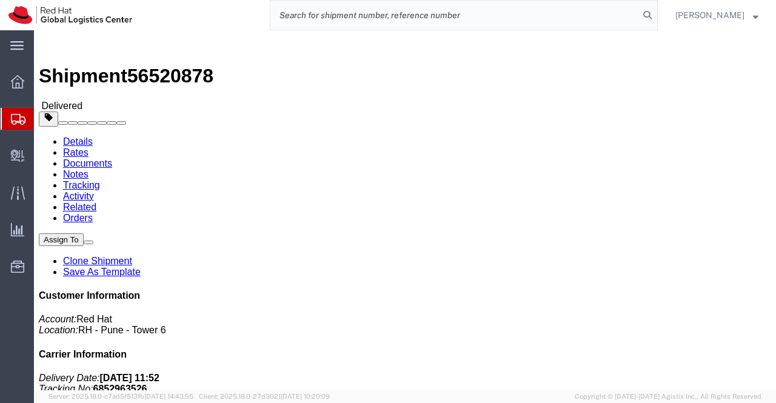
paste input "6093690514"
type input "6093690514"
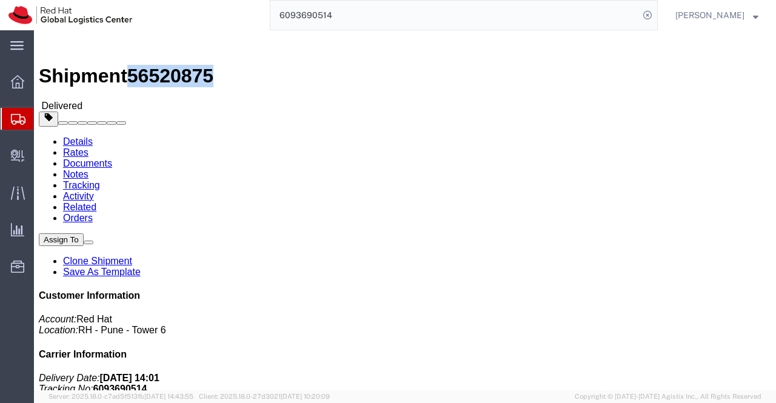
drag, startPoint x: 162, startPoint y: 15, endPoint x: 100, endPoint y: 13, distance: 62.4
click h1 "Shipment 56520875"
drag, startPoint x: 310, startPoint y: 258, endPoint x: 164, endPoint y: 128, distance: 195.7
click div "Ship From Red Hat India Private Limited ([PERSON_NAME]) BENGLURU Bagmane [GEOGR…"
drag, startPoint x: 218, startPoint y: 129, endPoint x: 156, endPoint y: 128, distance: 61.8
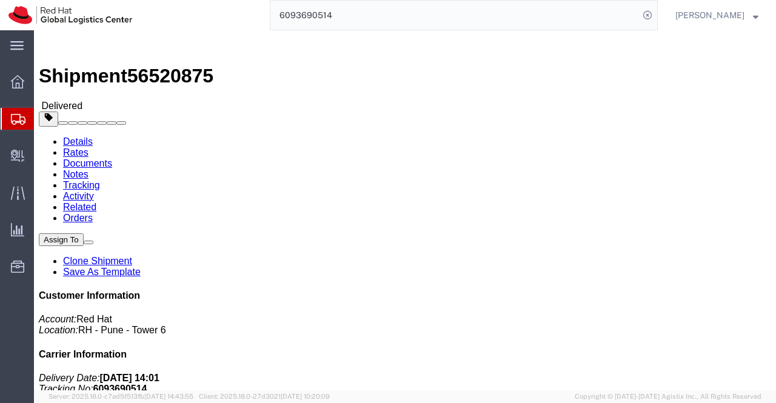
click address "[PERSON_NAME] ([PERSON_NAME]) 2 [PERSON_NAME] [GEOGRAPHIC_DATA] 61 430 750 428 …"
drag, startPoint x: 321, startPoint y: 324, endPoint x: 336, endPoint y: 303, distance: 25.2
click div "Leg 1 - Small Parcel"
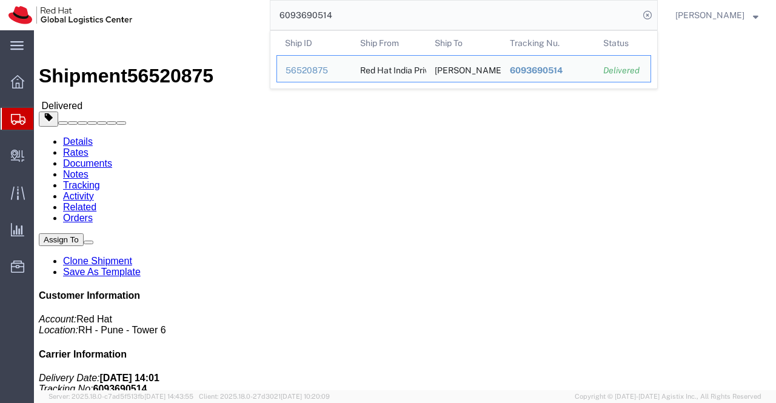
drag, startPoint x: 362, startPoint y: 19, endPoint x: 268, endPoint y: 22, distance: 94.6
click at [268, 22] on div "6093690514 Ship ID Ship From Ship To Tracking Nu. Status Ship ID 56520875 Ship …" at bounding box center [399, 15] width 517 height 30
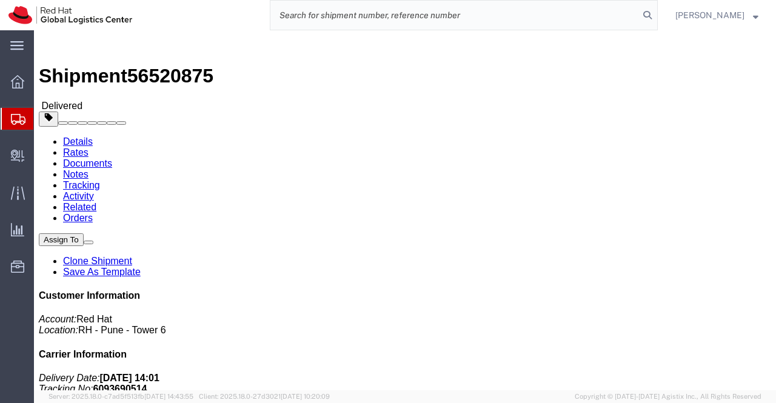
paste input "6852967144"
type input "6852967144"
drag, startPoint x: 242, startPoint y: 127, endPoint x: 158, endPoint y: 128, distance: 84.8
click address "[PERSON_NAME] [PERSON_NAME] ([PERSON_NAME] [PERSON_NAME]) [STREET_ADDRESS][PERS…"
click h4 "Routing & Vehicle Information"
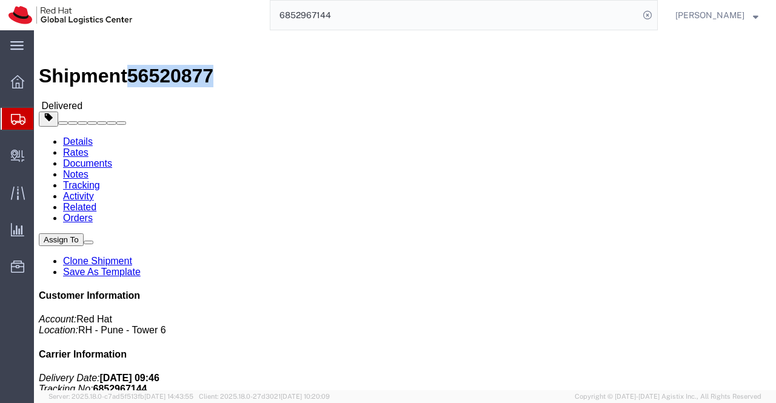
drag, startPoint x: 165, startPoint y: 13, endPoint x: 104, endPoint y: 16, distance: 60.7
click span "56520877"
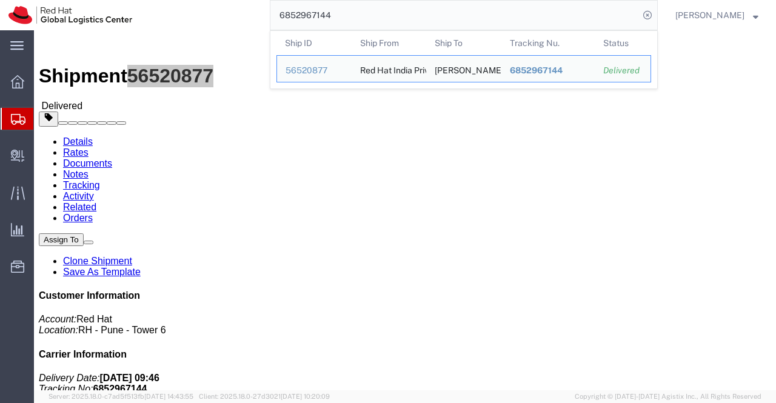
drag, startPoint x: 338, startPoint y: 17, endPoint x: 271, endPoint y: 18, distance: 67.3
click at [271, 18] on input "6852967144" at bounding box center [454, 15] width 368 height 29
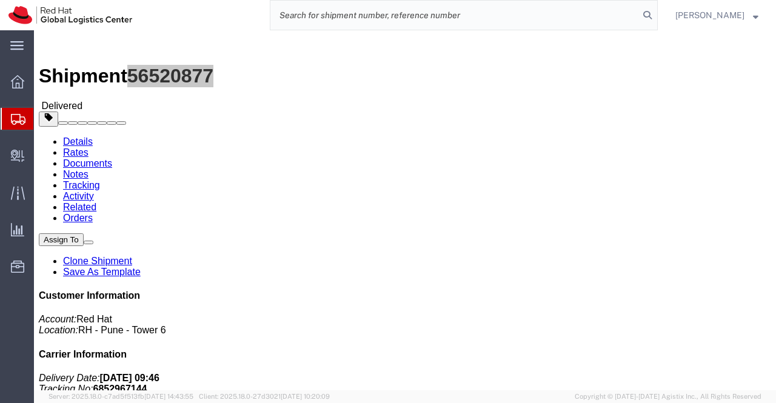
paste input "392188668562"
type input "392188668562"
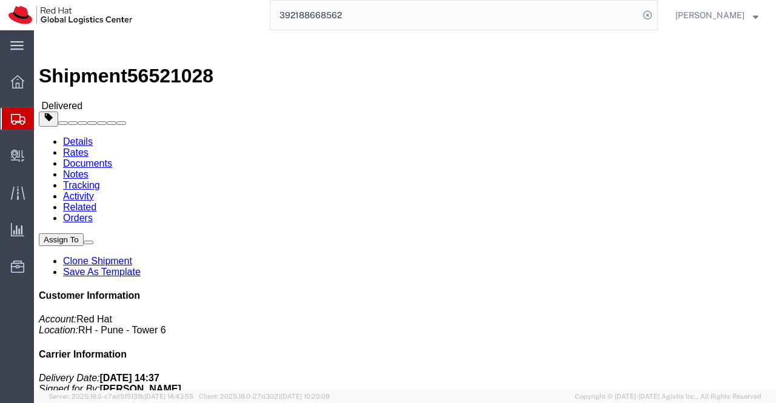
drag, startPoint x: 338, startPoint y: 286, endPoint x: 328, endPoint y: 281, distance: 11.4
click div "Shipment Detail Ship From Red Hat India Private Limited ([PERSON_NAME]) BENGLUR…"
drag, startPoint x: 164, startPoint y: 13, endPoint x: 104, endPoint y: 16, distance: 59.5
click span "56521028"
drag, startPoint x: 362, startPoint y: 313, endPoint x: 265, endPoint y: 221, distance: 133.3
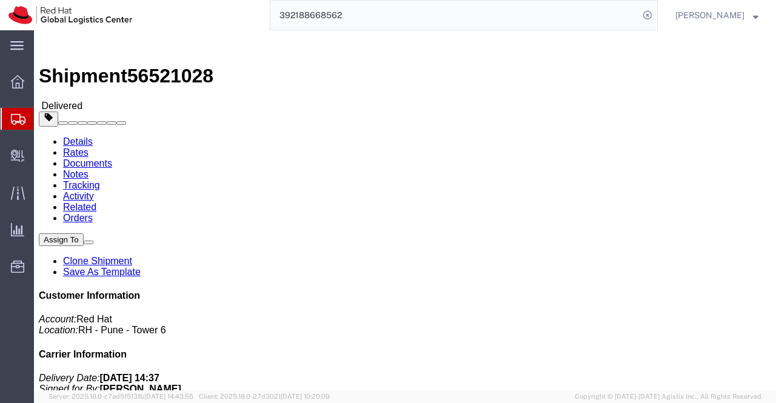
click div "Leg 1 - Small Parcel"
drag, startPoint x: 193, startPoint y: 127, endPoint x: 153, endPoint y: 128, distance: 40.0
click div "Ship To [PERSON_NAME] ([PERSON_NAME]) [STREET_ADDRESS] [PHONE_NUMBER] [EMAIL_AD…"
drag, startPoint x: 314, startPoint y: 310, endPoint x: 195, endPoint y: 2, distance: 330.5
click div "Leg 1 - Small Parcel"
